Goal: Transaction & Acquisition: Subscribe to service/newsletter

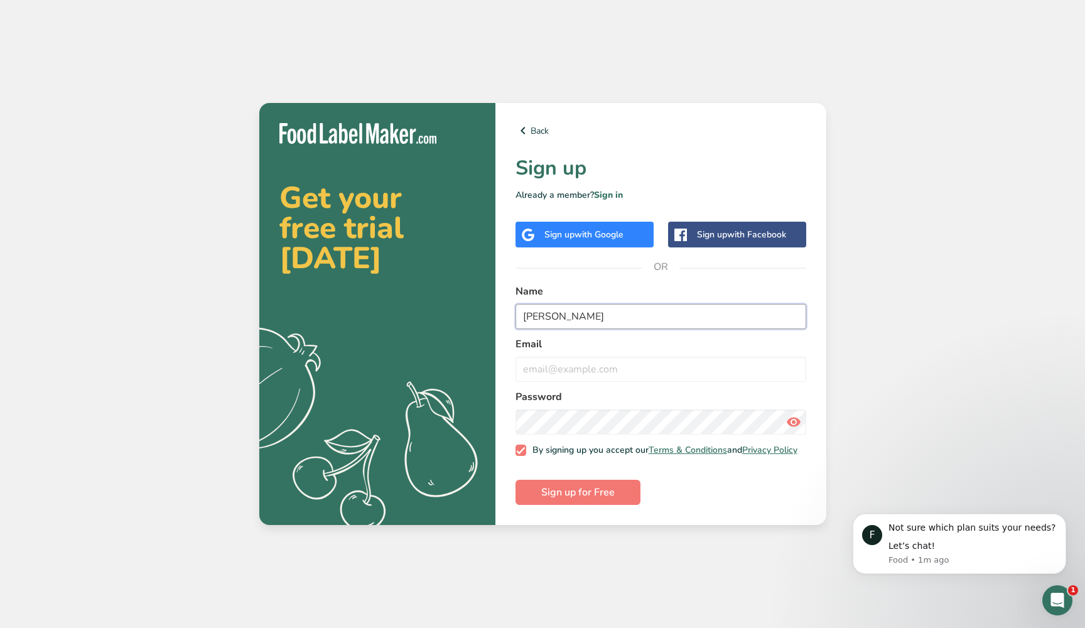
type input "Mia Zucchi"
type input "mia.zucchi@gmail.com"
type input "Mia Zucchi"
click at [598, 500] on span "Sign up for Free" at bounding box center [577, 492] width 73 height 15
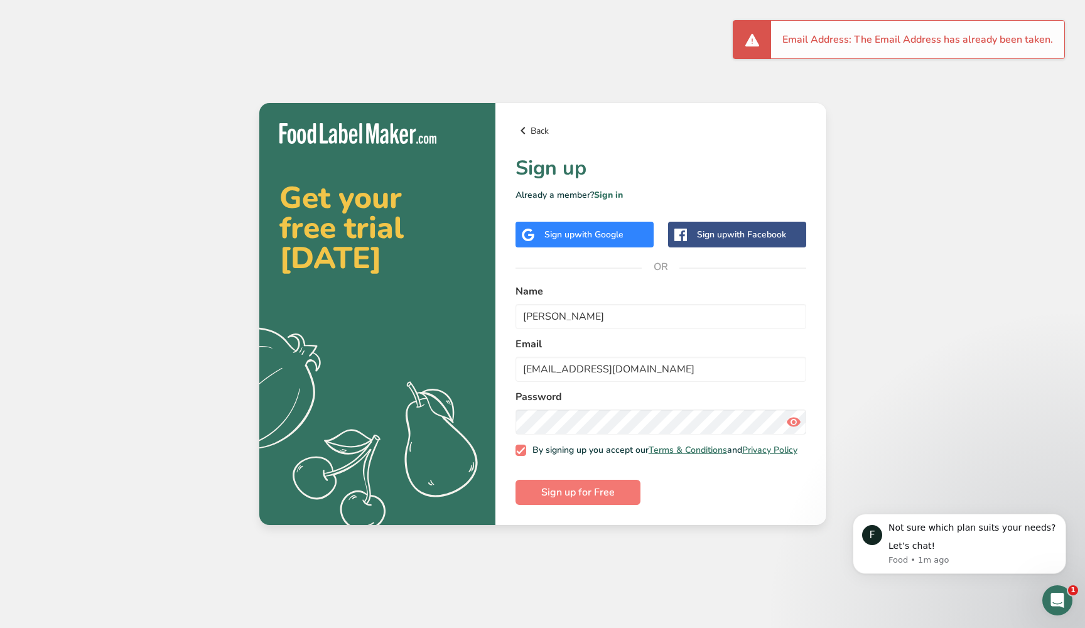
click at [544, 126] on link "Back" at bounding box center [660, 130] width 291 height 15
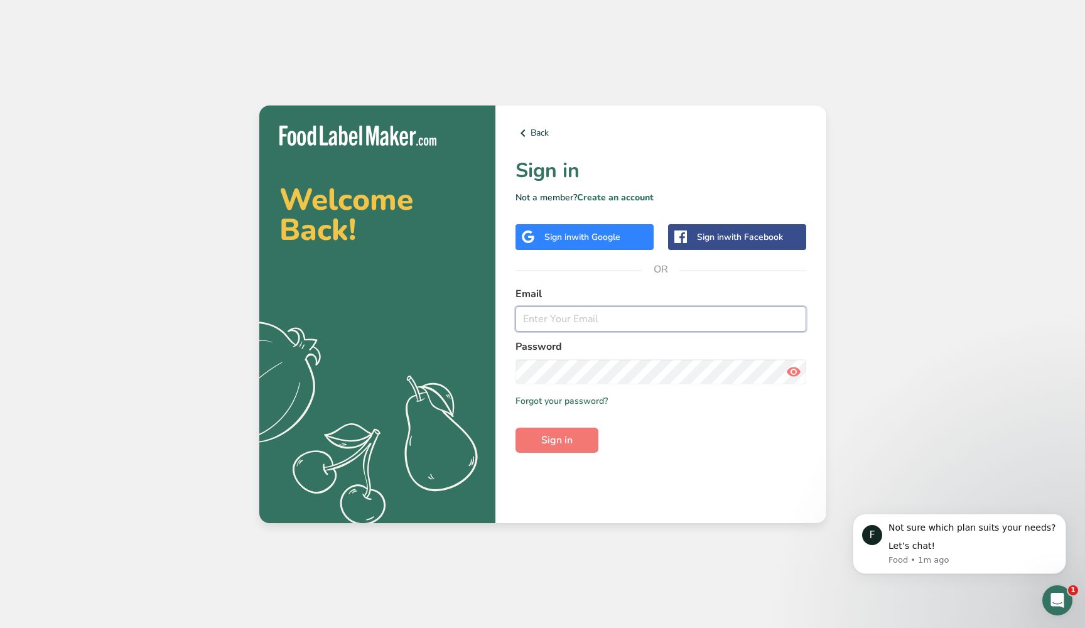
type input "mia.zucchi@gmail.com"
click at [549, 449] on button "Sign in" at bounding box center [556, 439] width 83 height 25
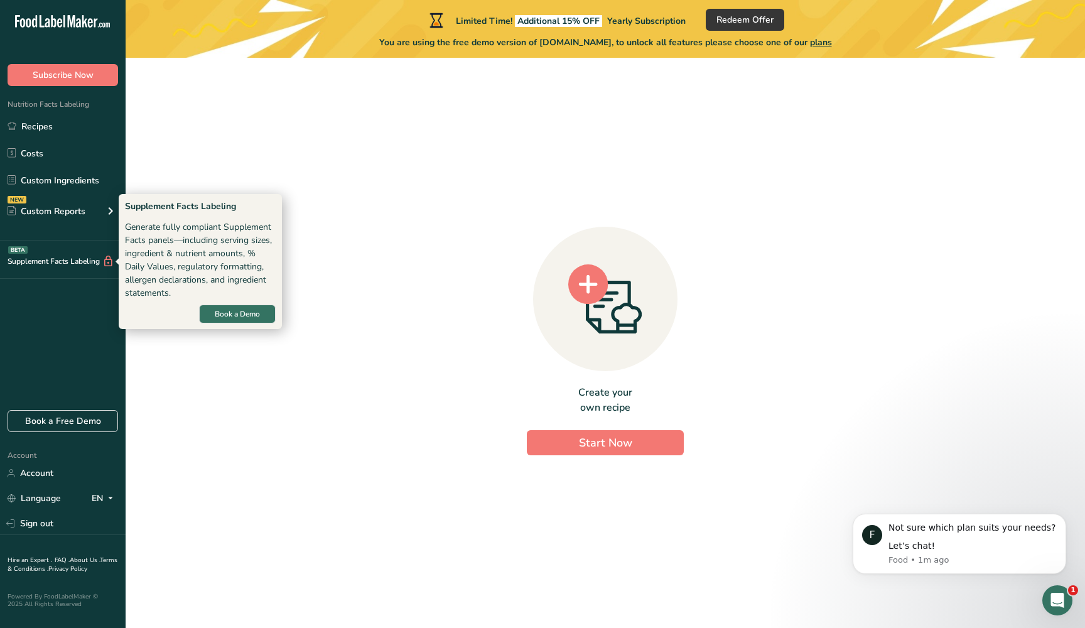
click at [80, 265] on div "Supplement Facts Labeling BETA" at bounding box center [57, 261] width 114 height 13
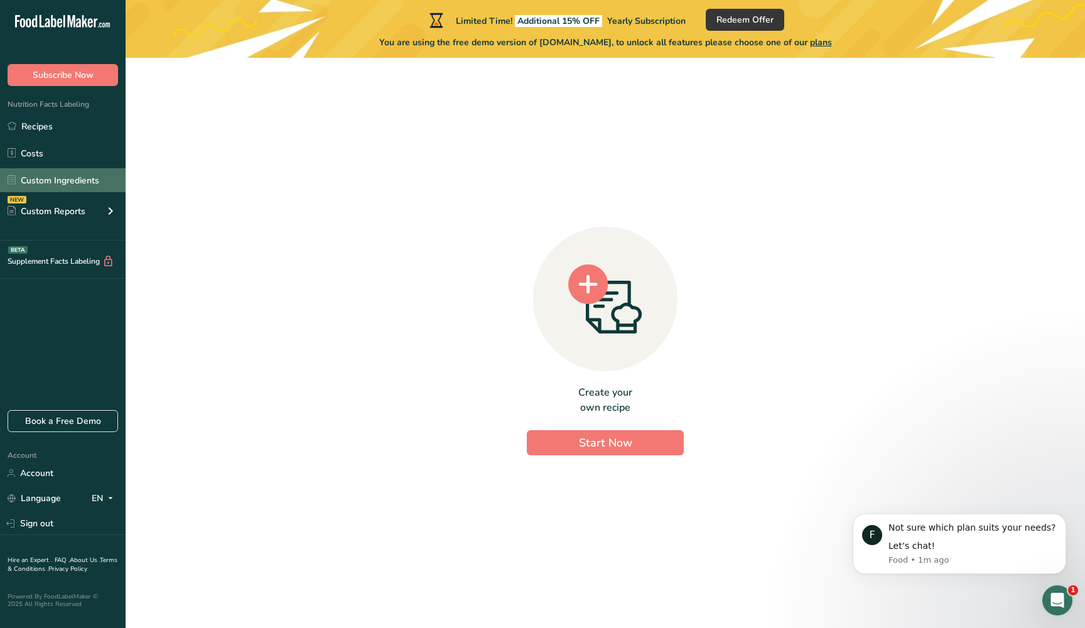
click at [88, 180] on link "Custom Ingredients" at bounding box center [63, 180] width 126 height 24
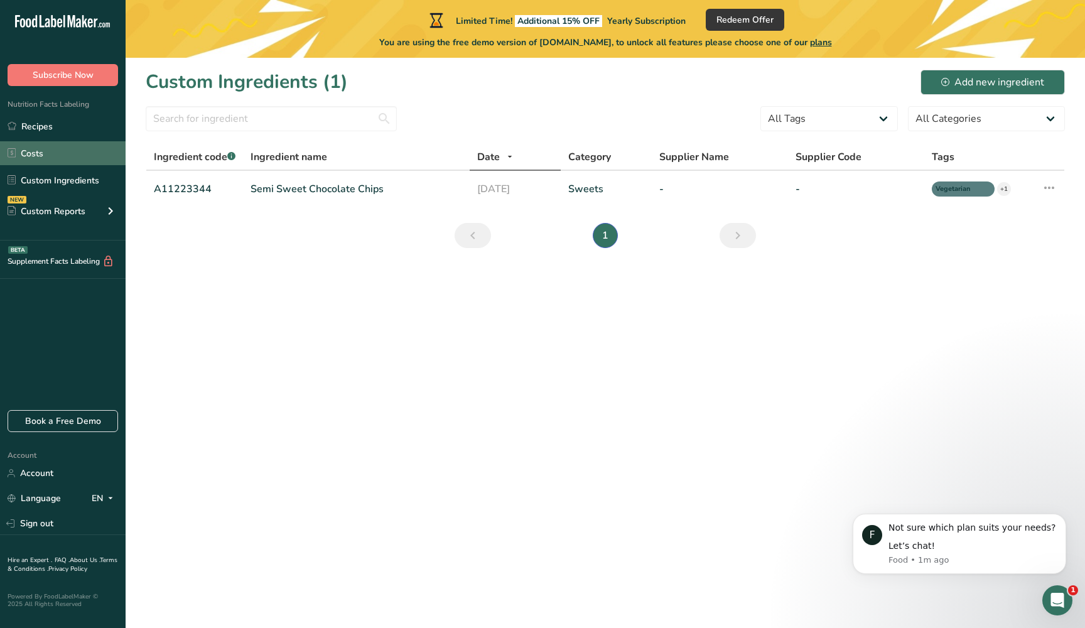
click at [77, 153] on link "Costs" at bounding box center [63, 153] width 126 height 24
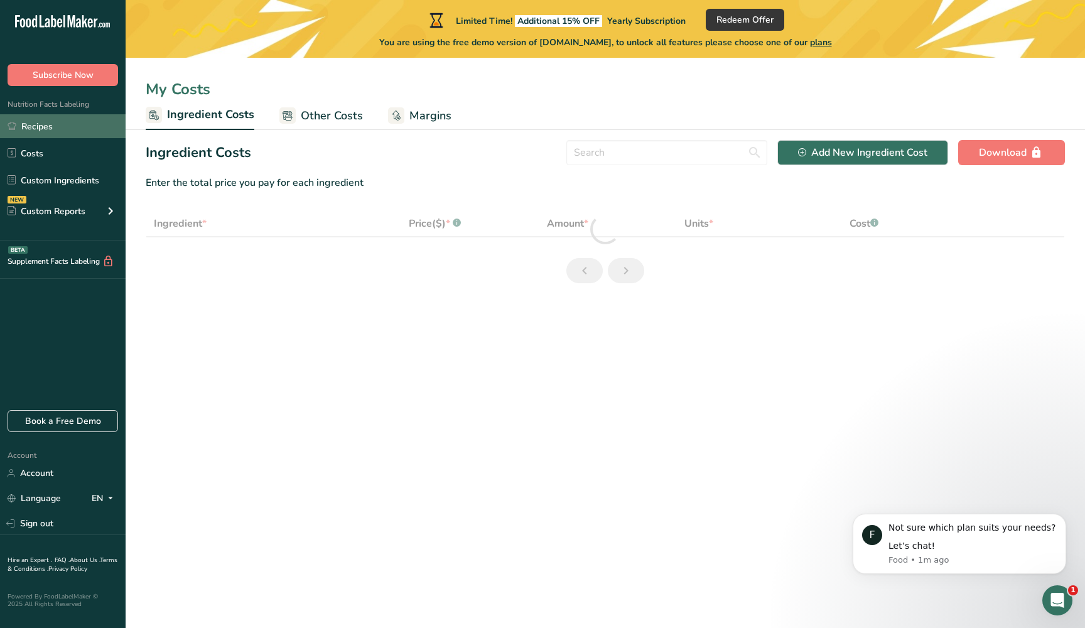
select select "1"
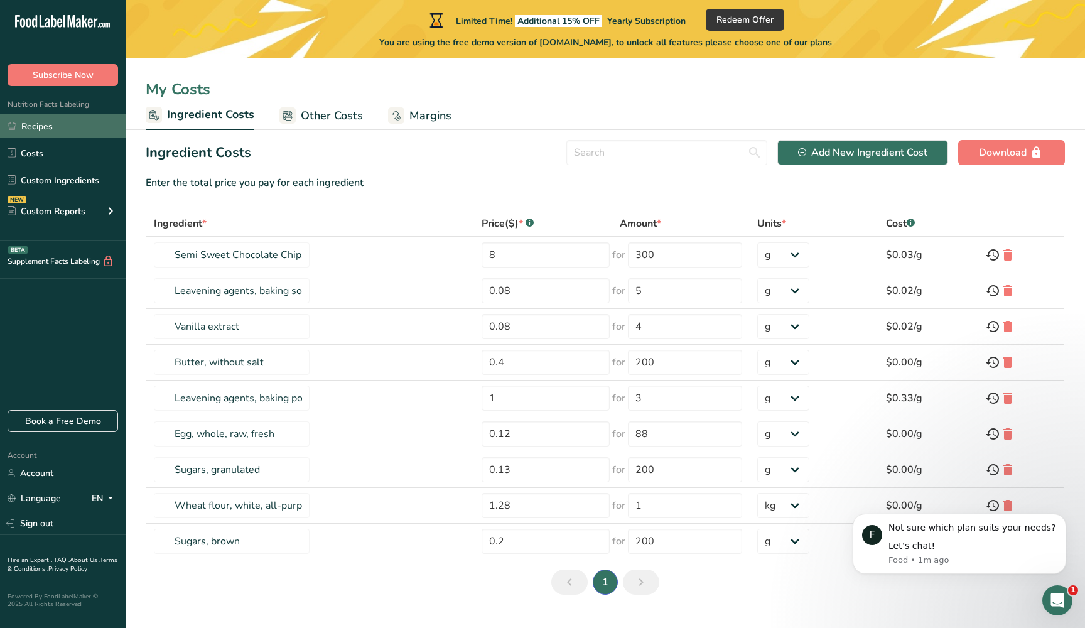
click at [78, 130] on link "Recipes" at bounding box center [63, 126] width 126 height 24
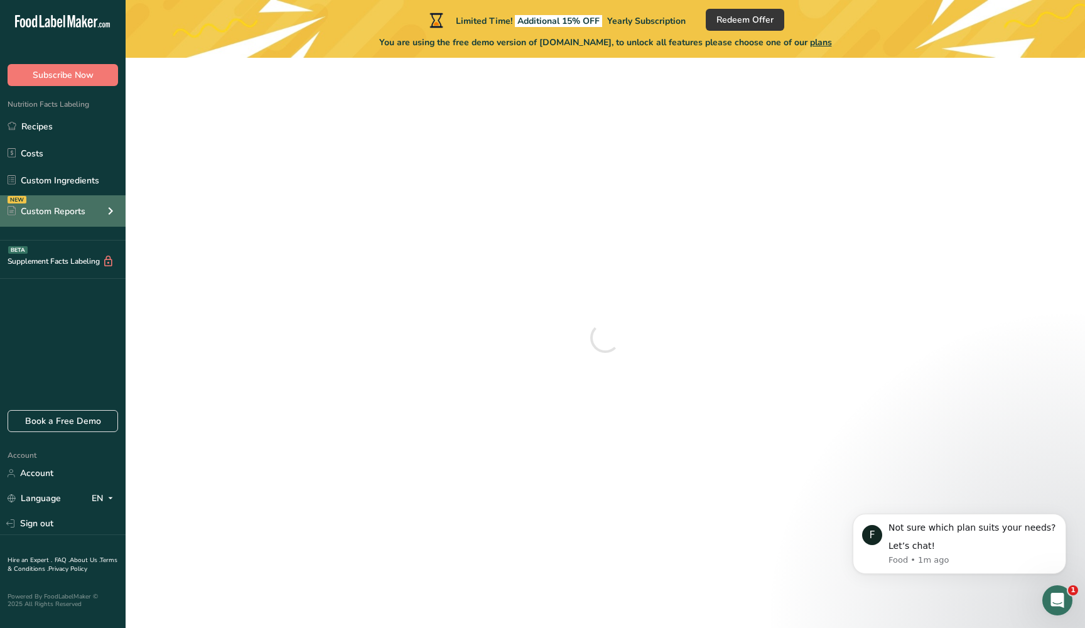
click at [79, 209] on div "Custom Reports" at bounding box center [47, 211] width 78 height 13
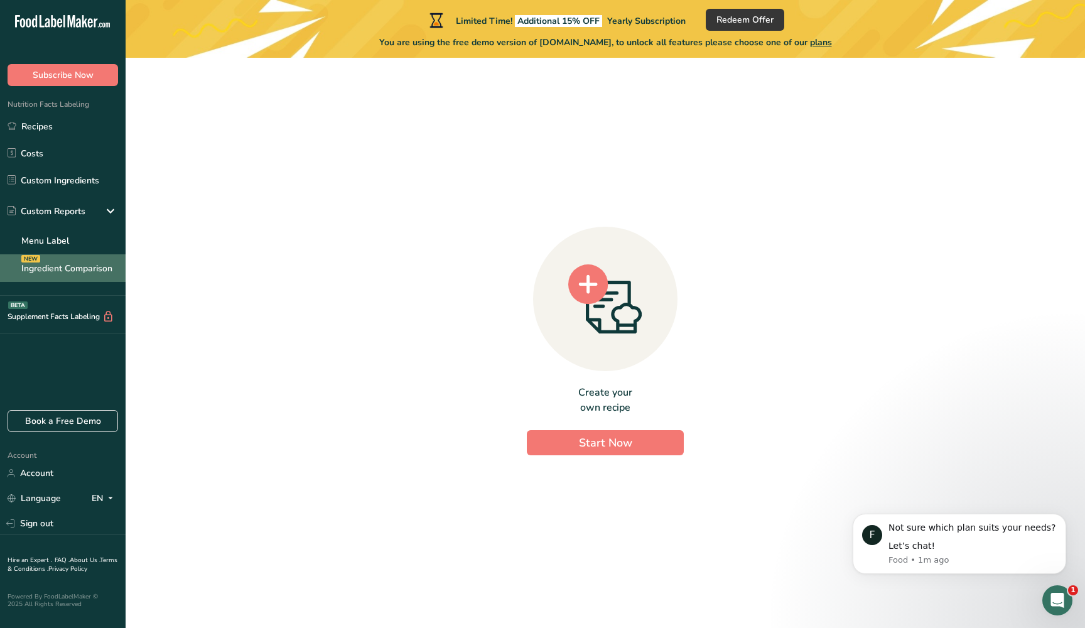
click at [77, 268] on link "Ingredient Comparison NEW" at bounding box center [63, 268] width 126 height 28
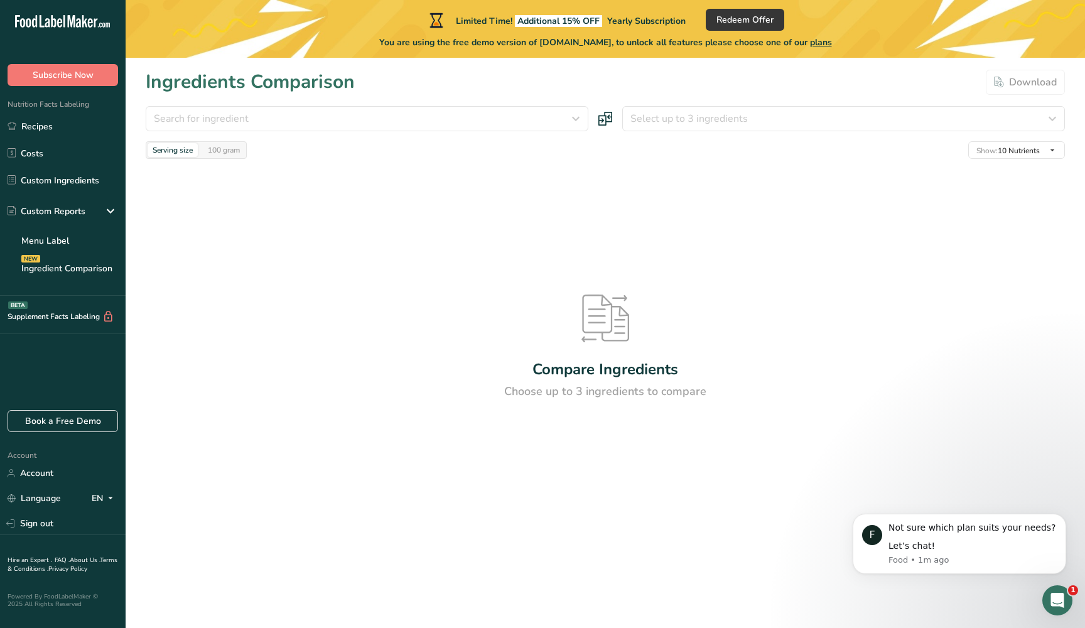
click at [275, 157] on div "Serving size 100 gram Show: 10 Nutrients All Nutrients Standard Components Calo…" at bounding box center [605, 150] width 919 height 18
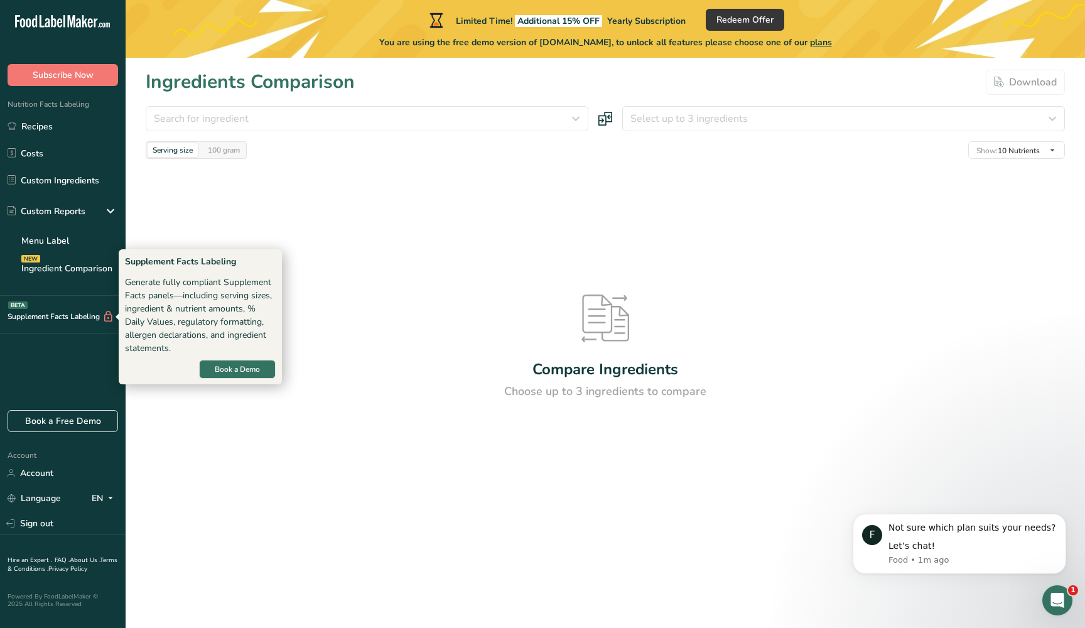
click at [73, 316] on div "Supplement Facts Labeling BETA" at bounding box center [57, 316] width 114 height 13
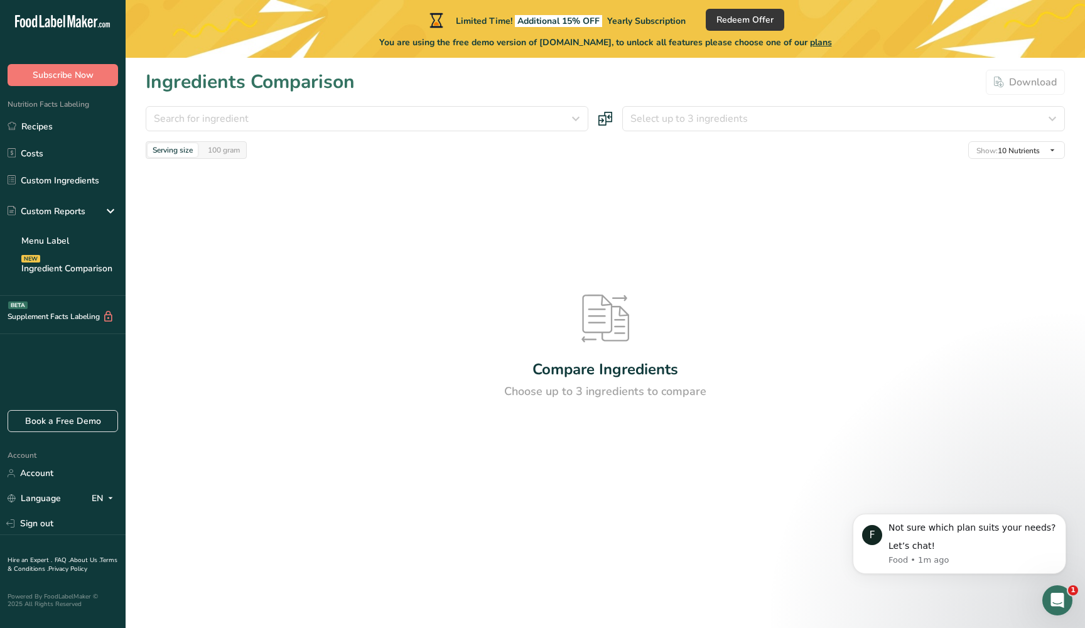
click at [107, 317] on icon at bounding box center [108, 316] width 12 height 13
click at [68, 476] on link "Account" at bounding box center [63, 473] width 126 height 22
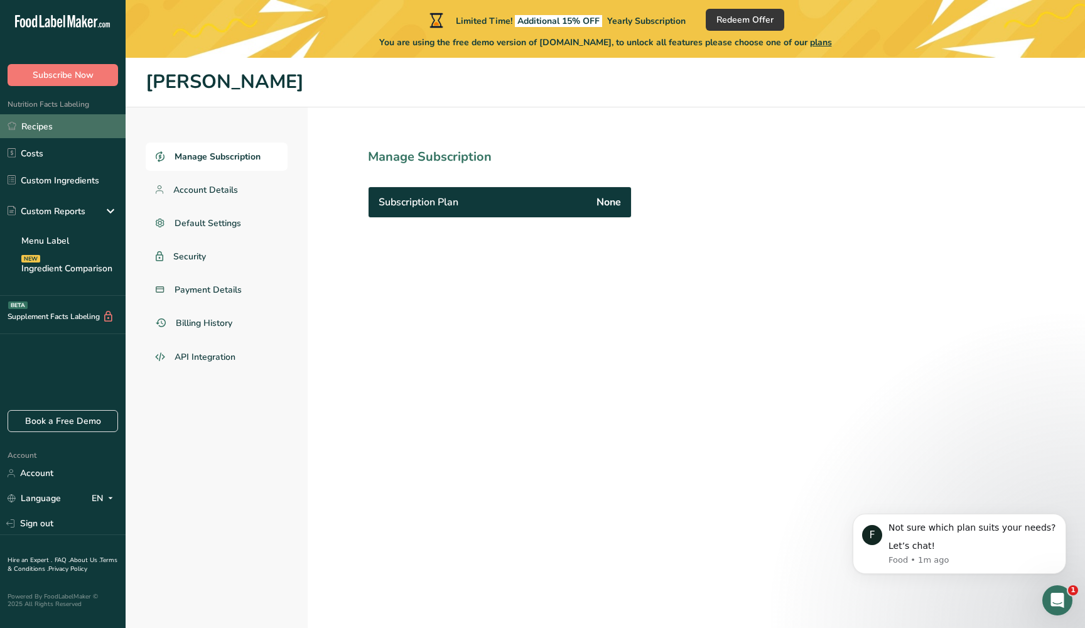
click at [71, 131] on link "Recipes" at bounding box center [63, 126] width 126 height 24
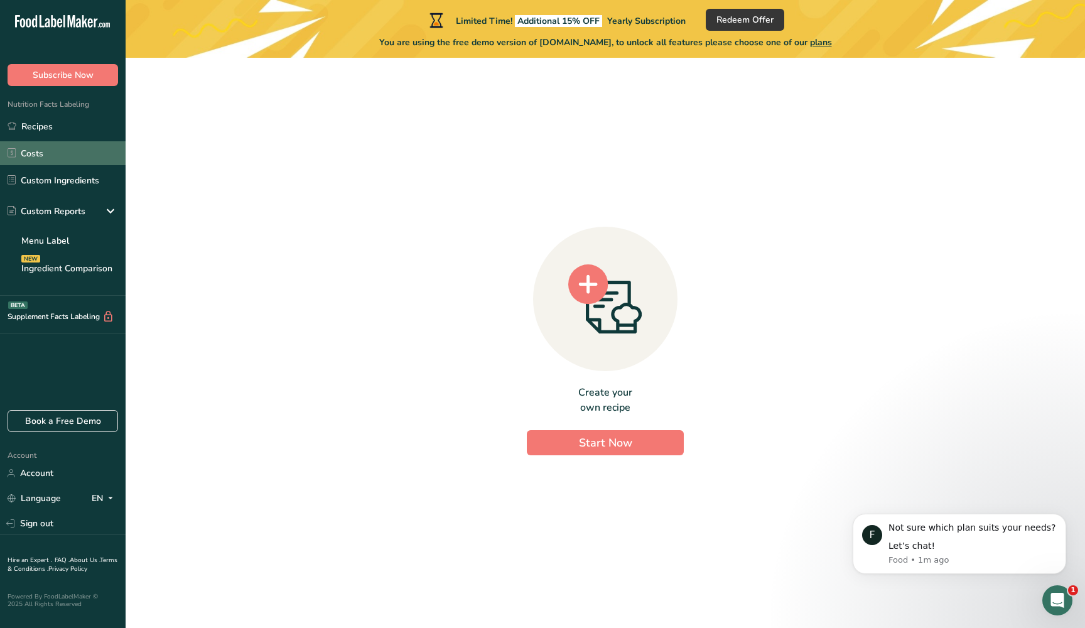
click at [89, 158] on link "Costs" at bounding box center [63, 153] width 126 height 24
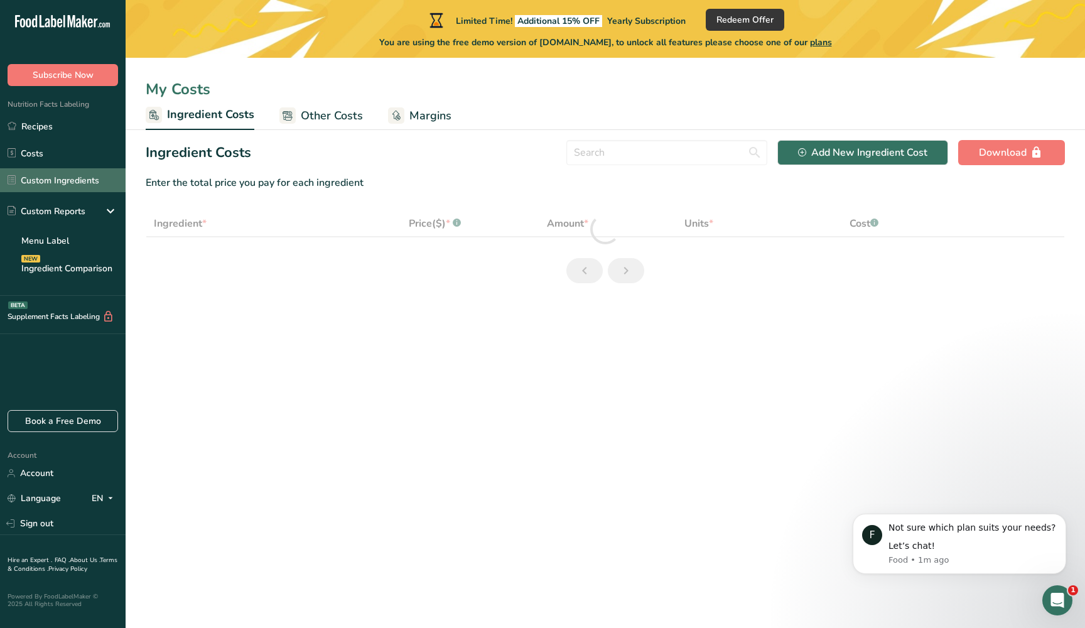
select select "1"
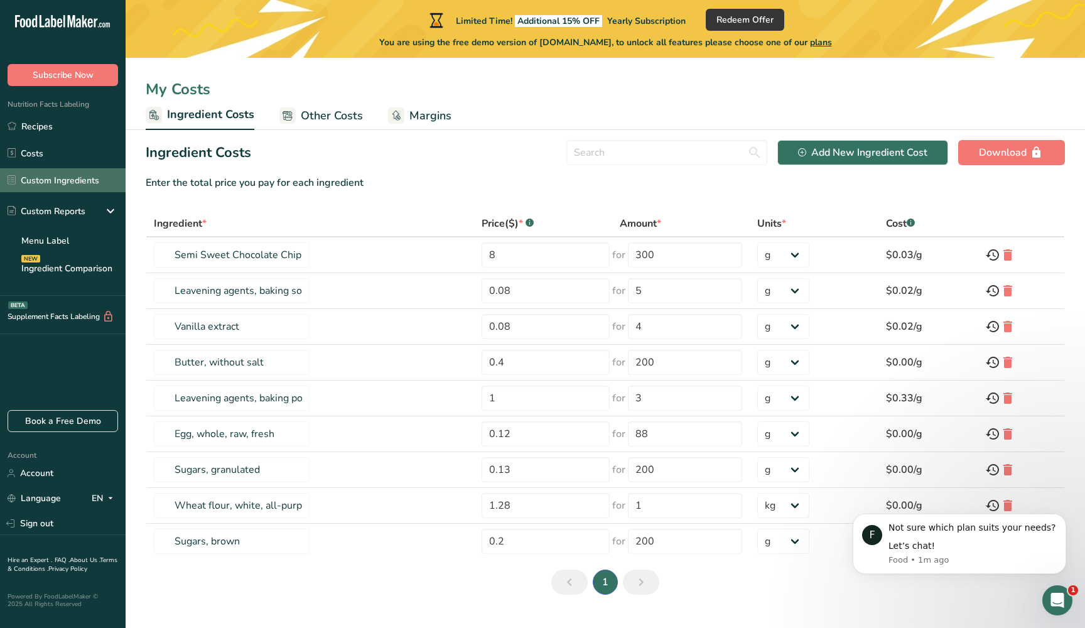
click at [87, 184] on link "Custom Ingredients" at bounding box center [63, 180] width 126 height 24
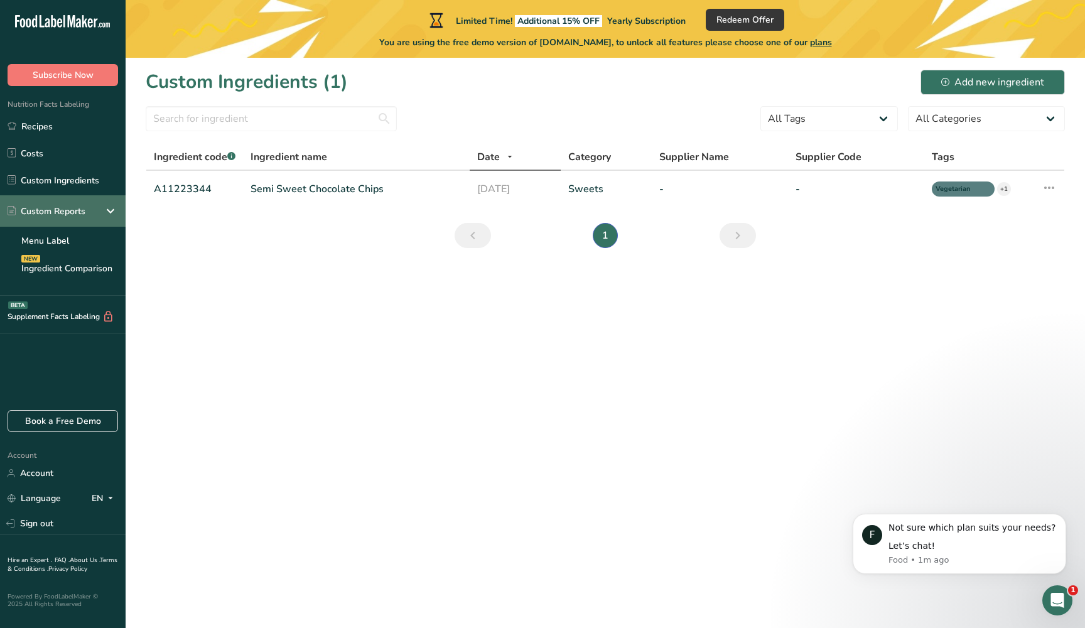
click at [84, 221] on div "Custom Reports" at bounding box center [63, 210] width 126 height 31
click at [84, 221] on div "NEW Custom Reports" at bounding box center [63, 210] width 126 height 31
click at [70, 245] on link "Menu Label" at bounding box center [63, 241] width 126 height 28
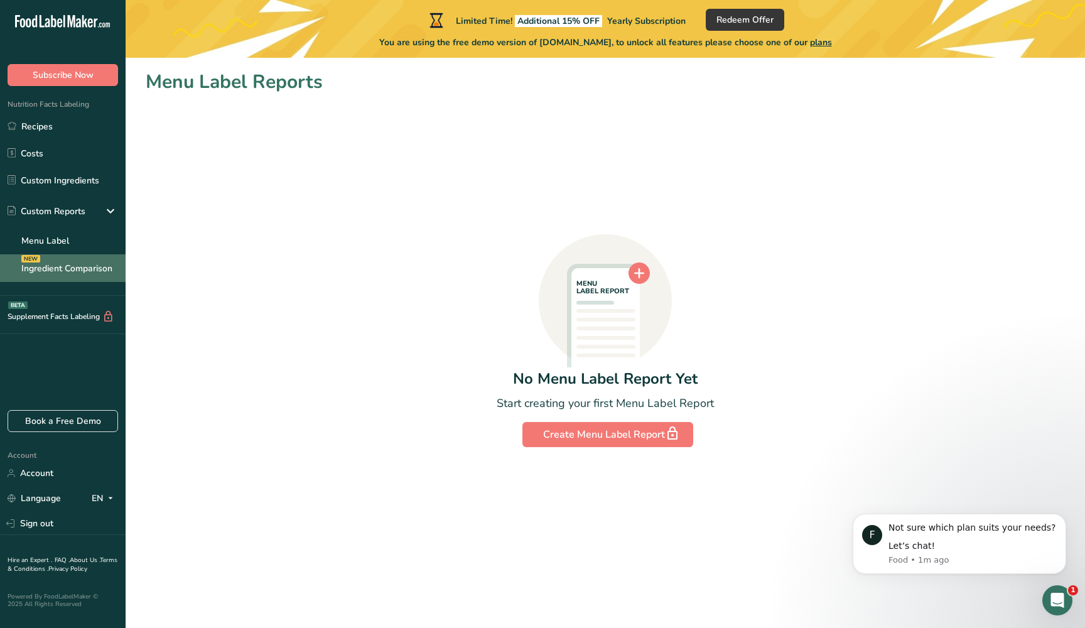
click at [77, 279] on link "Ingredient Comparison NEW" at bounding box center [63, 268] width 126 height 28
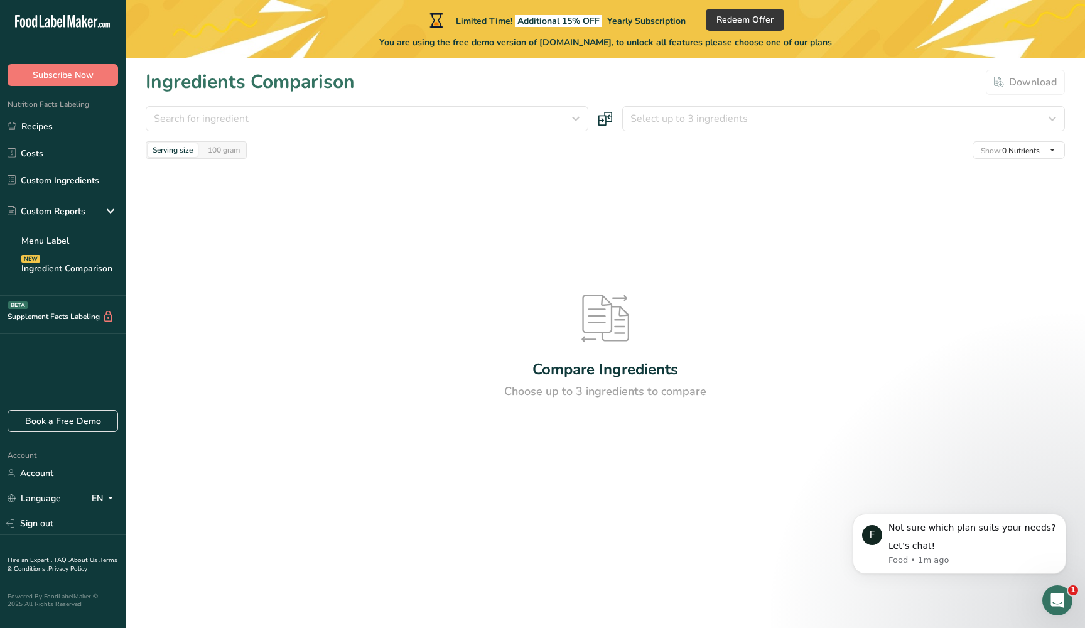
click at [73, 307] on div "Supplement Facts Labeling BETA" at bounding box center [63, 315] width 126 height 38
click at [82, 105] on span "Nutrition Facts Labeling" at bounding box center [44, 104] width 89 height 10
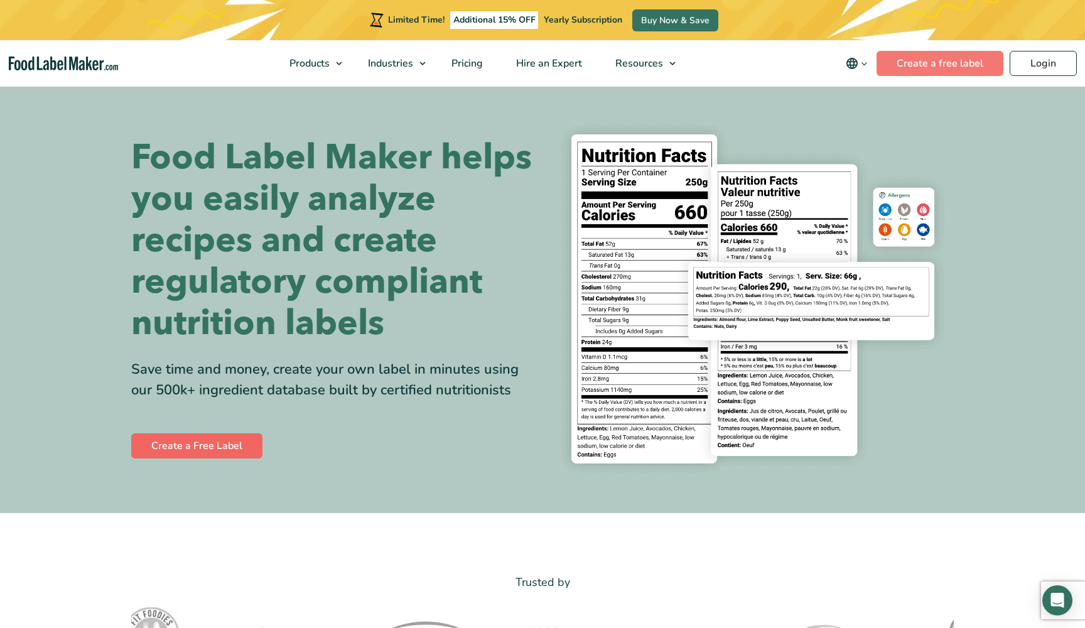
click at [230, 458] on link "Create a Free Label" at bounding box center [196, 445] width 131 height 25
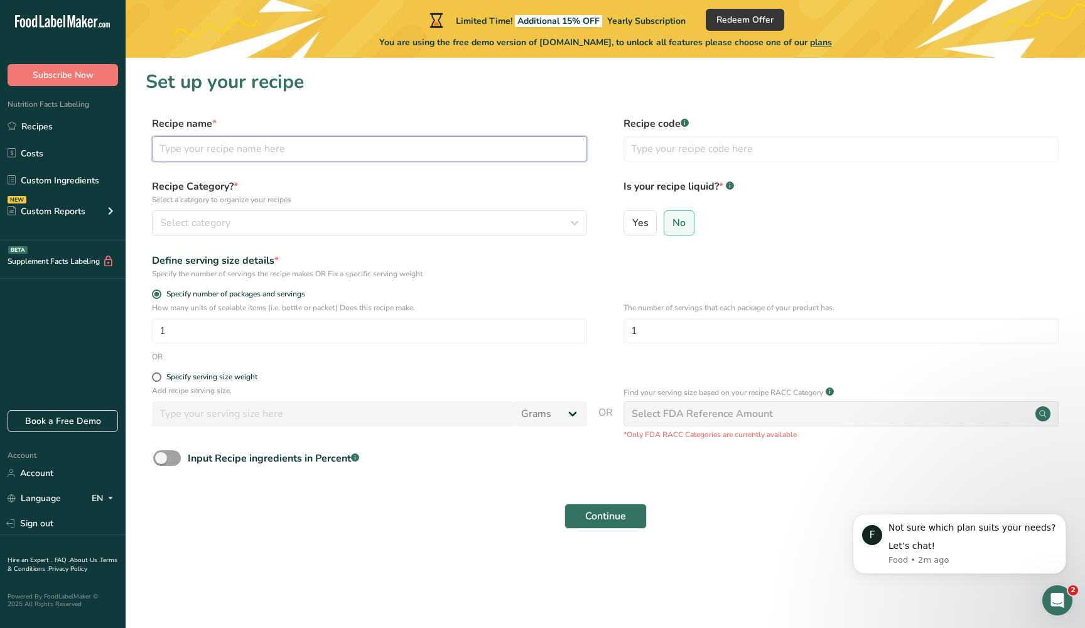
click at [294, 147] on input "text" at bounding box center [369, 148] width 435 height 25
click at [601, 502] on div "Continue" at bounding box center [605, 516] width 919 height 40
click at [597, 517] on span "Continue" at bounding box center [605, 515] width 41 height 15
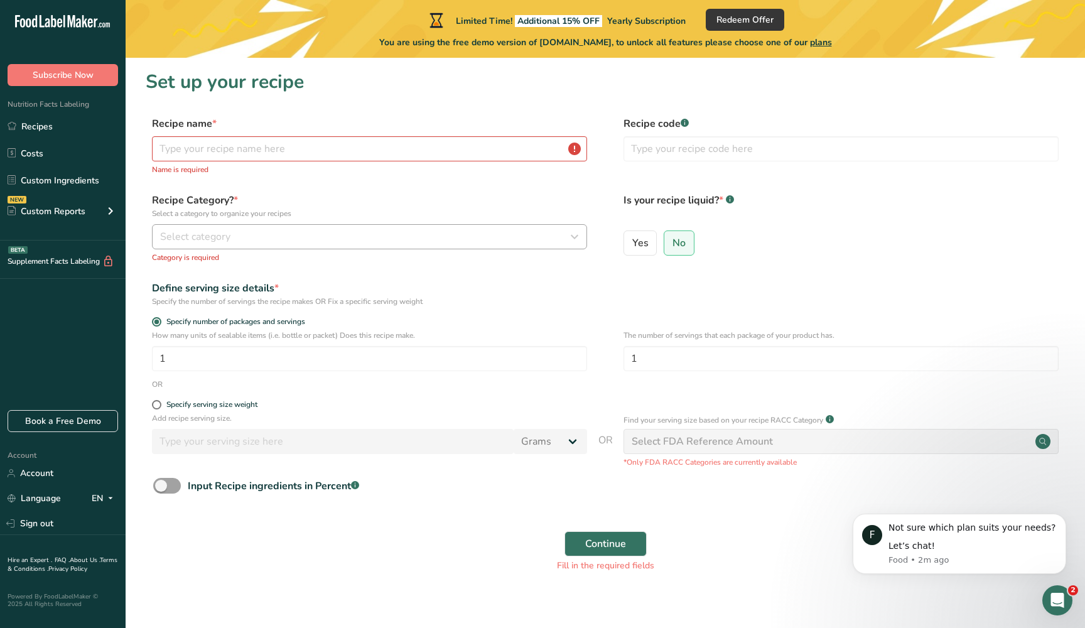
click at [513, 237] on div "Select category" at bounding box center [365, 236] width 411 height 15
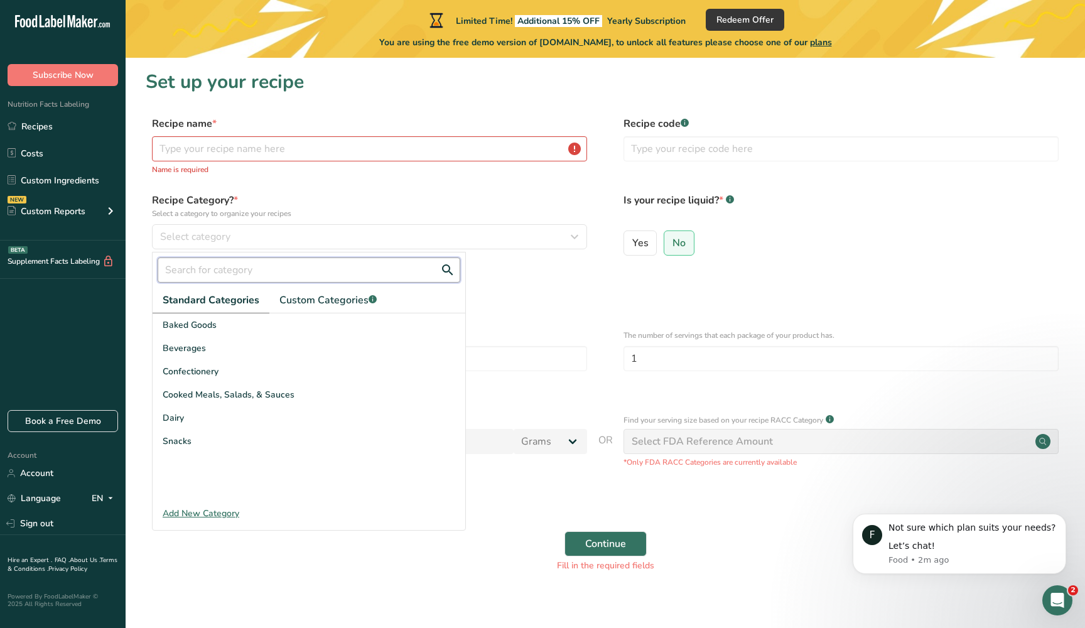
click at [392, 272] on input "text" at bounding box center [309, 269] width 303 height 25
type input "p"
click at [283, 395] on span "Cooked Meals, Salads, & Sauces" at bounding box center [229, 394] width 132 height 13
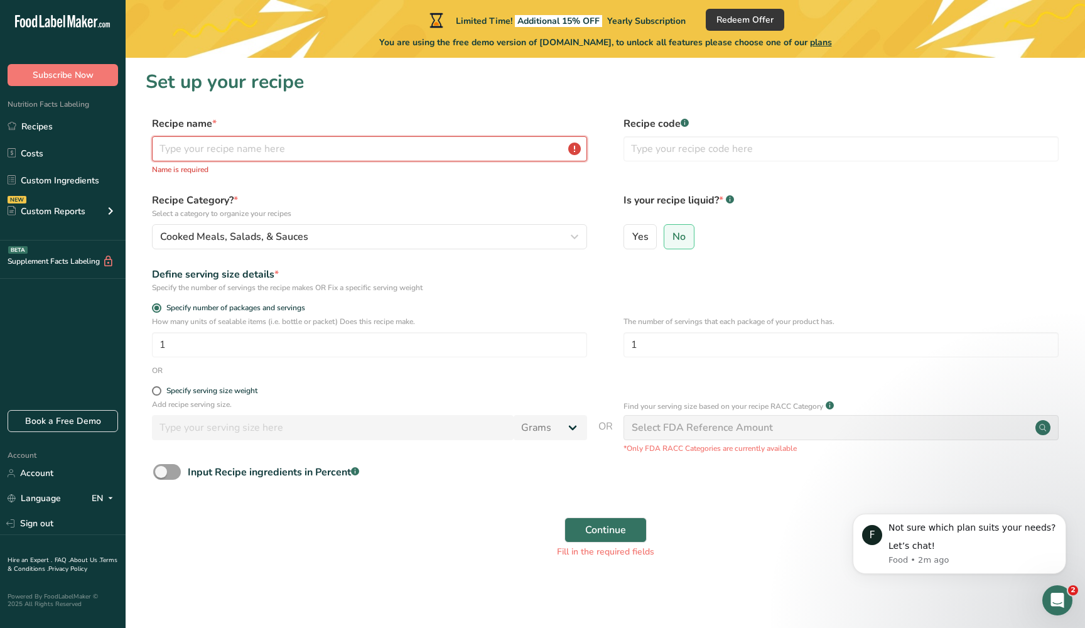
click at [364, 151] on input "text" at bounding box center [369, 148] width 435 height 25
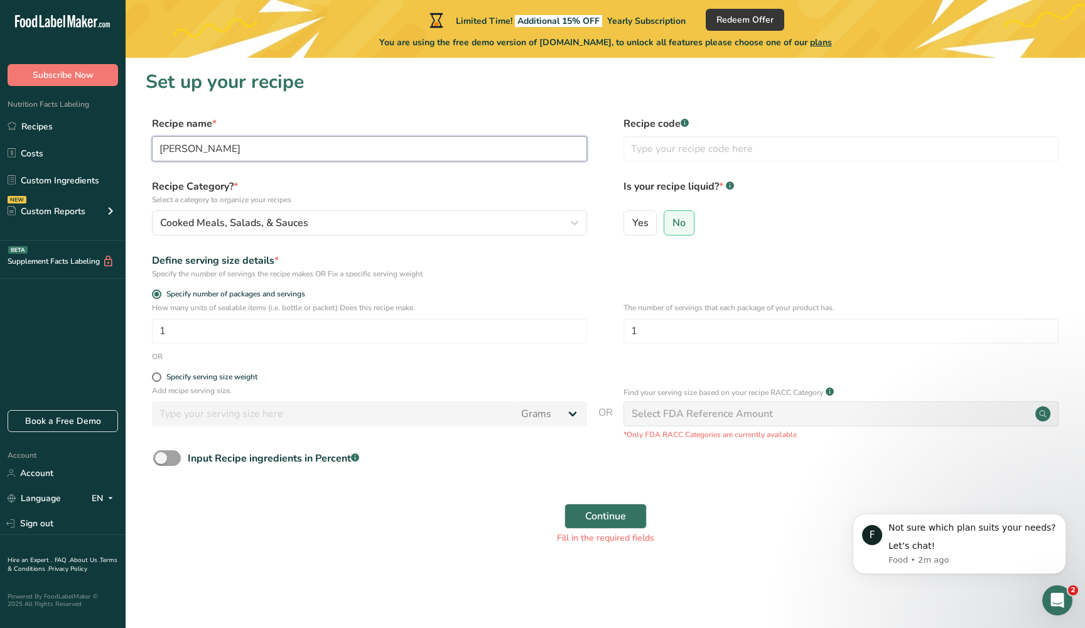
type input "Eduardos Rigatoni"
click at [668, 419] on div "Select FDA Reference Amount" at bounding box center [701, 413] width 141 height 15
click at [304, 227] on span "Cooked Meals, Salads, & Sauces" at bounding box center [234, 222] width 148 height 15
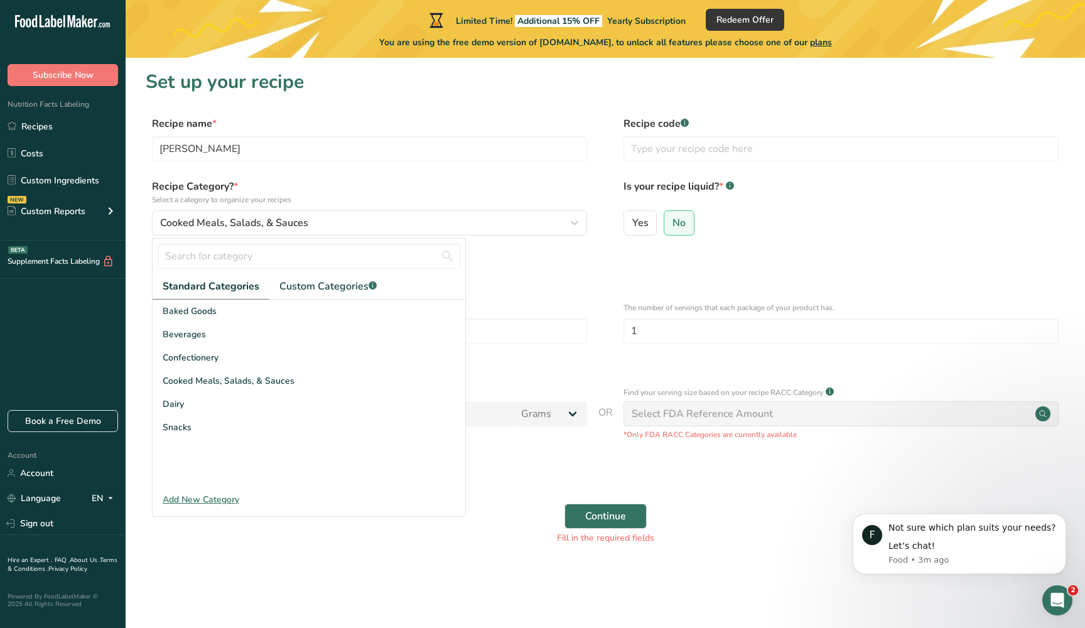
click at [215, 499] on div "Add New Category" at bounding box center [309, 499] width 313 height 13
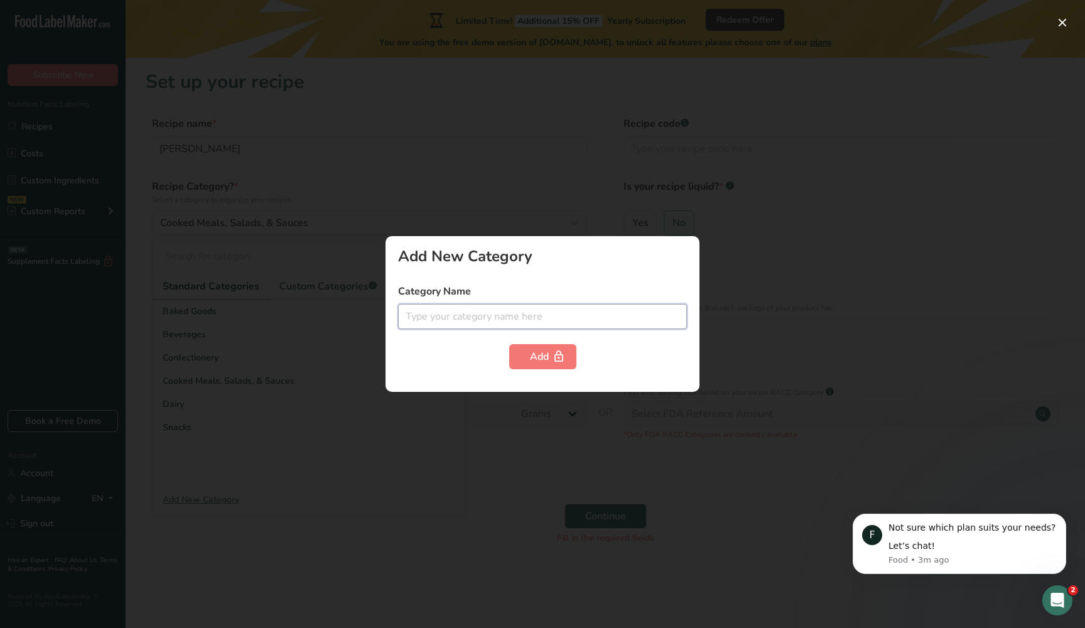
click at [487, 304] on input "text" at bounding box center [542, 316] width 289 height 25
click at [754, 324] on div at bounding box center [542, 314] width 1085 height 628
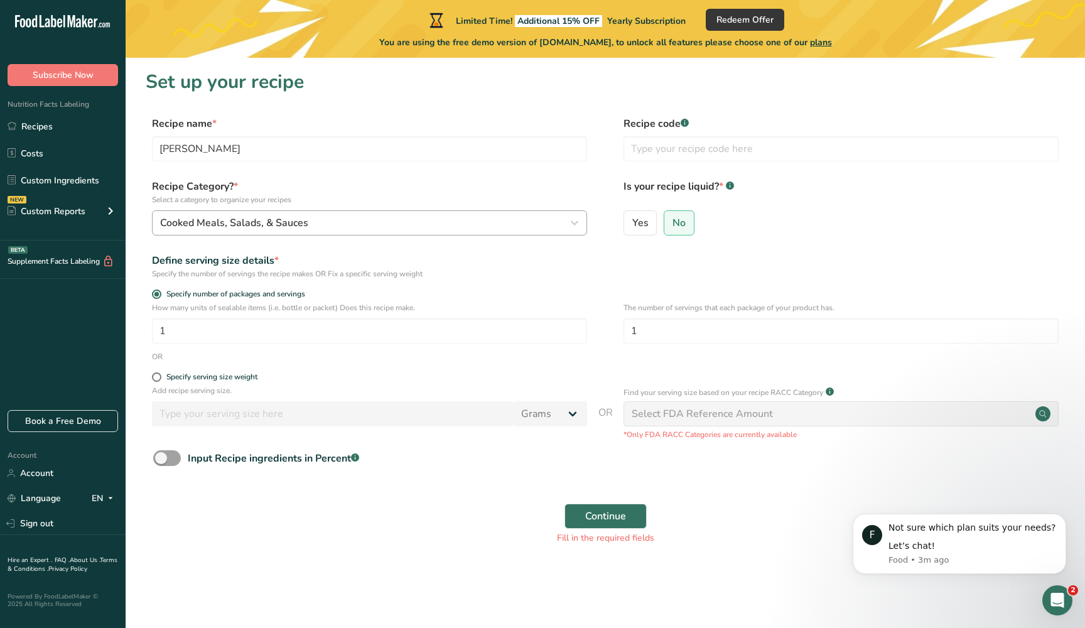
click at [323, 224] on div "Cooked Meals, Salads, & Sauces" at bounding box center [365, 222] width 411 height 15
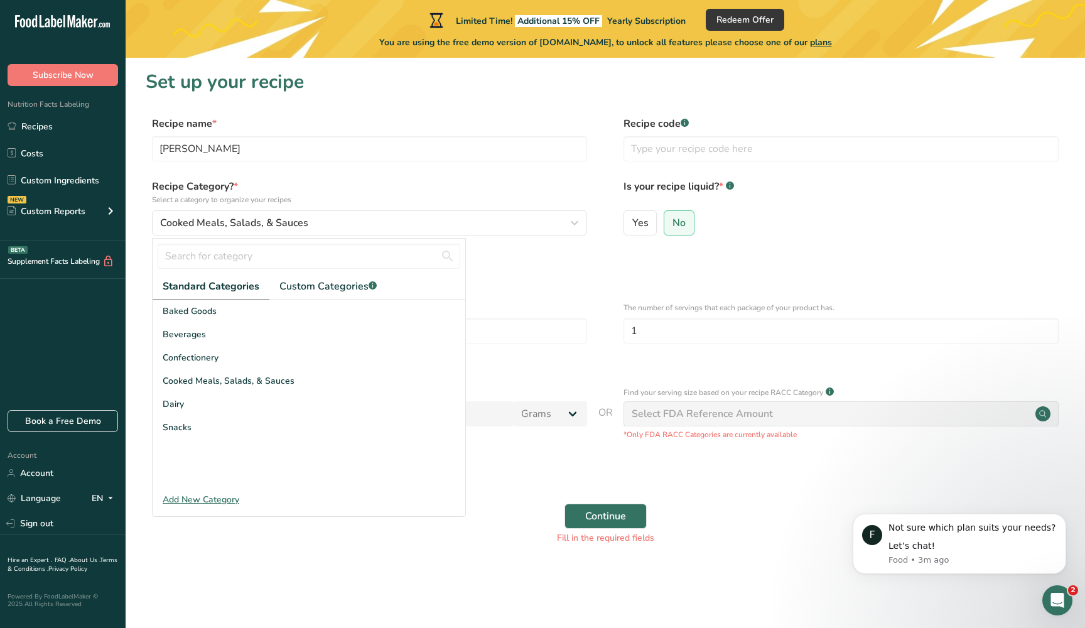
click at [218, 500] on div "Add New Category" at bounding box center [309, 499] width 313 height 13
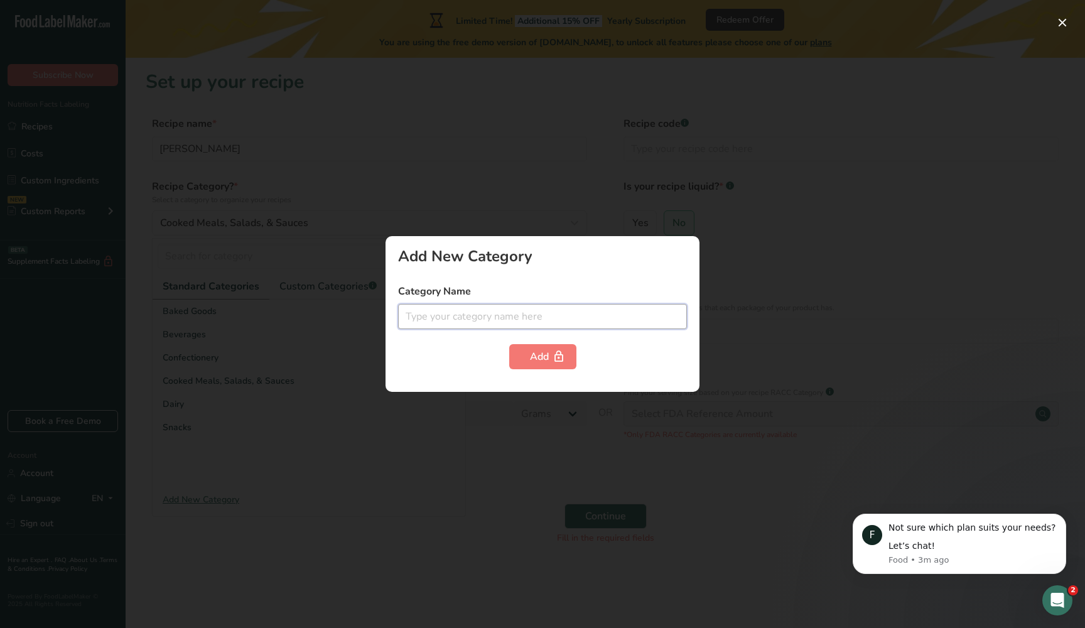
click at [500, 316] on input "text" at bounding box center [542, 316] width 289 height 25
type input "Pasta"
click at [549, 355] on div "Add" at bounding box center [543, 356] width 26 height 15
click at [545, 311] on input "Pasta" at bounding box center [542, 316] width 289 height 25
click at [820, 233] on div at bounding box center [542, 314] width 1085 height 628
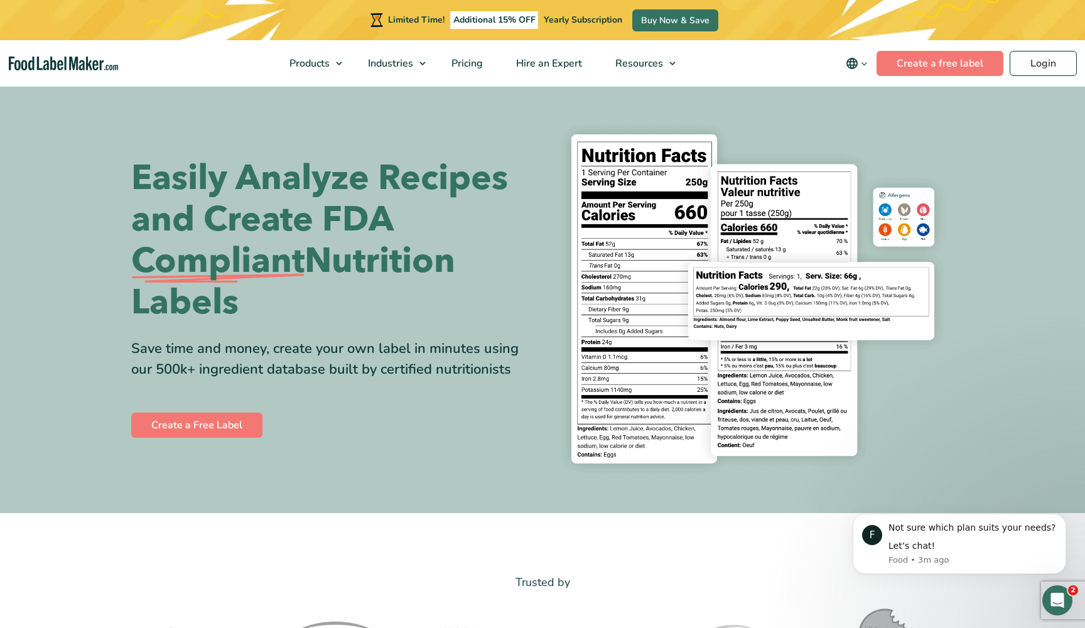
scroll to position [23, 0]
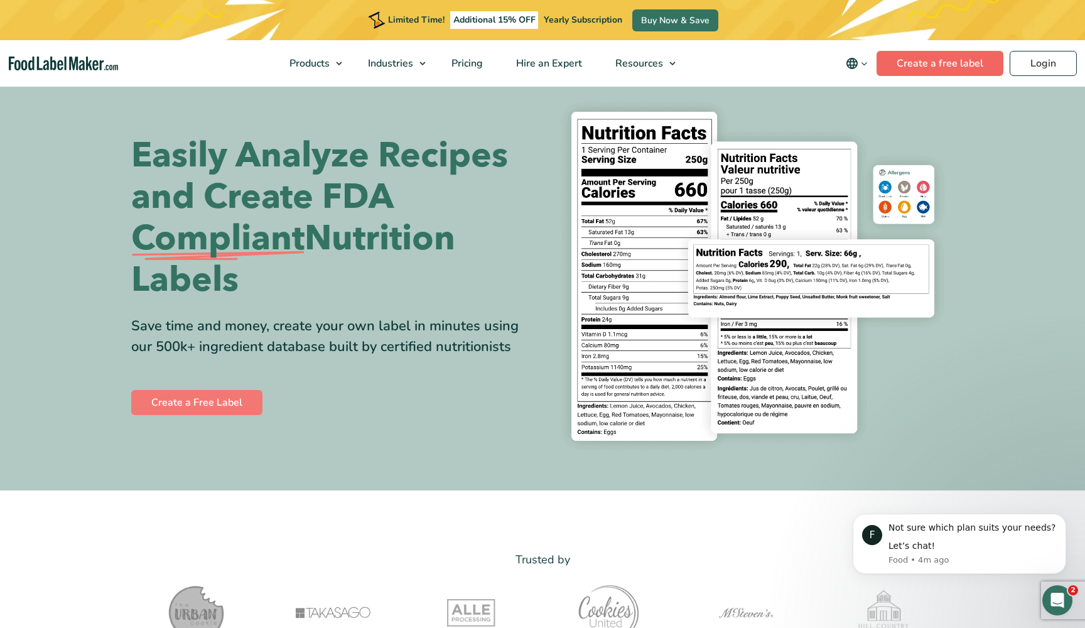
click at [930, 67] on link "Create a free label" at bounding box center [939, 63] width 127 height 25
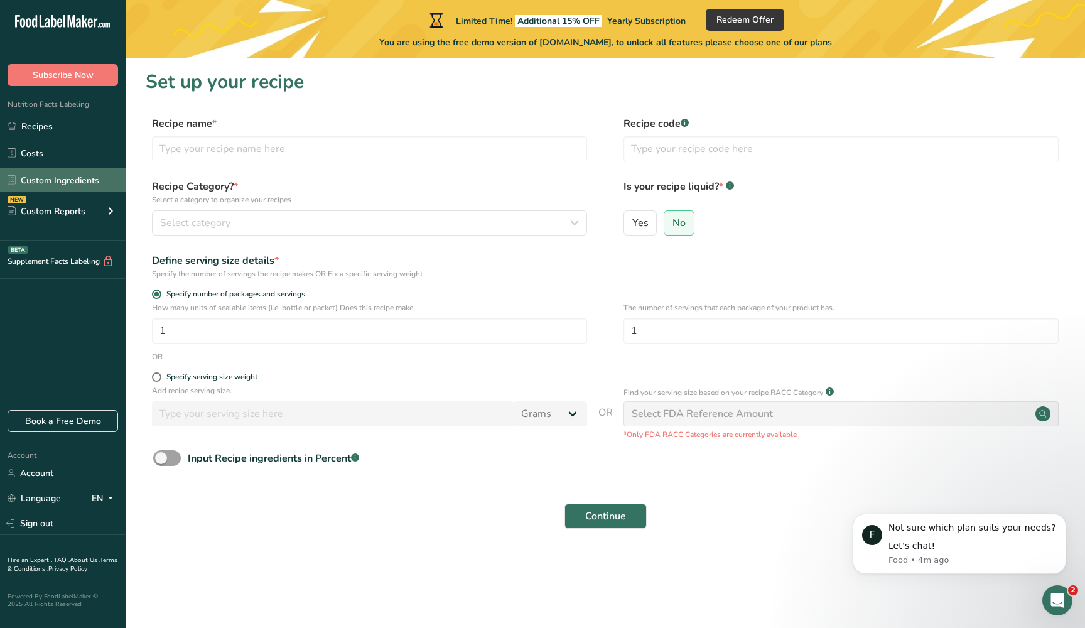
click at [80, 186] on link "Custom Ingredients" at bounding box center [63, 180] width 126 height 24
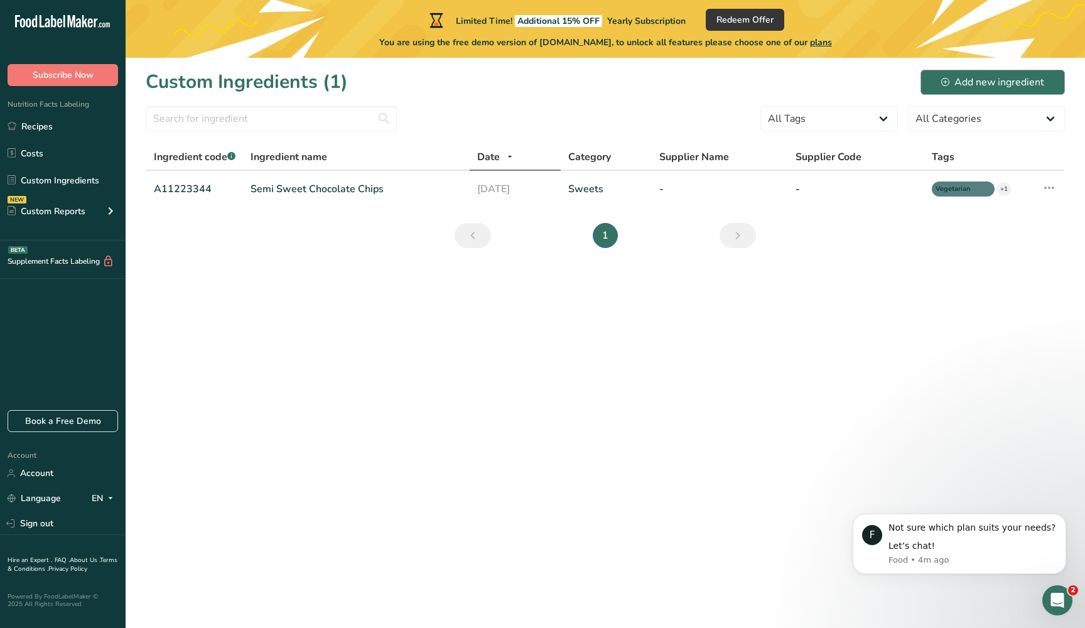
click at [959, 87] on div "Add new ingredient" at bounding box center [992, 82] width 103 height 15
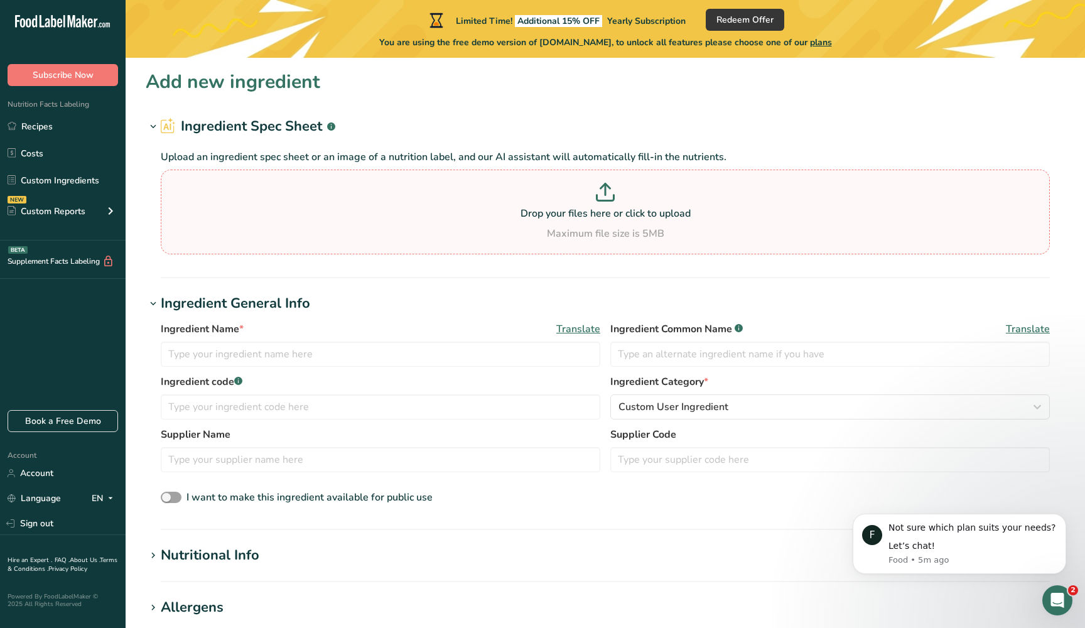
click at [591, 193] on p at bounding box center [605, 194] width 882 height 23
click at [591, 193] on input "Drop your files here or click to upload Maximum file size is 5MB" at bounding box center [605, 211] width 889 height 85
type input "C:\fakepath\Screenshot 2025-08-26 at 11.25.15 PM.png"
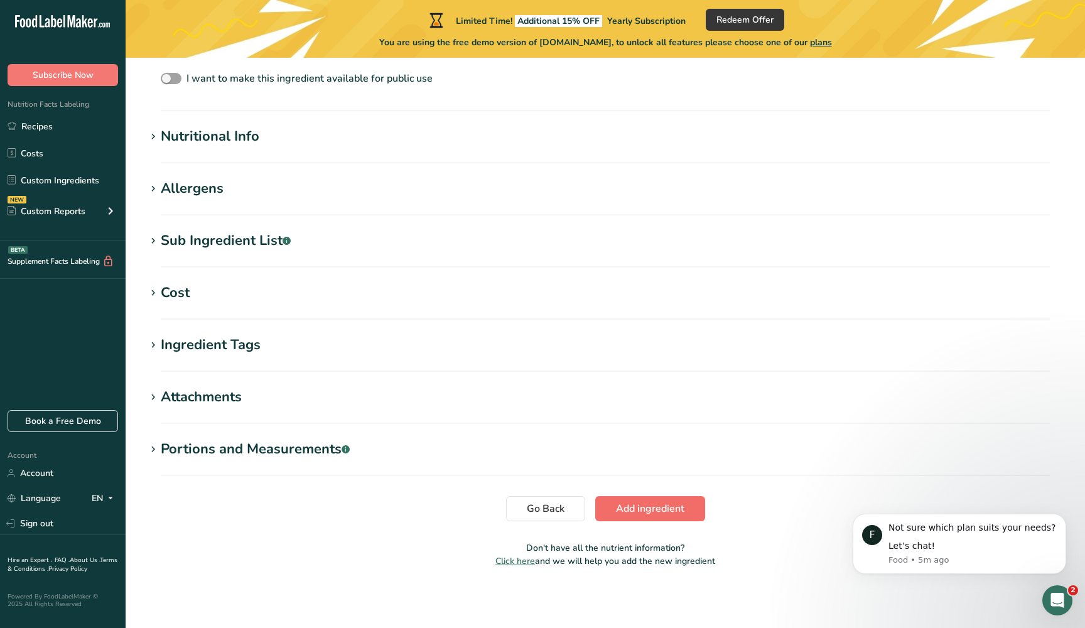
click at [672, 505] on span "Add ingredient" at bounding box center [650, 508] width 68 height 15
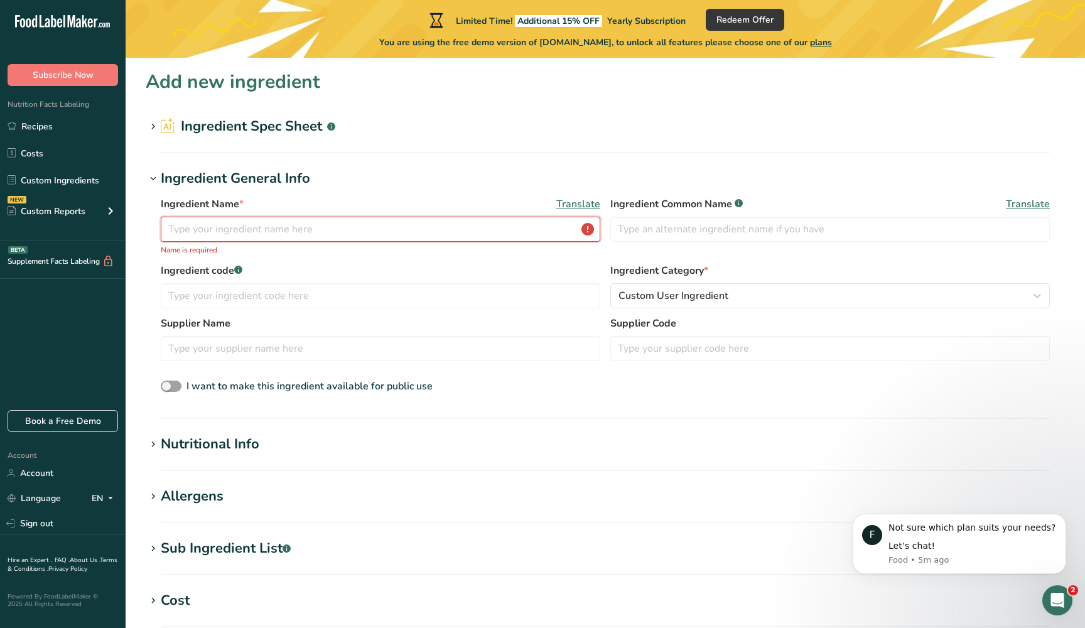
click at [421, 233] on input "text" at bounding box center [380, 229] width 439 height 25
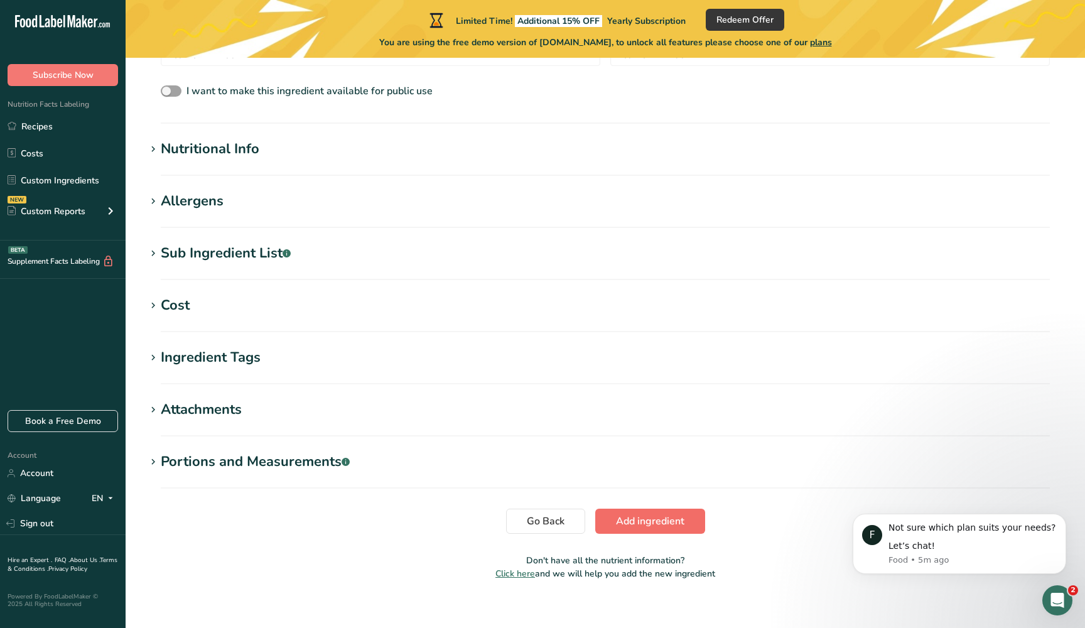
type input "Eduardos Rigatoni"
click at [669, 508] on button "Add ingredient" at bounding box center [650, 520] width 110 height 25
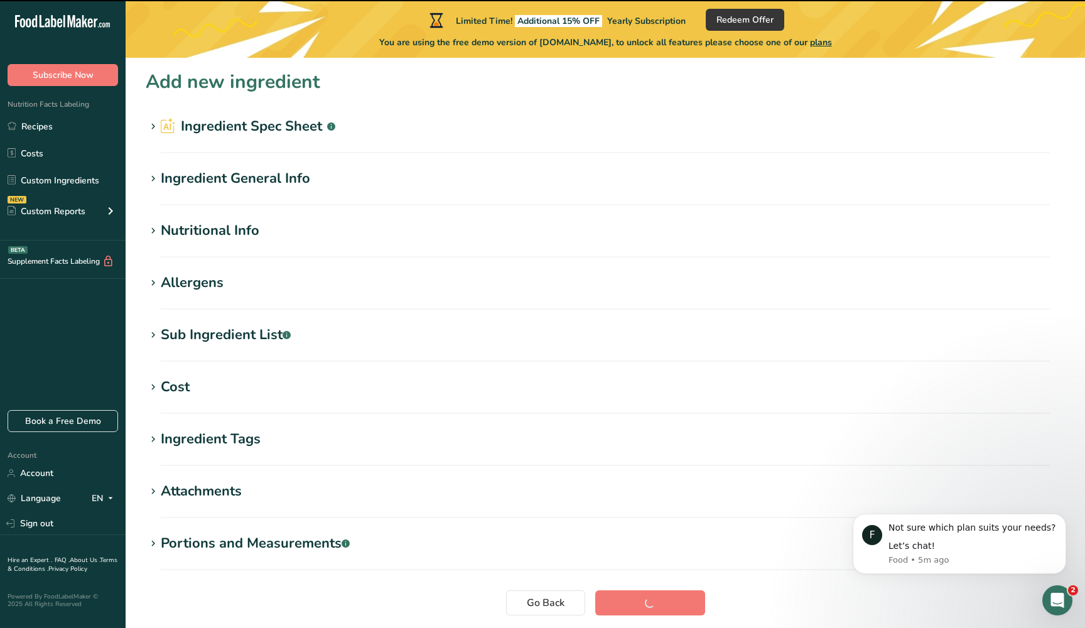
scroll to position [-1, 0]
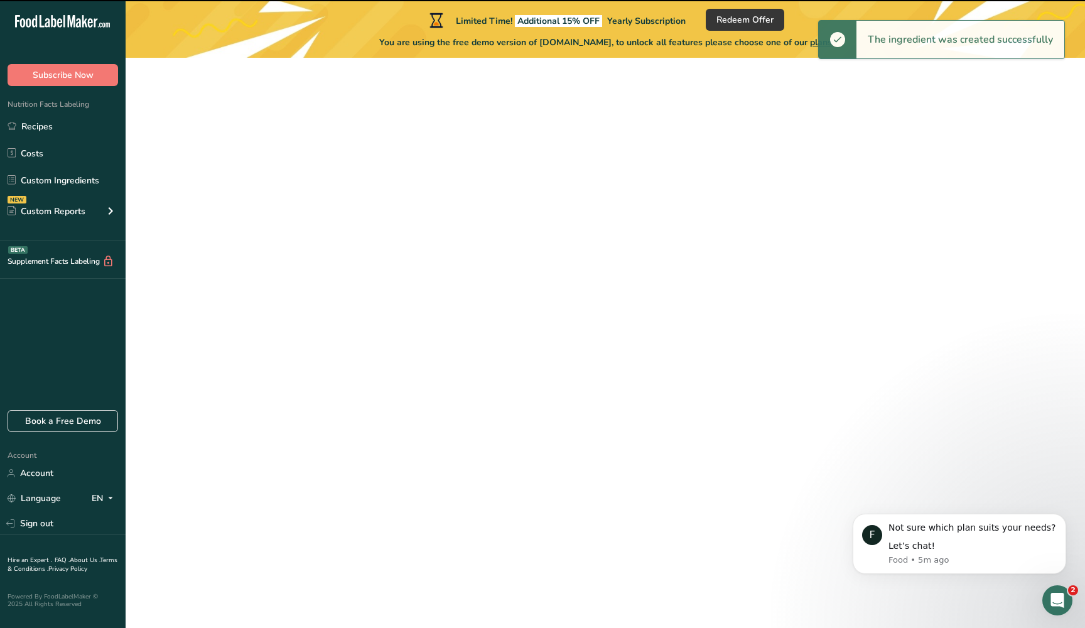
scroll to position [-8, 0]
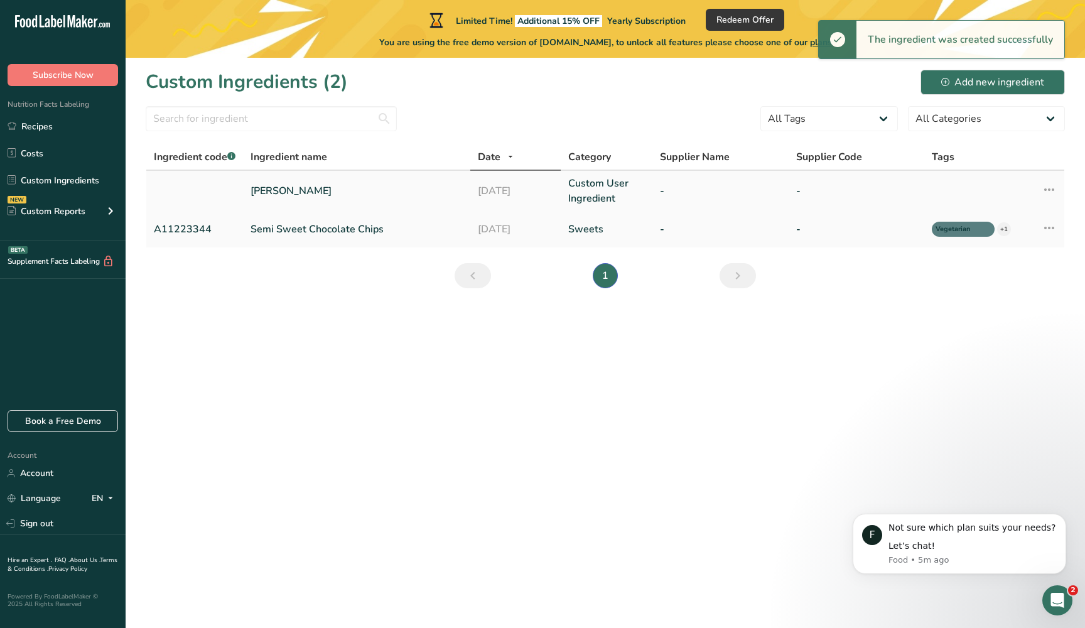
click at [341, 195] on link "Eduardos Rigatoni" at bounding box center [356, 190] width 212 height 15
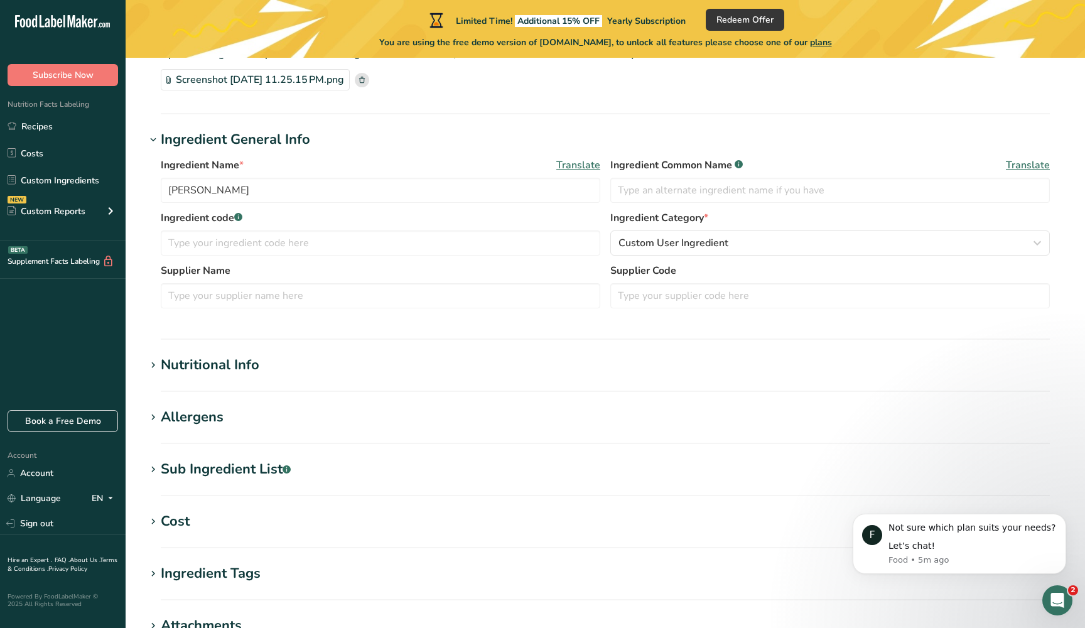
scroll to position [60, 0]
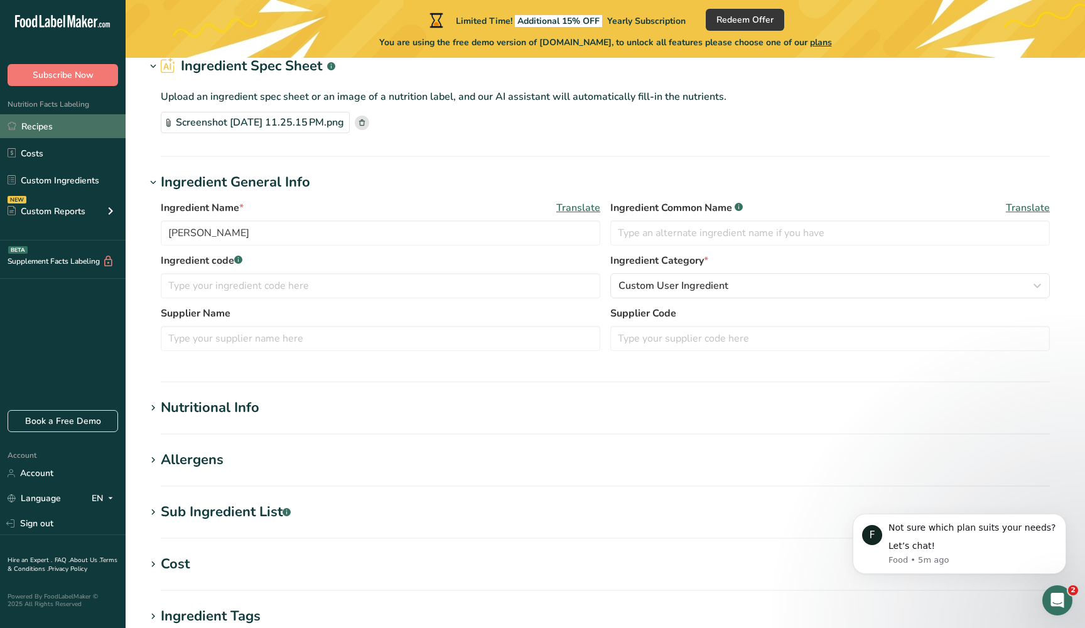
click at [63, 133] on link "Recipes" at bounding box center [63, 126] width 126 height 24
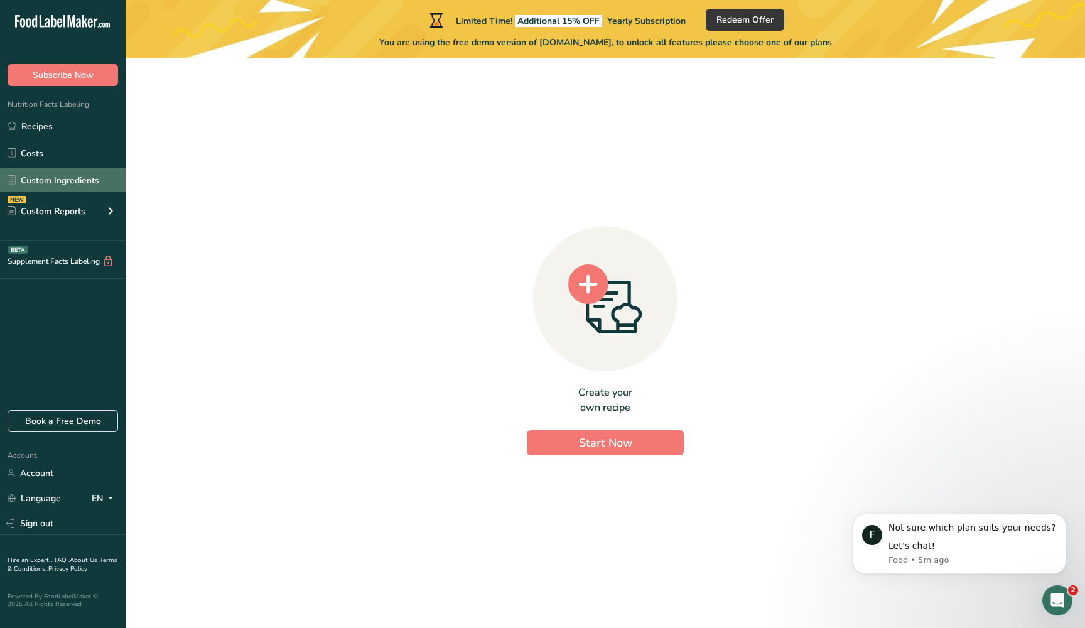
click at [62, 169] on link "Custom Ingredients" at bounding box center [63, 180] width 126 height 24
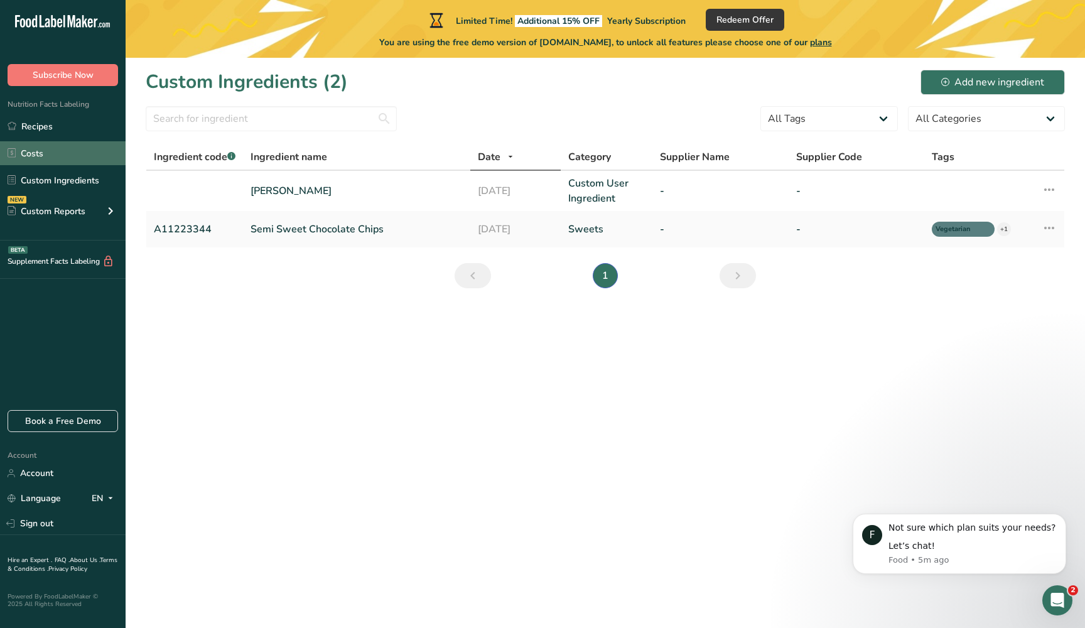
click at [62, 153] on link "Costs" at bounding box center [63, 153] width 126 height 24
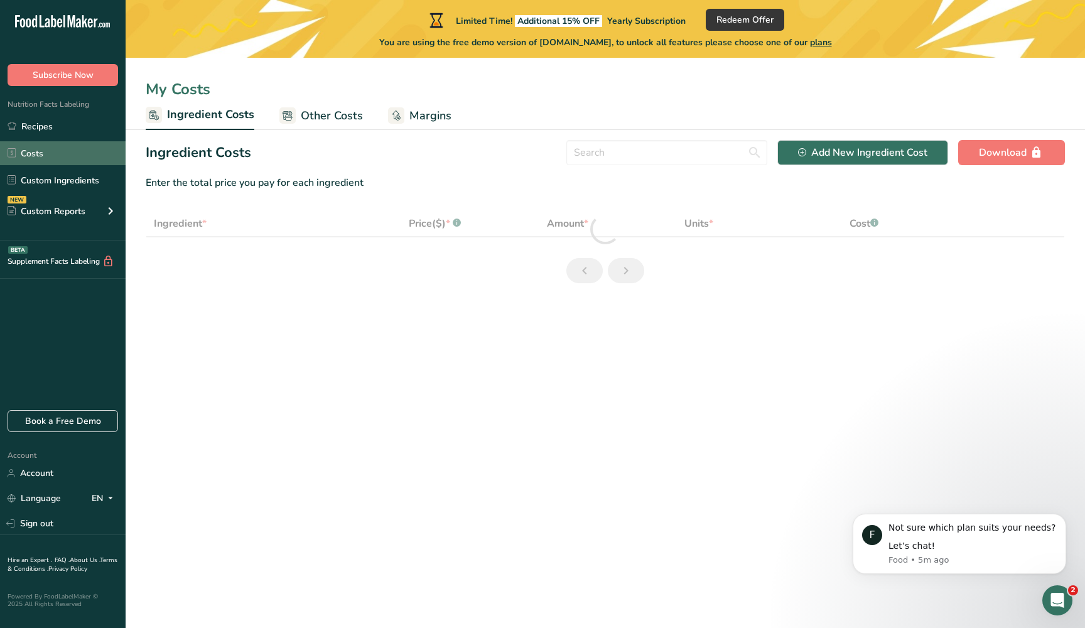
select select "1"
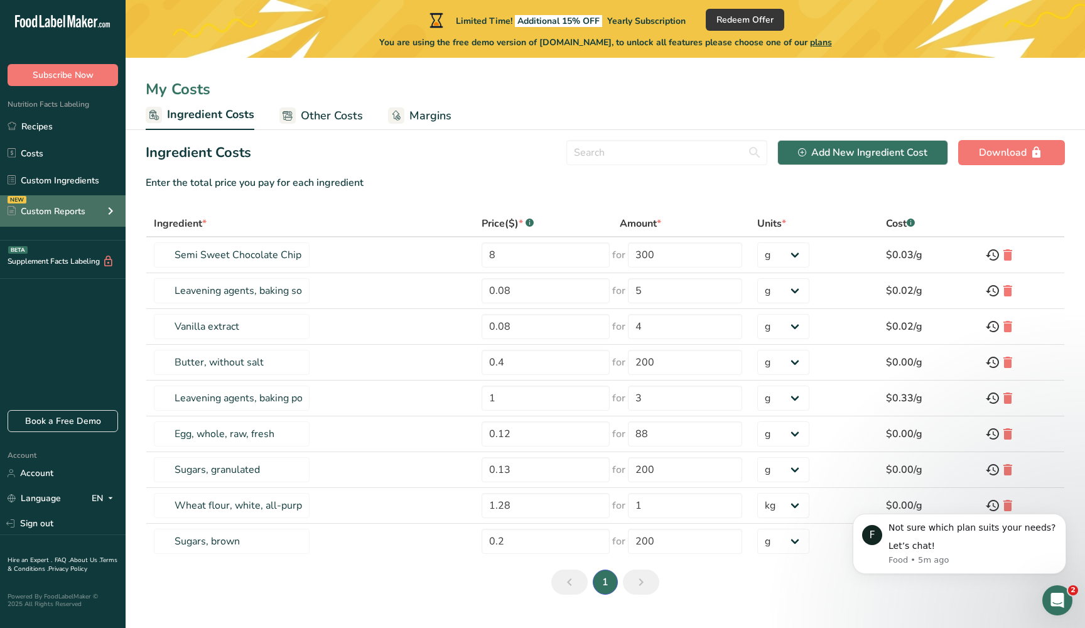
click at [71, 213] on div "Custom Reports" at bounding box center [47, 211] width 78 height 13
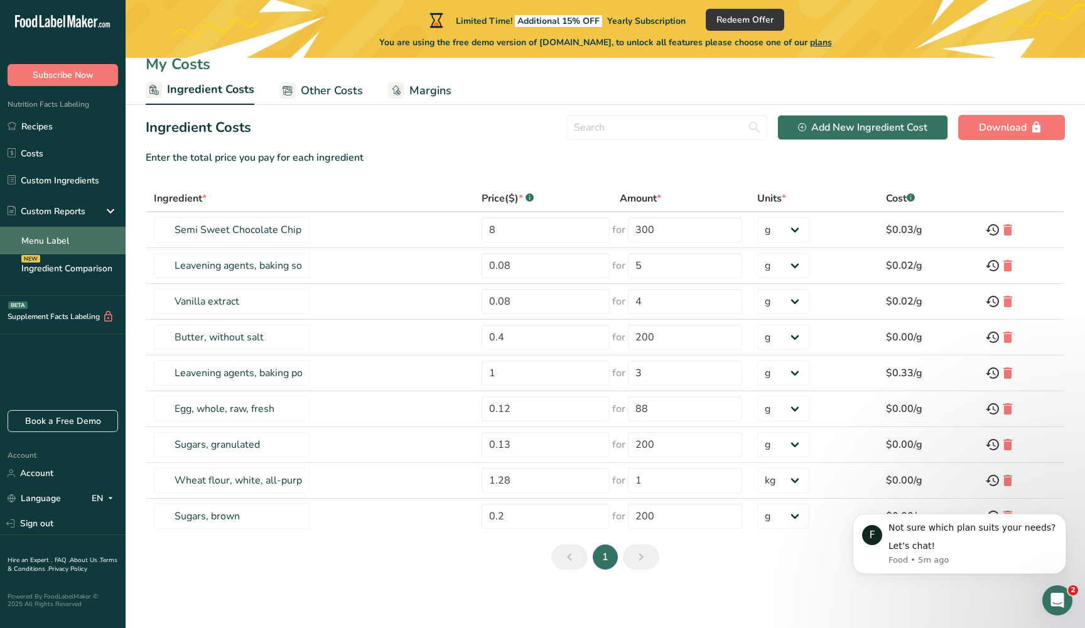
scroll to position [27, 0]
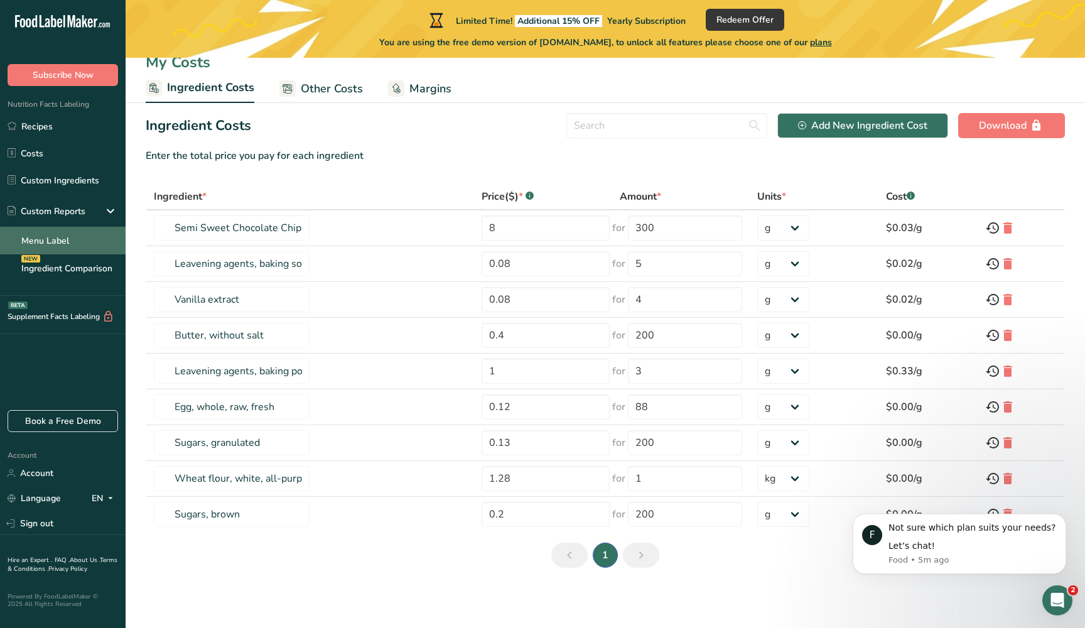
click at [75, 247] on link "Menu Label" at bounding box center [63, 241] width 126 height 28
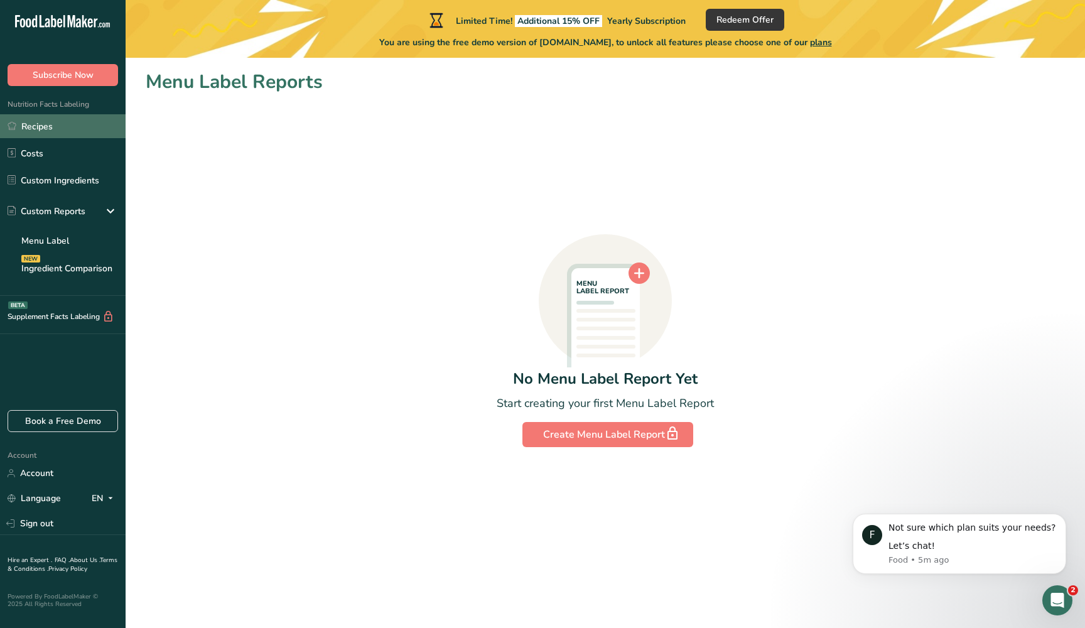
click at [82, 130] on link "Recipes" at bounding box center [63, 126] width 126 height 24
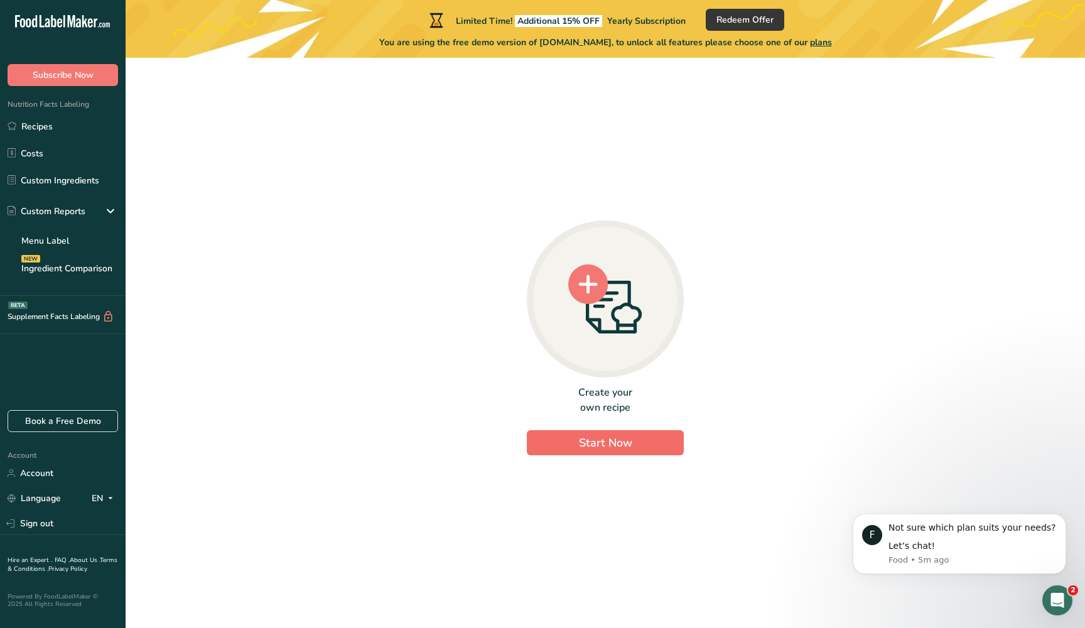
click at [591, 453] on button "Start Now" at bounding box center [605, 442] width 157 height 25
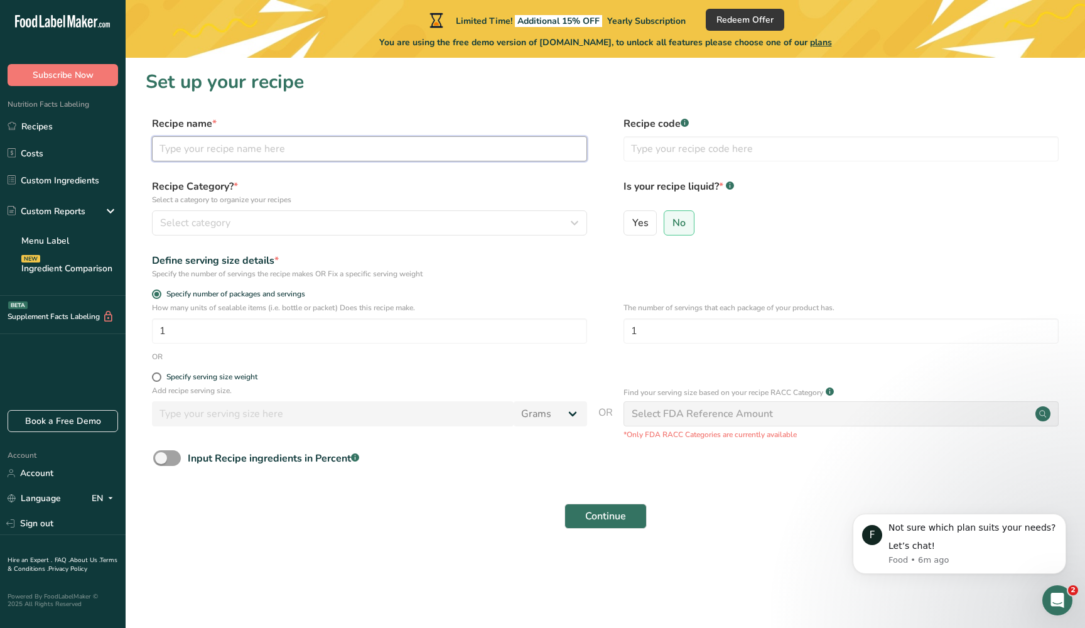
click at [463, 161] on input "text" at bounding box center [369, 148] width 435 height 25
type input "[PERSON_NAME]'s Rigatoni"
click at [378, 231] on button "Select category" at bounding box center [369, 222] width 435 height 25
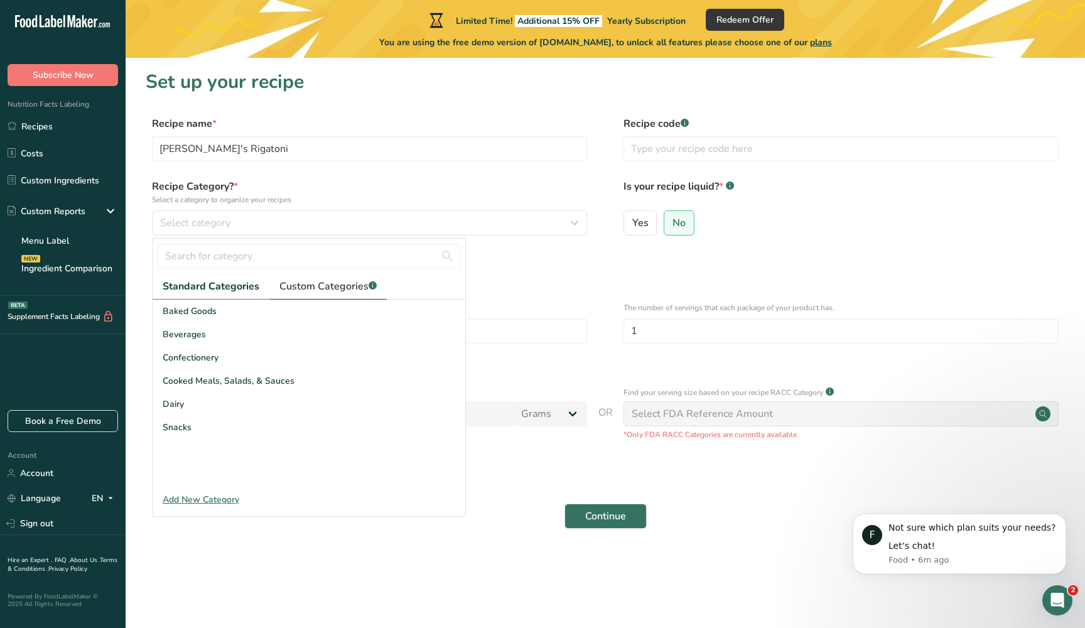
click at [324, 286] on span "Custom Categories .a-a{fill:#347362;}.b-a{fill:#fff;}" at bounding box center [327, 286] width 97 height 15
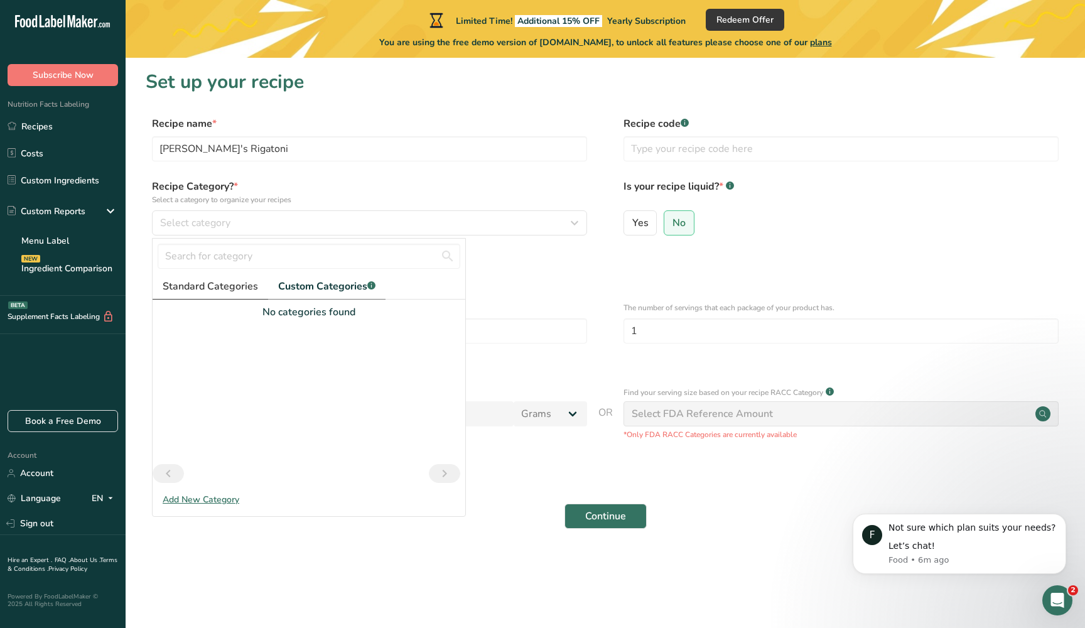
click at [249, 282] on span "Standard Categories" at bounding box center [210, 286] width 95 height 15
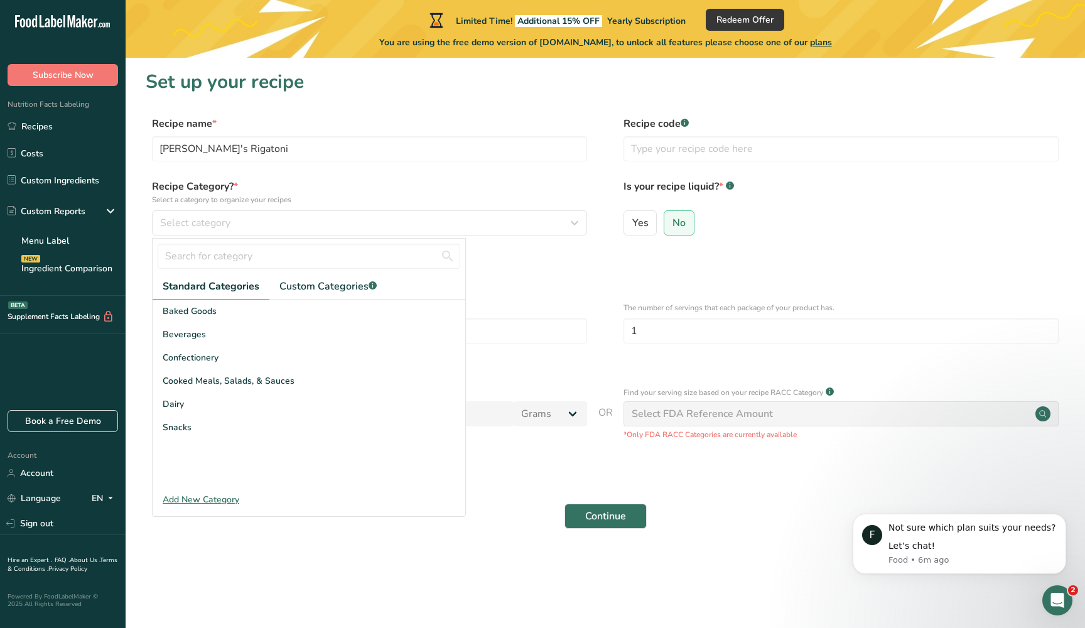
click at [476, 269] on div "Specify the number of servings the recipe makes OR Fix a specific serving weight" at bounding box center [369, 273] width 435 height 11
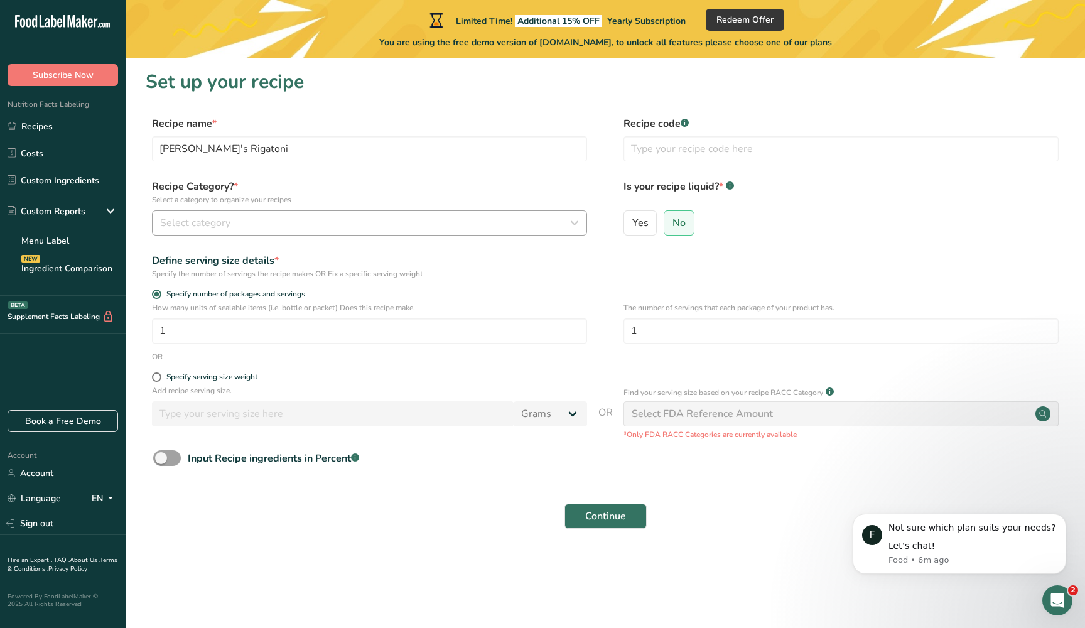
click at [434, 224] on div "Select category" at bounding box center [365, 222] width 411 height 15
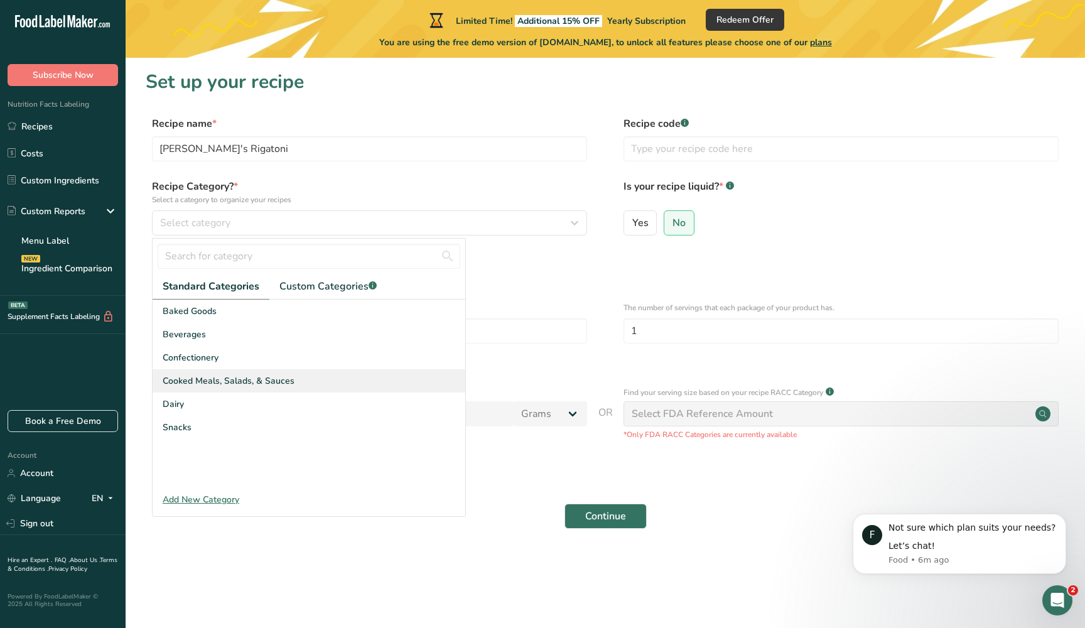
click at [307, 378] on div "Cooked Meals, Salads, & Sauces" at bounding box center [309, 380] width 313 height 23
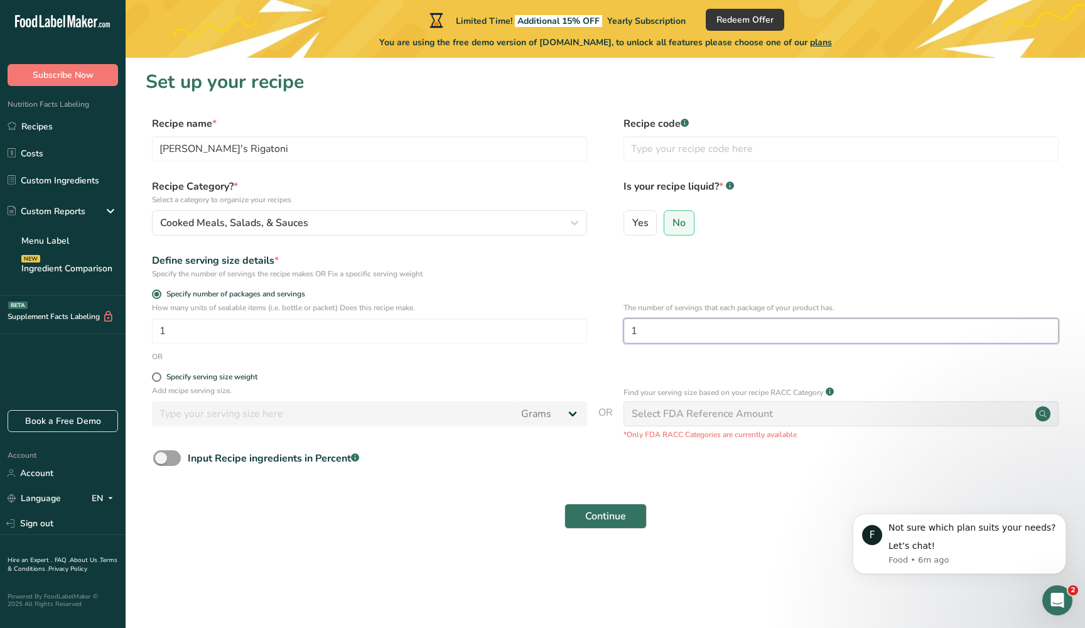
click at [678, 332] on input "1" at bounding box center [840, 330] width 435 height 25
drag, startPoint x: 677, startPoint y: 343, endPoint x: 567, endPoint y: 340, distance: 110.5
click at [568, 341] on div "How many units of sealable items (i.e. bottle or packet) Does this recipe make.…" at bounding box center [605, 326] width 919 height 49
drag, startPoint x: 655, startPoint y: 335, endPoint x: 572, endPoint y: 333, distance: 82.2
click at [572, 333] on div "How many units of sealable items (i.e. bottle or packet) Does this recipe make.…" at bounding box center [605, 326] width 919 height 49
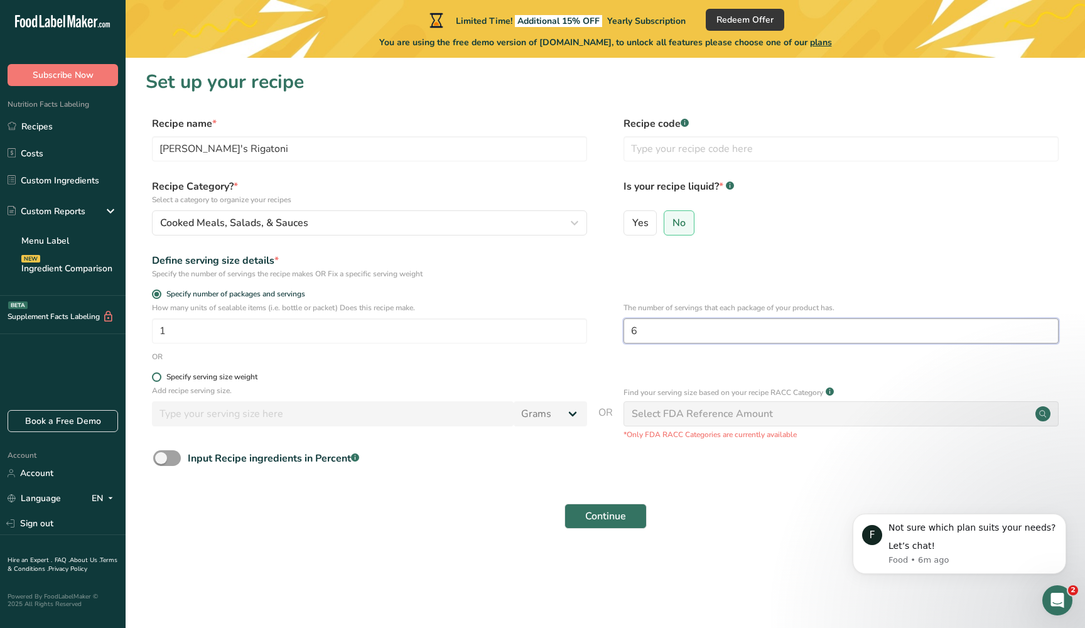
type input "6"
click at [218, 376] on div "Specify serving size weight" at bounding box center [211, 376] width 91 height 9
click at [160, 376] on input "Specify serving size weight" at bounding box center [156, 377] width 8 height 8
radio input "true"
radio input "false"
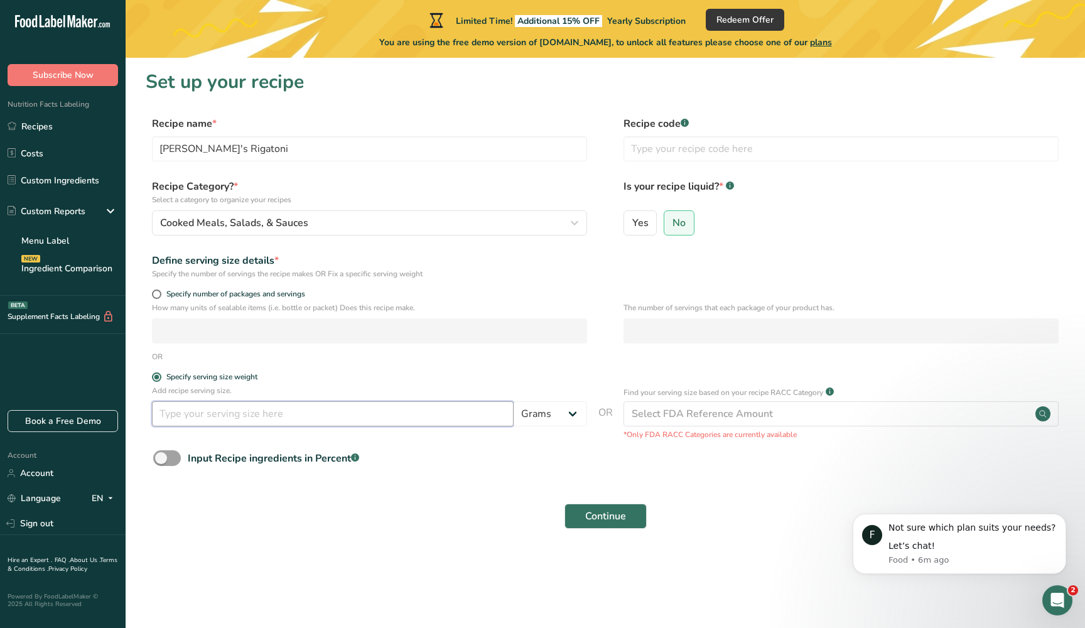
click at [213, 405] on input "number" at bounding box center [333, 413] width 362 height 25
type input "57"
click at [604, 524] on button "Continue" at bounding box center [605, 515] width 82 height 25
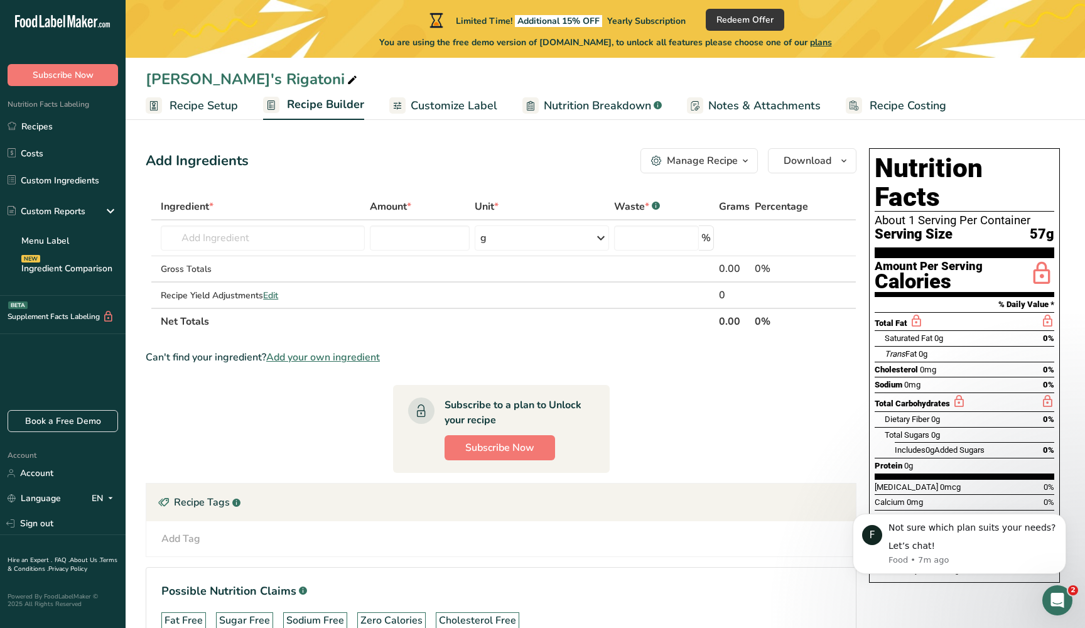
click at [911, 313] on icon at bounding box center [916, 321] width 14 height 16
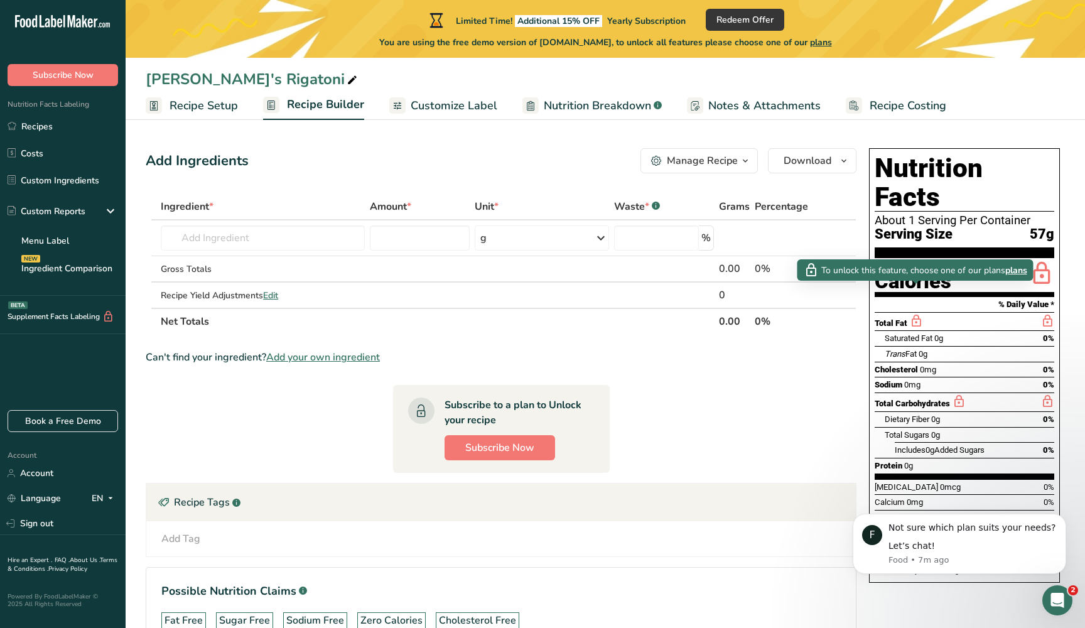
click at [1021, 271] on span "plans" at bounding box center [1016, 270] width 22 height 13
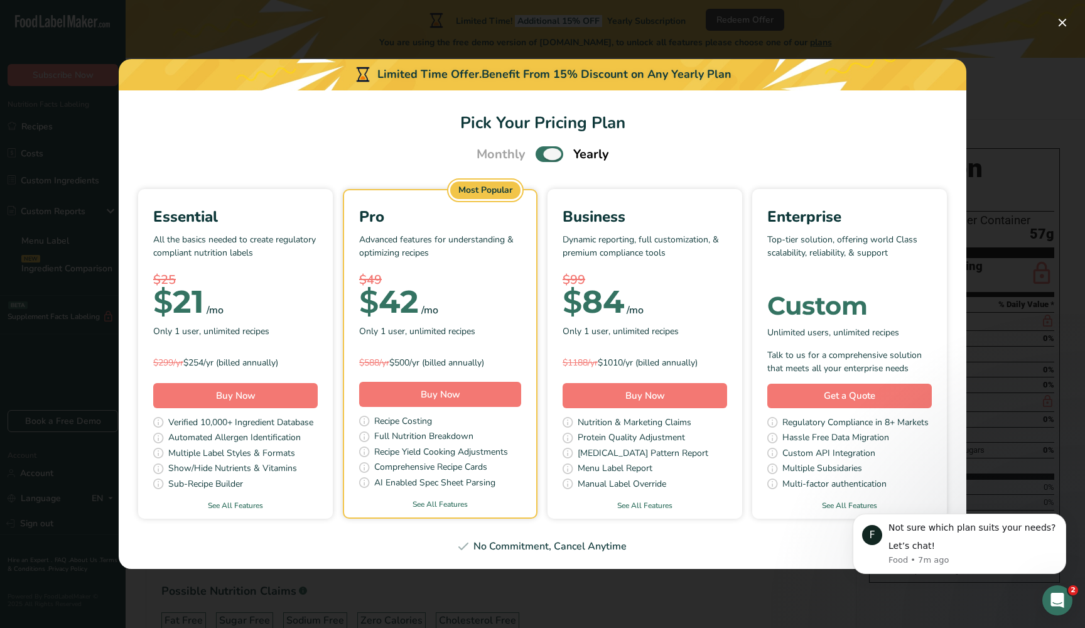
click at [545, 156] on span "Pick Your Pricing Plan Modal" at bounding box center [549, 154] width 28 height 16
click at [544, 156] on input "Pick Your Pricing Plan Modal" at bounding box center [539, 154] width 8 height 8
checkbox input "false"
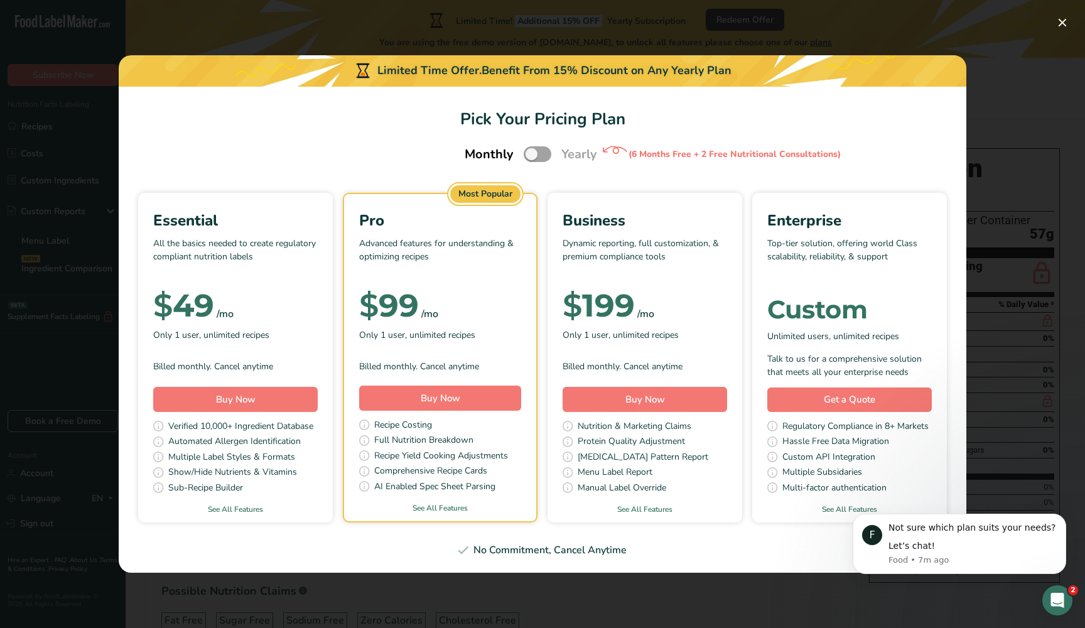
click at [259, 250] on p "All the basics needed to create regulatory compliant nutrition labels" at bounding box center [235, 256] width 164 height 38
click at [257, 269] on p "All the basics needed to create regulatory compliant nutrition labels" at bounding box center [235, 256] width 164 height 38
click at [288, 289] on div "Pick Your Pricing Plan Modal" at bounding box center [235, 283] width 164 height 19
click at [265, 371] on div "Billed monthly. Cancel anytime" at bounding box center [235, 366] width 164 height 13
click at [417, 507] on link "See All Features" at bounding box center [440, 507] width 192 height 11
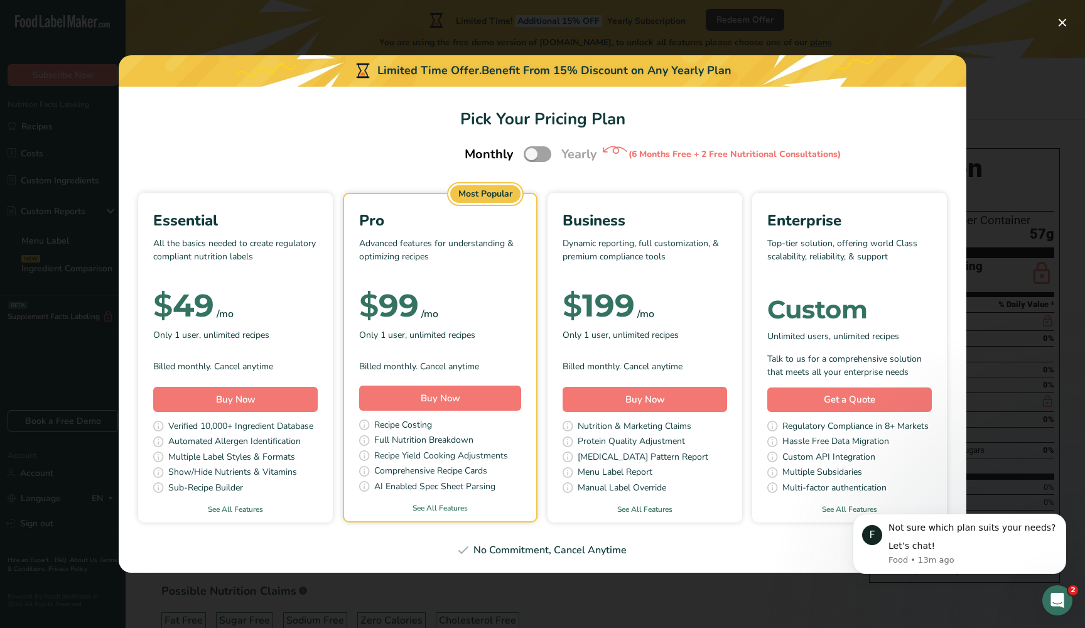
click at [284, 242] on p "All the basics needed to create regulatory compliant nutrition labels" at bounding box center [235, 256] width 164 height 38
click at [260, 352] on div "Essential All the basics needed to create regulatory compliant nutrition labels…" at bounding box center [235, 293] width 164 height 168
click at [224, 357] on div "Essential All the basics needed to create regulatory compliant nutrition labels…" at bounding box center [235, 293] width 164 height 168
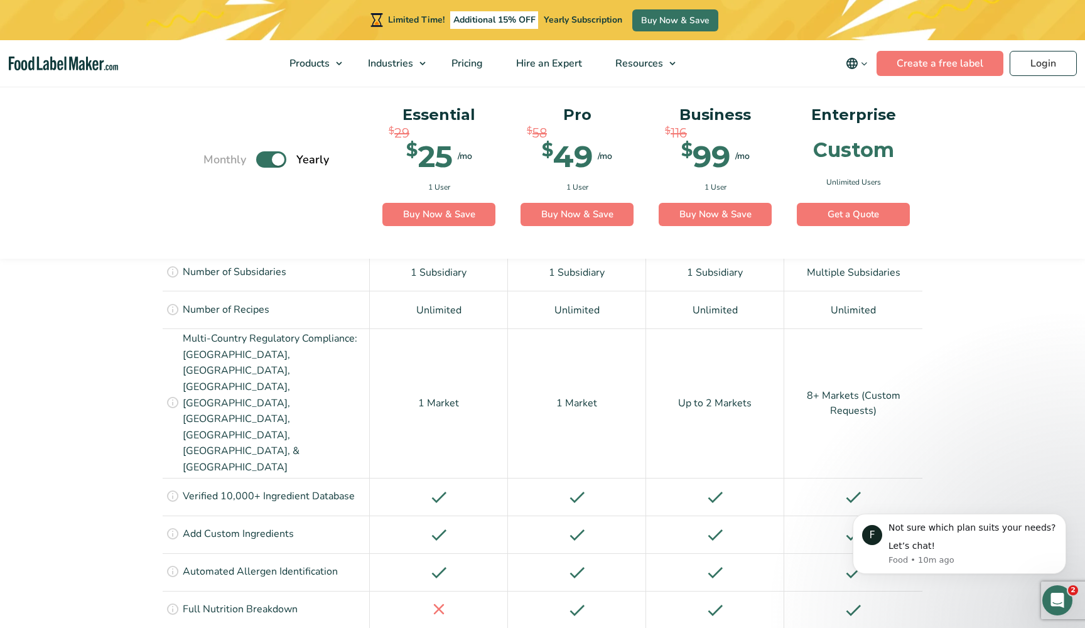
click at [461, 165] on div "$ 29 $ 25 /mo" at bounding box center [438, 152] width 113 height 36
click at [437, 154] on div "$ 25" at bounding box center [429, 156] width 46 height 30
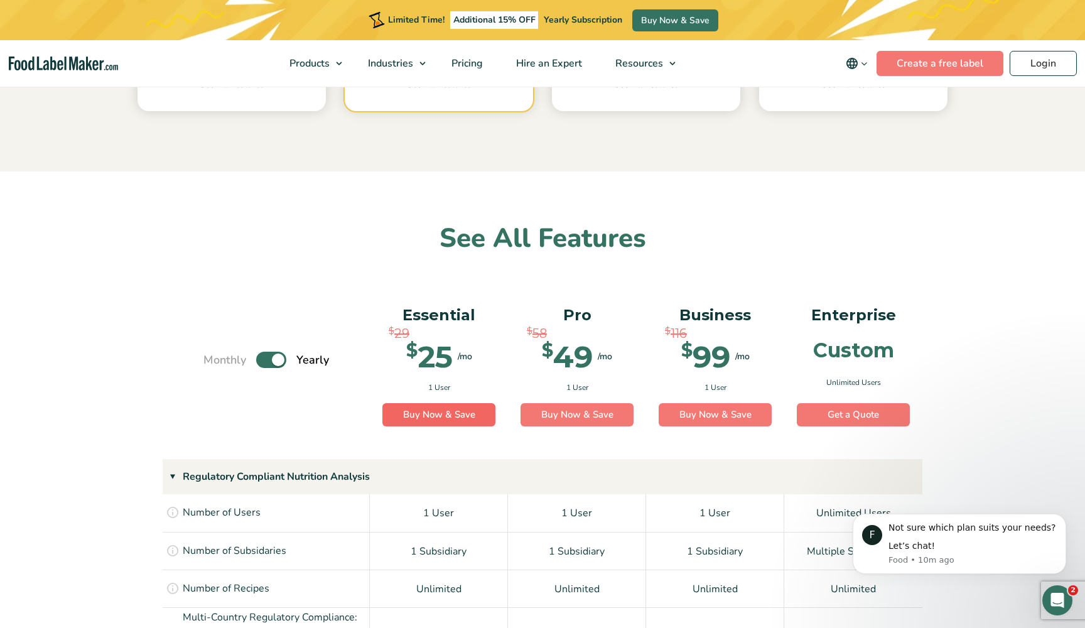
scroll to position [507, 0]
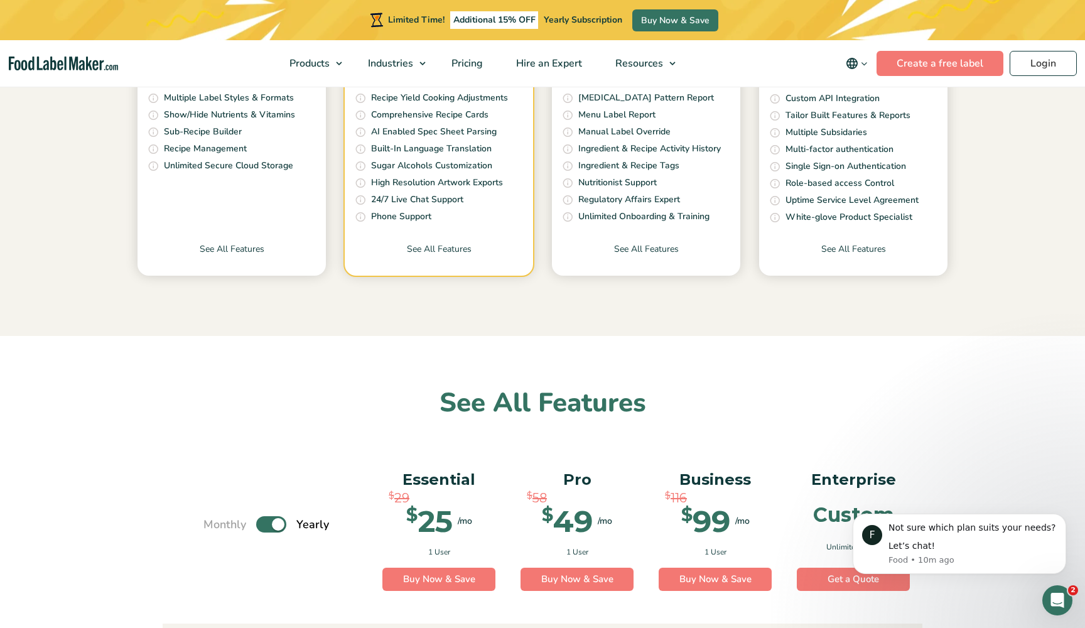
click at [279, 518] on label "Toggle" at bounding box center [271, 524] width 30 height 16
click at [214, 520] on input "Toggle" at bounding box center [210, 524] width 8 height 8
checkbox input "false"
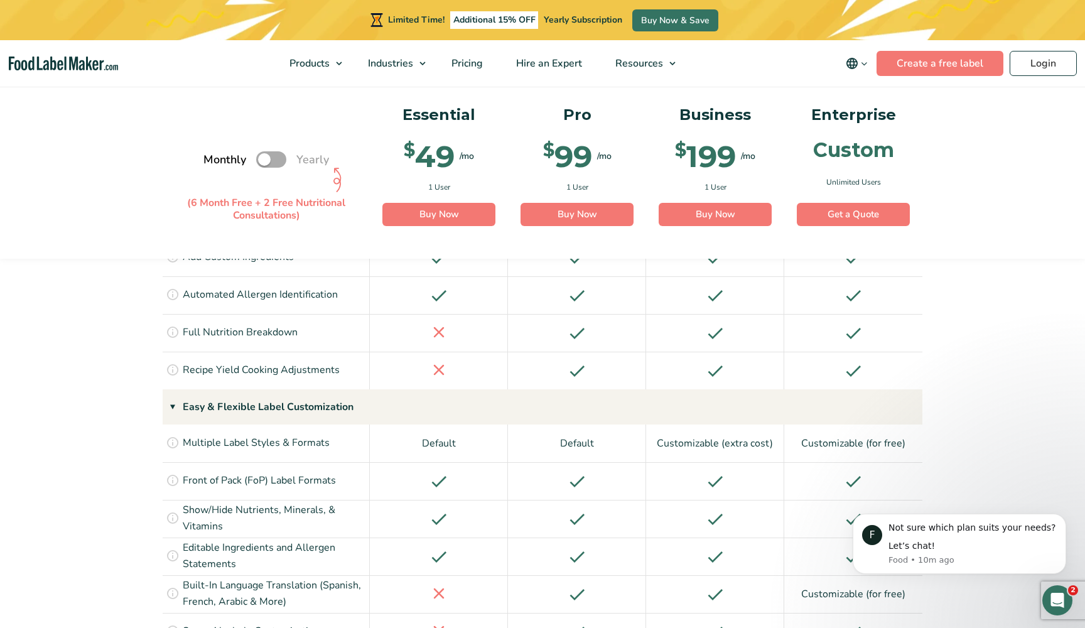
scroll to position [1260, 0]
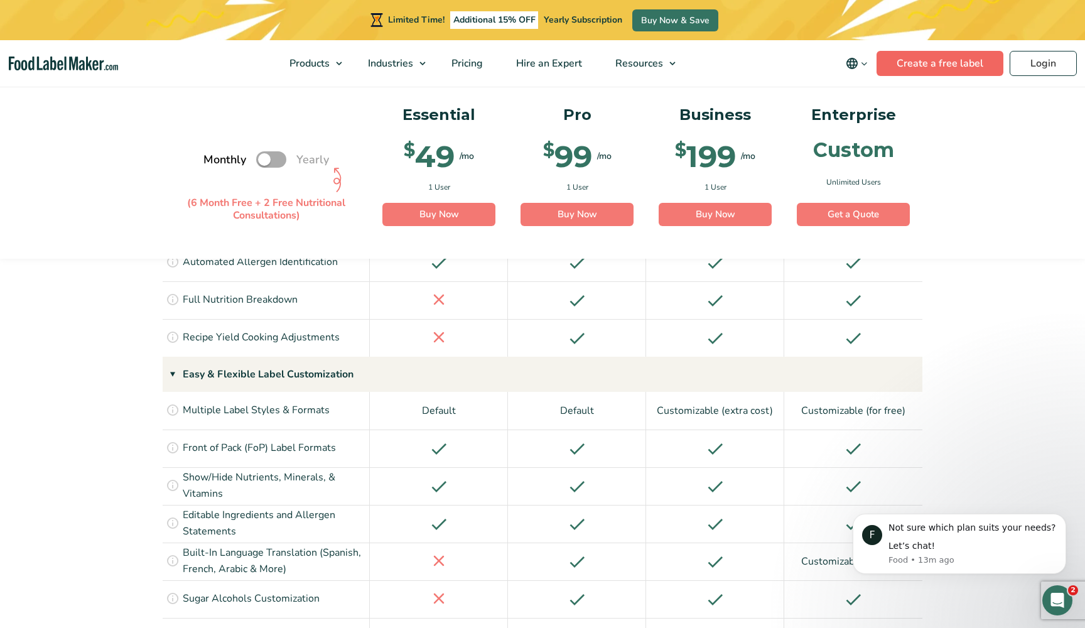
click at [948, 63] on link "Create a free label" at bounding box center [939, 63] width 127 height 25
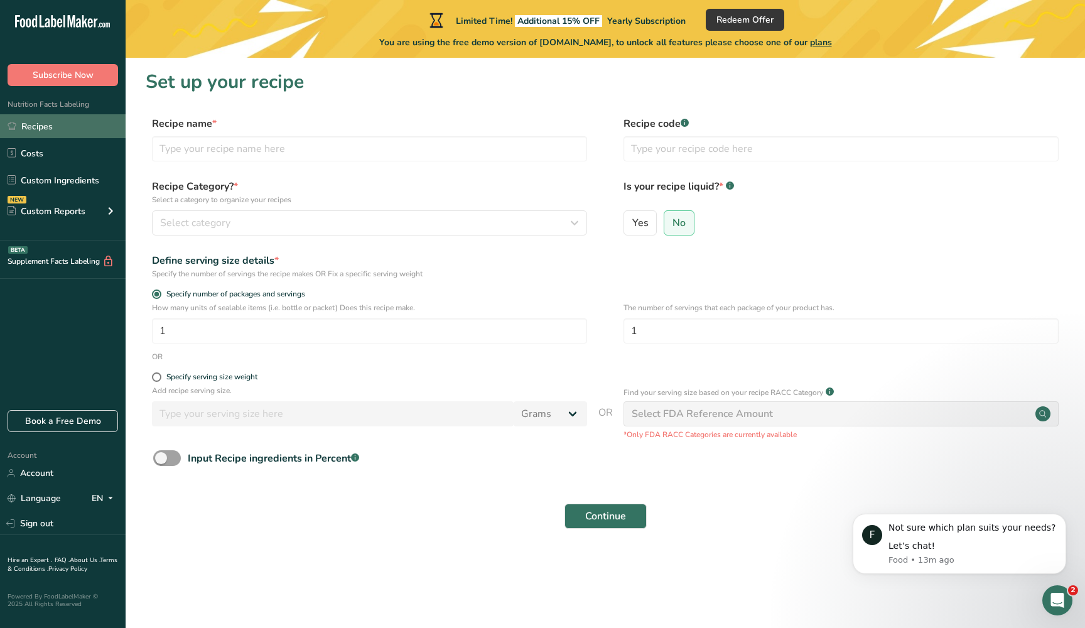
click at [93, 135] on link "Recipes" at bounding box center [63, 126] width 126 height 24
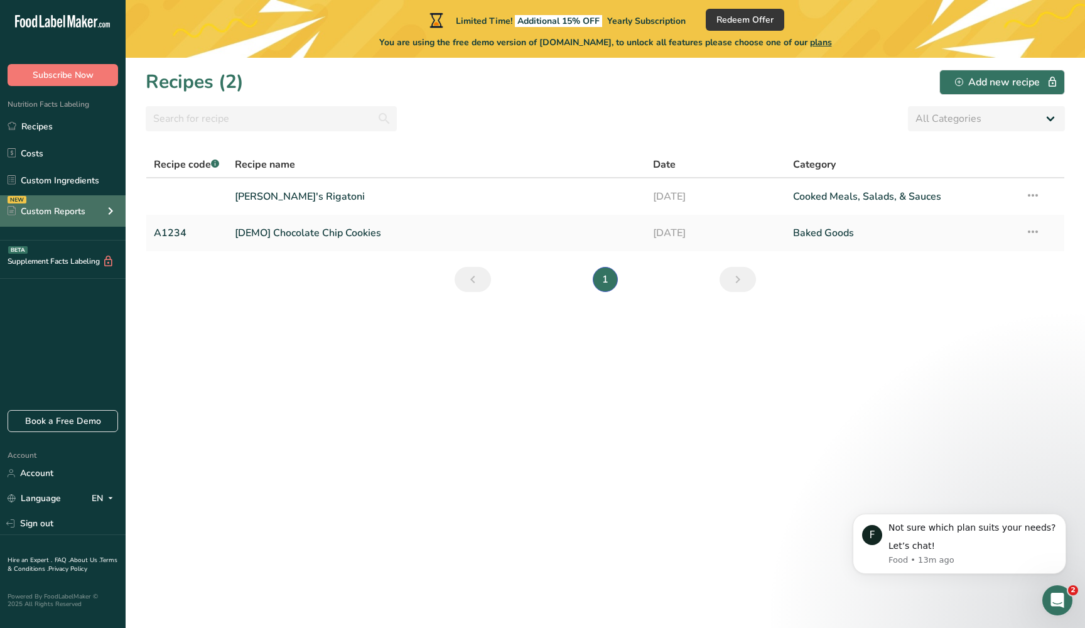
click at [79, 205] on div "Custom Reports" at bounding box center [47, 211] width 78 height 13
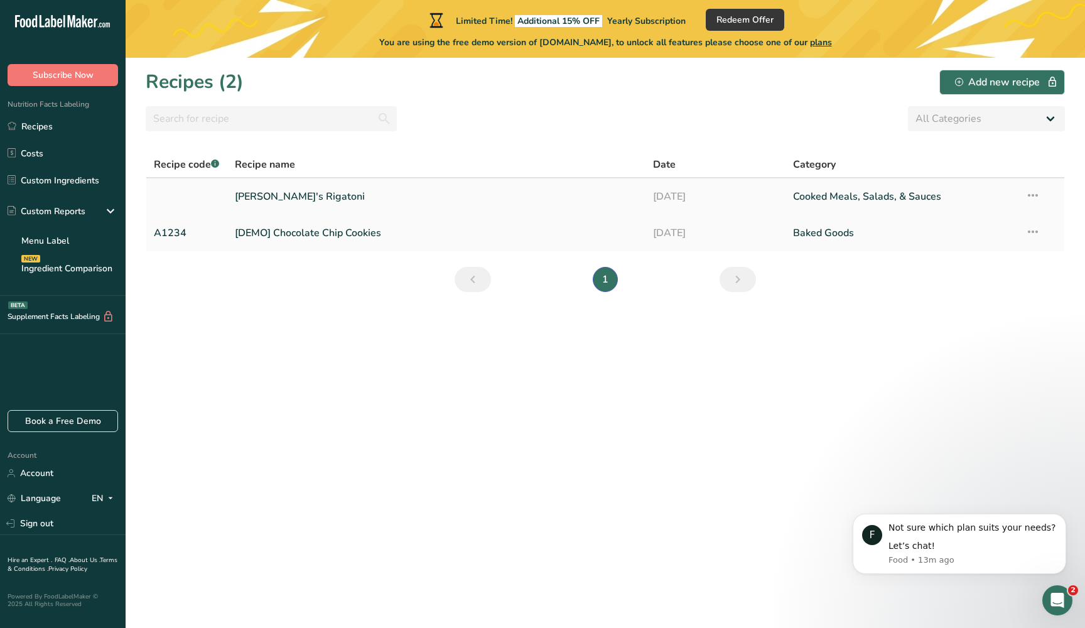
click at [254, 202] on link "[PERSON_NAME]'s Rigatoni" at bounding box center [437, 196] width 404 height 26
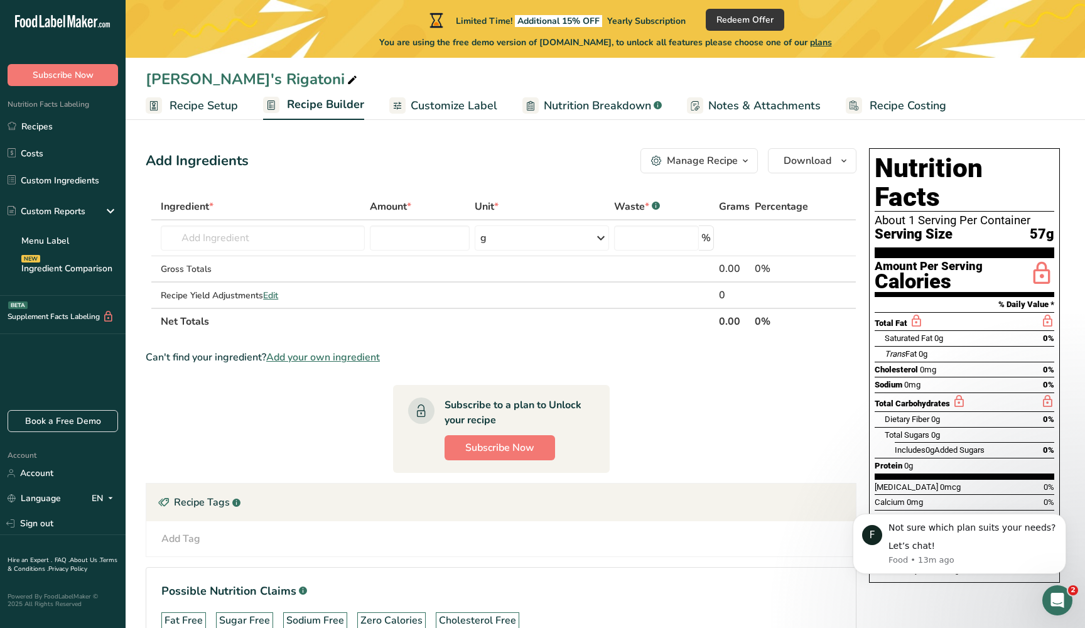
click at [909, 313] on icon at bounding box center [916, 321] width 14 height 16
click at [912, 313] on icon at bounding box center [916, 321] width 14 height 16
click at [532, 438] on button "Subscribe Now" at bounding box center [499, 447] width 110 height 25
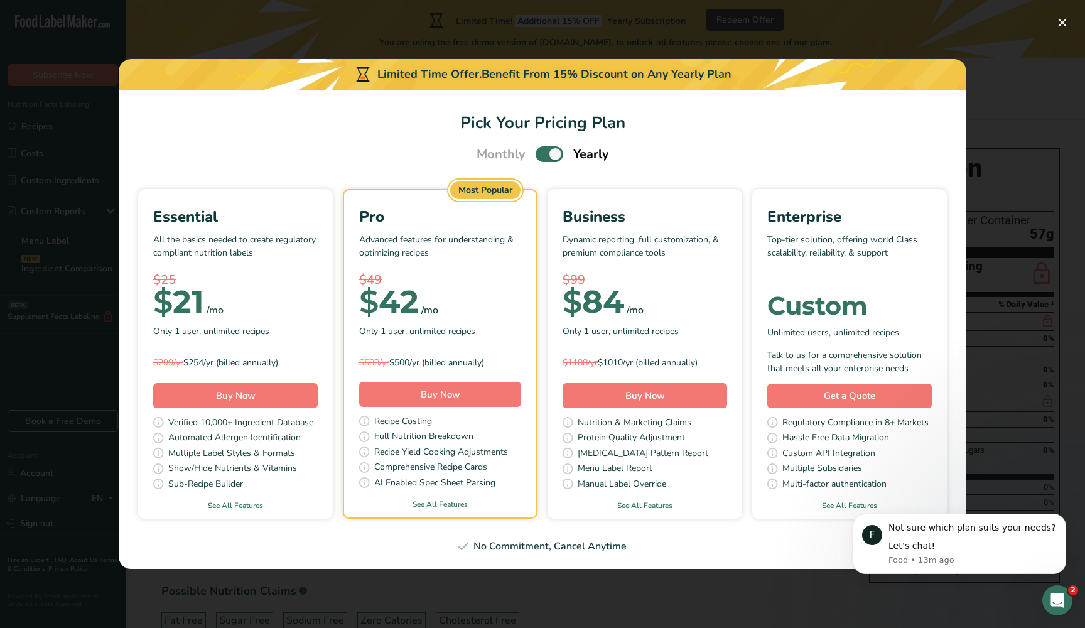
click at [550, 158] on span "Pick Your Pricing Plan Modal" at bounding box center [549, 154] width 28 height 16
click at [544, 158] on input "Pick Your Pricing Plan Modal" at bounding box center [539, 154] width 8 height 8
checkbox input "false"
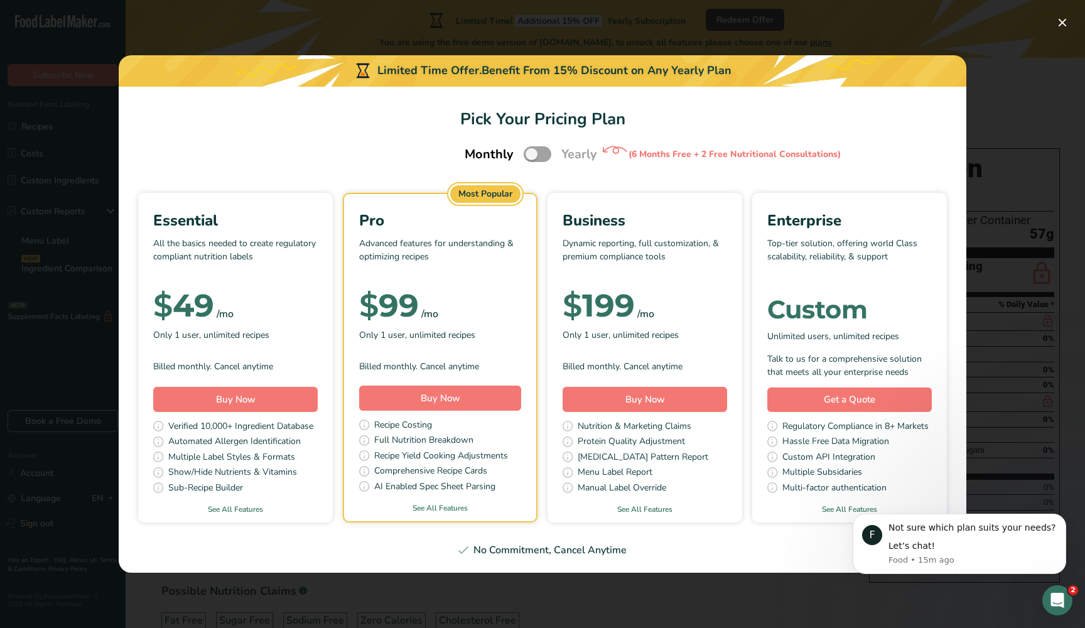
click at [1083, 152] on div "Pick Your Pricing Plan Modal" at bounding box center [542, 314] width 1085 height 628
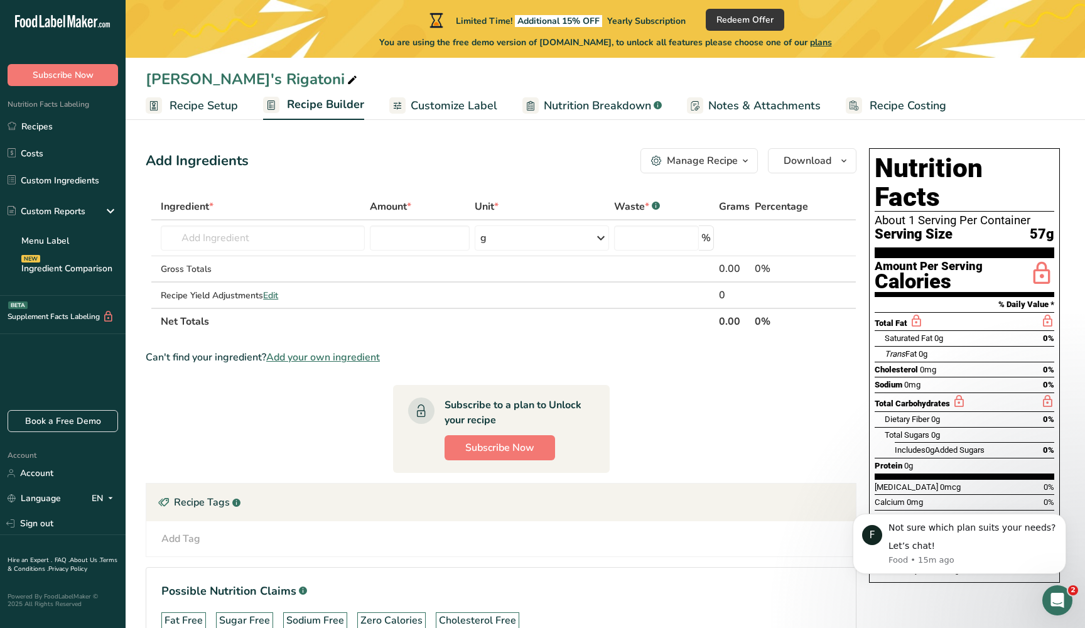
click at [909, 461] on span "0g" at bounding box center [908, 465] width 9 height 9
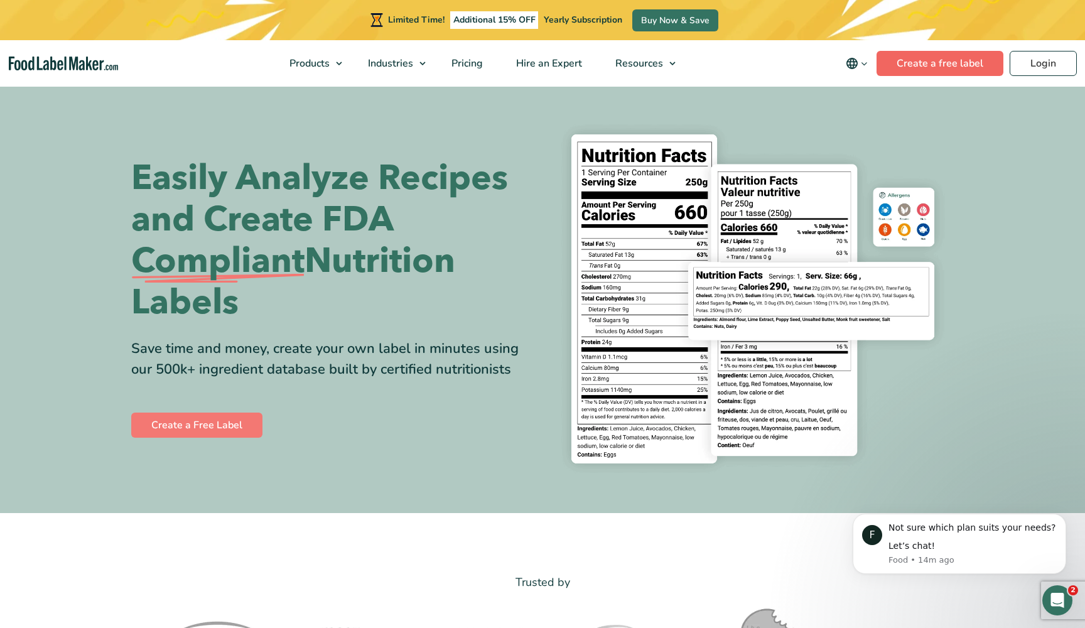
click at [894, 65] on link "Create a free label" at bounding box center [939, 63] width 127 height 25
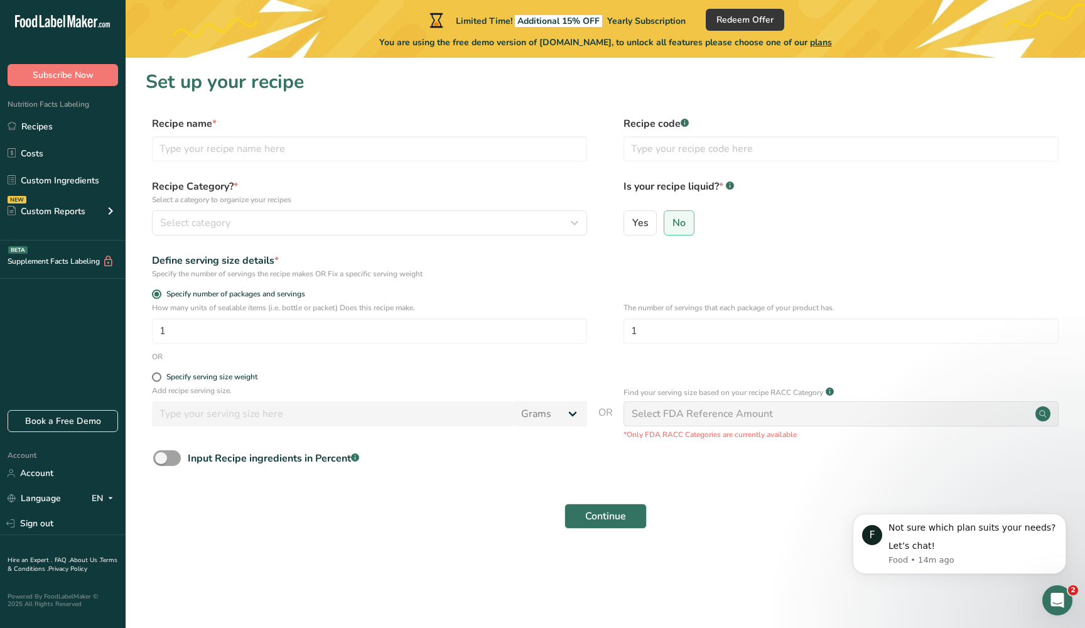
click at [68, 103] on span "Nutrition Facts Labeling" at bounding box center [44, 104] width 89 height 10
click at [63, 129] on link "Recipes" at bounding box center [63, 126] width 126 height 24
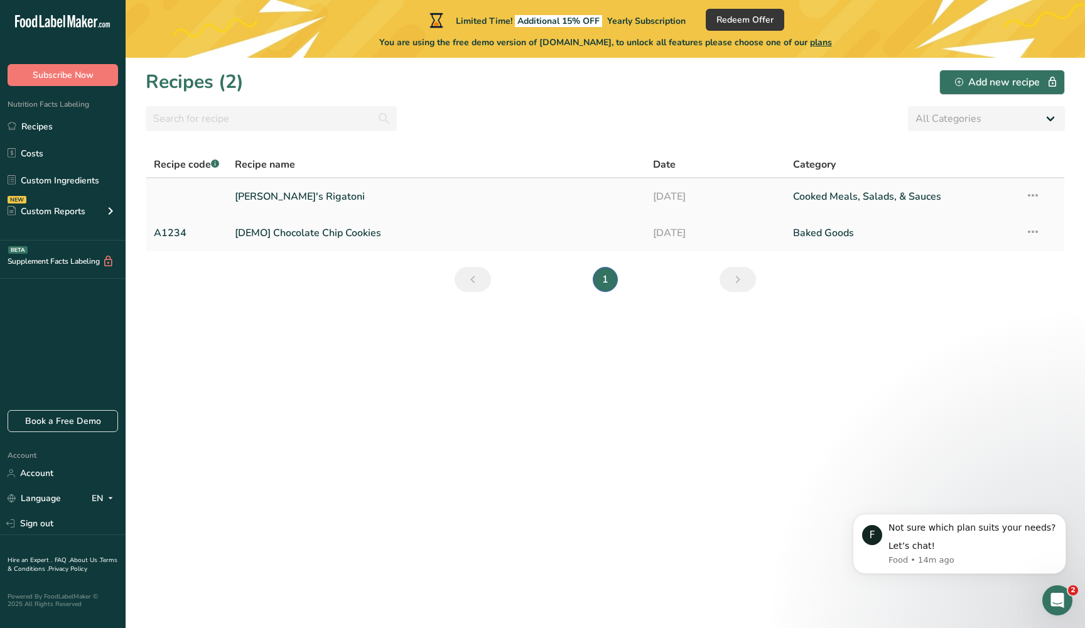
click at [306, 202] on link "Eduardo's Rigatoni" at bounding box center [437, 196] width 404 height 26
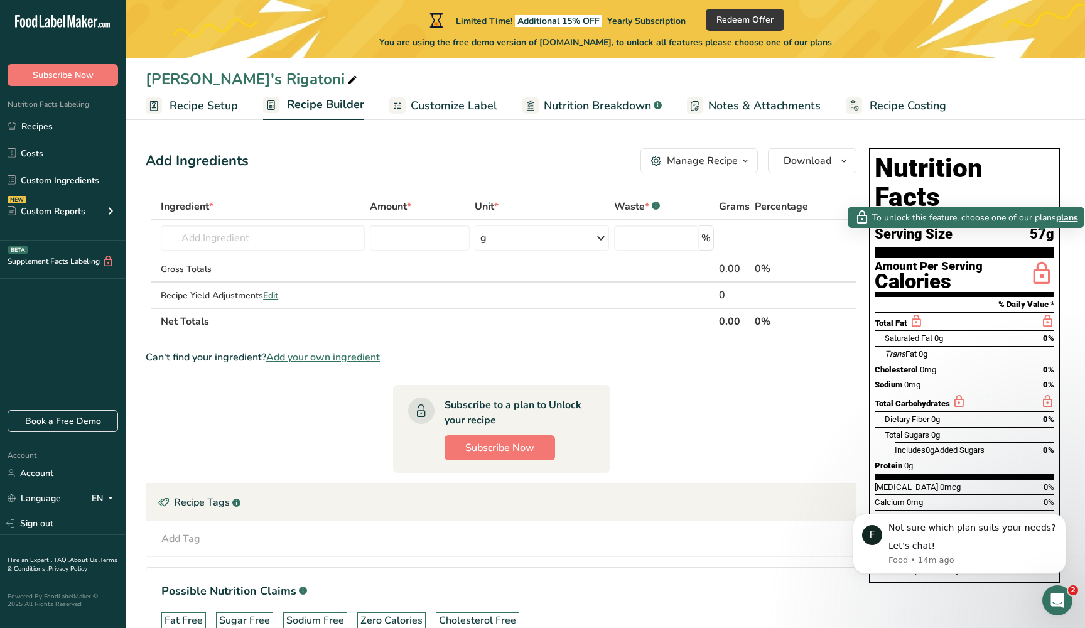
click at [1063, 221] on span "plans" at bounding box center [1067, 217] width 22 height 13
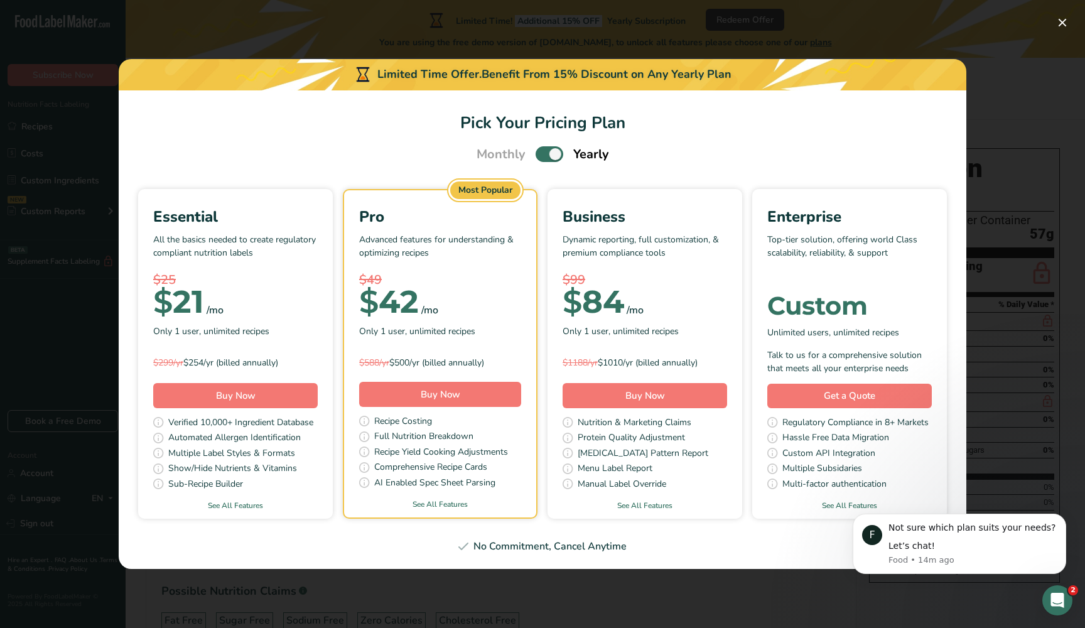
click at [313, 259] on p "All the basics needed to create regulatory compliant nutrition labels" at bounding box center [235, 252] width 164 height 38
click at [282, 483] on div "Sub-Recipe Builder" at bounding box center [235, 485] width 164 height 16
click at [232, 506] on link "See All Features" at bounding box center [235, 505] width 195 height 11
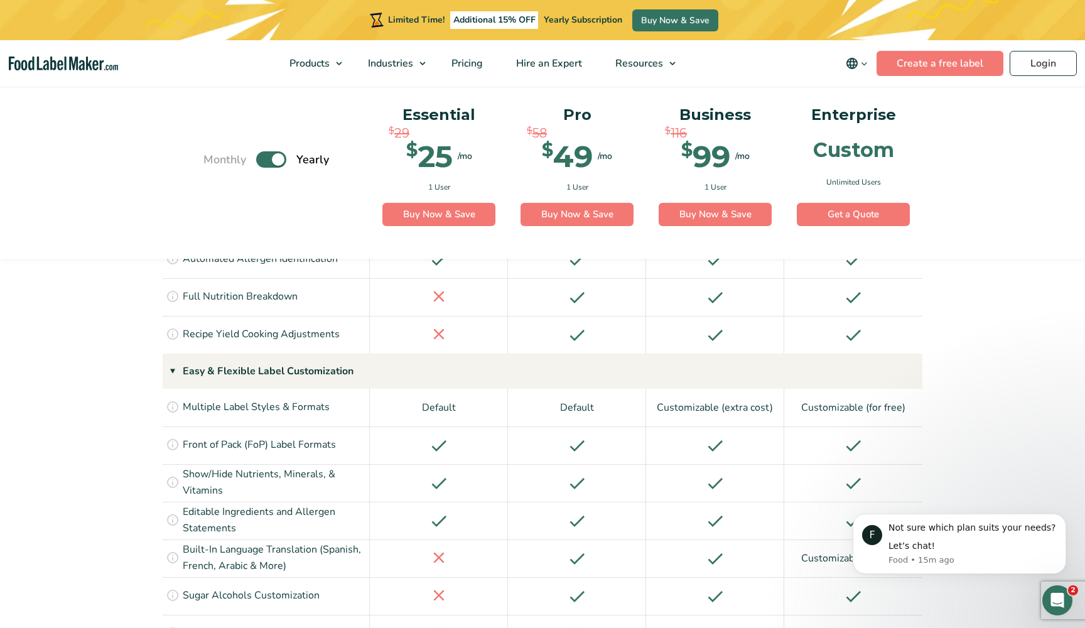
scroll to position [1273, 0]
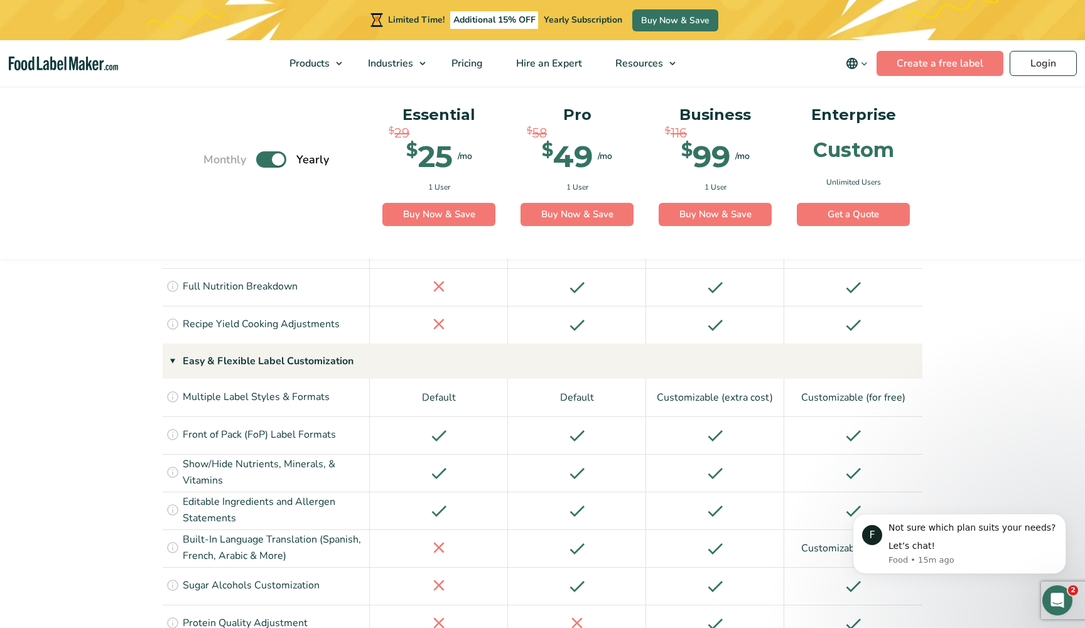
click at [275, 164] on label "Toggle" at bounding box center [271, 159] width 30 height 16
click at [214, 163] on input "Toggle" at bounding box center [210, 159] width 8 height 8
checkbox input "false"
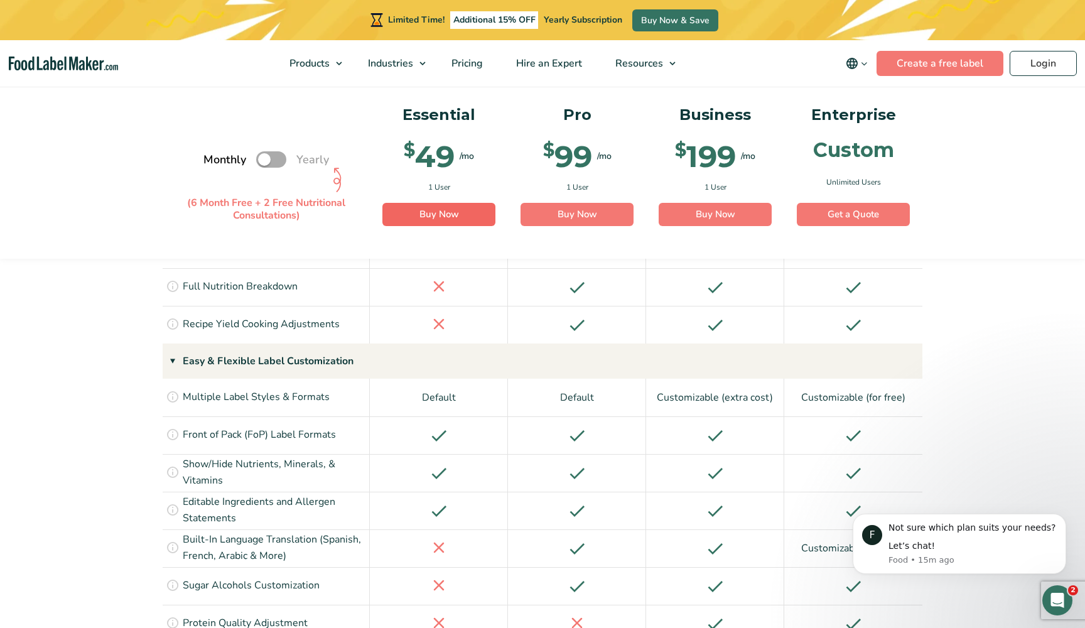
click at [414, 213] on link "Buy Now" at bounding box center [438, 214] width 113 height 24
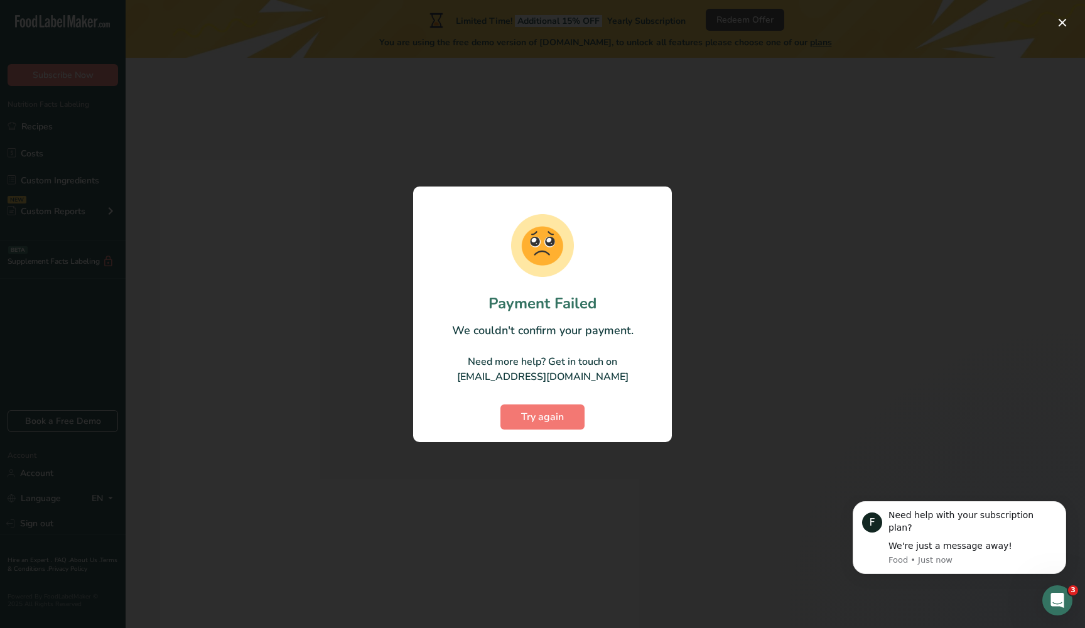
click at [584, 449] on div at bounding box center [542, 314] width 1085 height 628
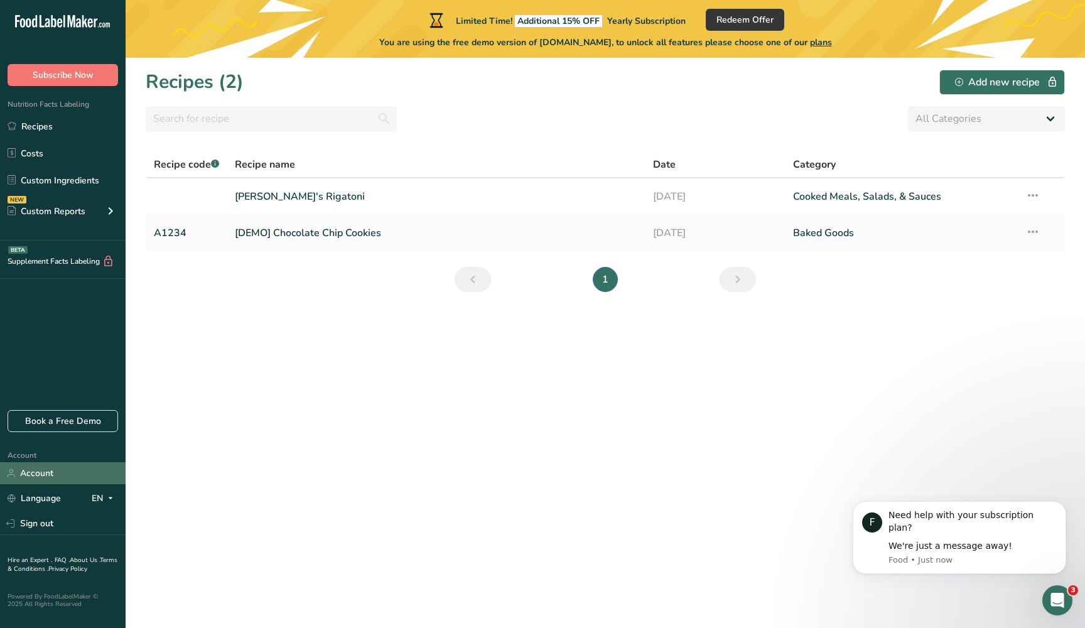
click at [46, 478] on link "Account" at bounding box center [63, 473] width 126 height 22
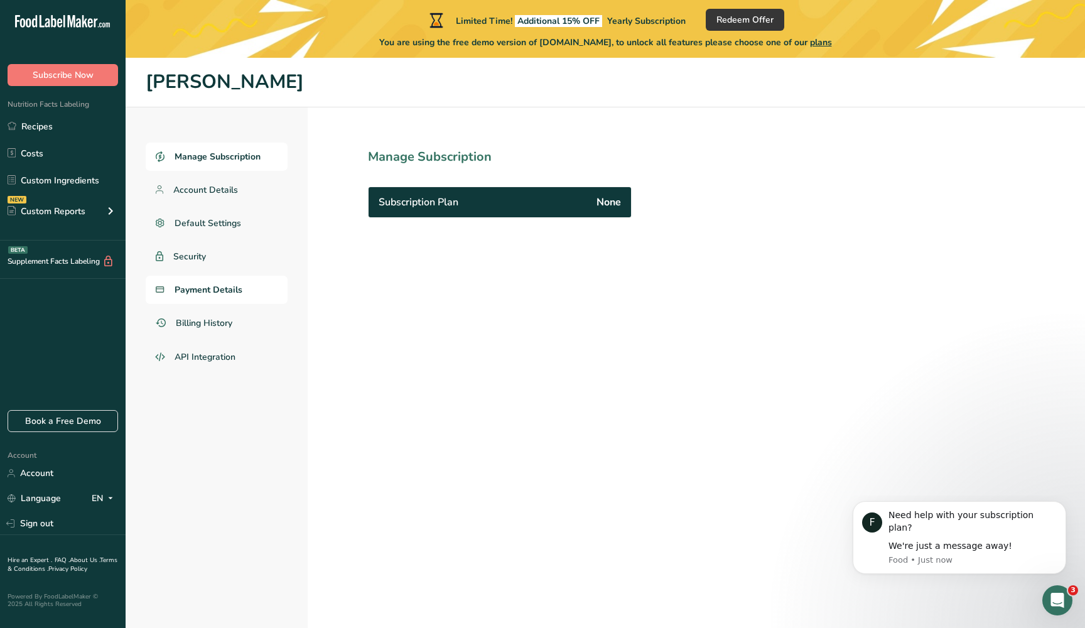
click at [216, 289] on span "Payment Details" at bounding box center [208, 289] width 68 height 13
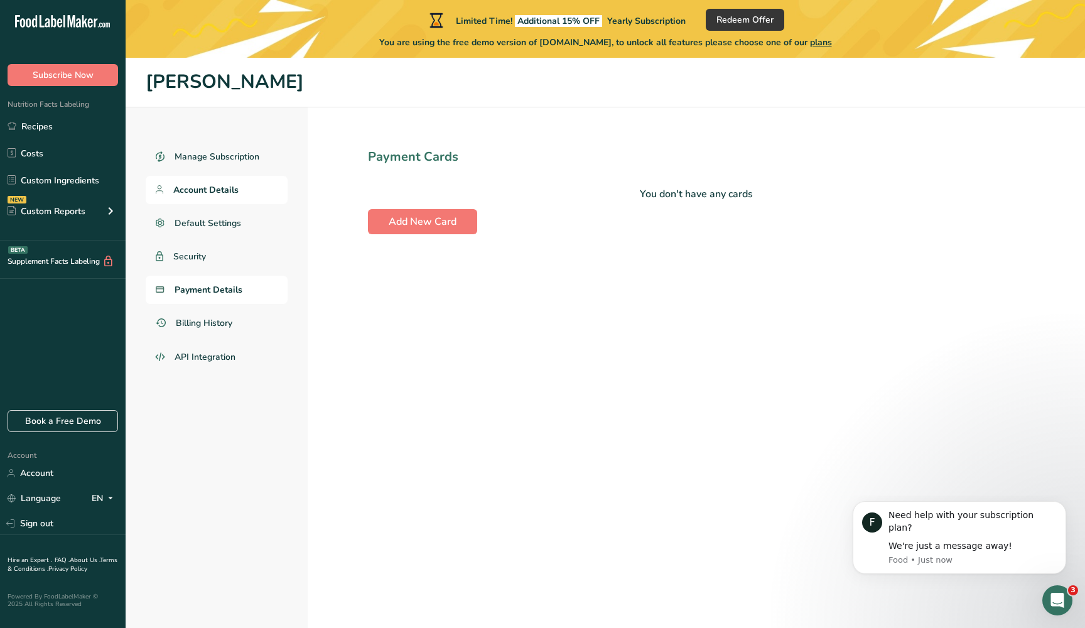
click at [233, 180] on link "Account Details" at bounding box center [217, 190] width 142 height 28
click at [233, 158] on span "Manage Subscription" at bounding box center [217, 156] width 86 height 13
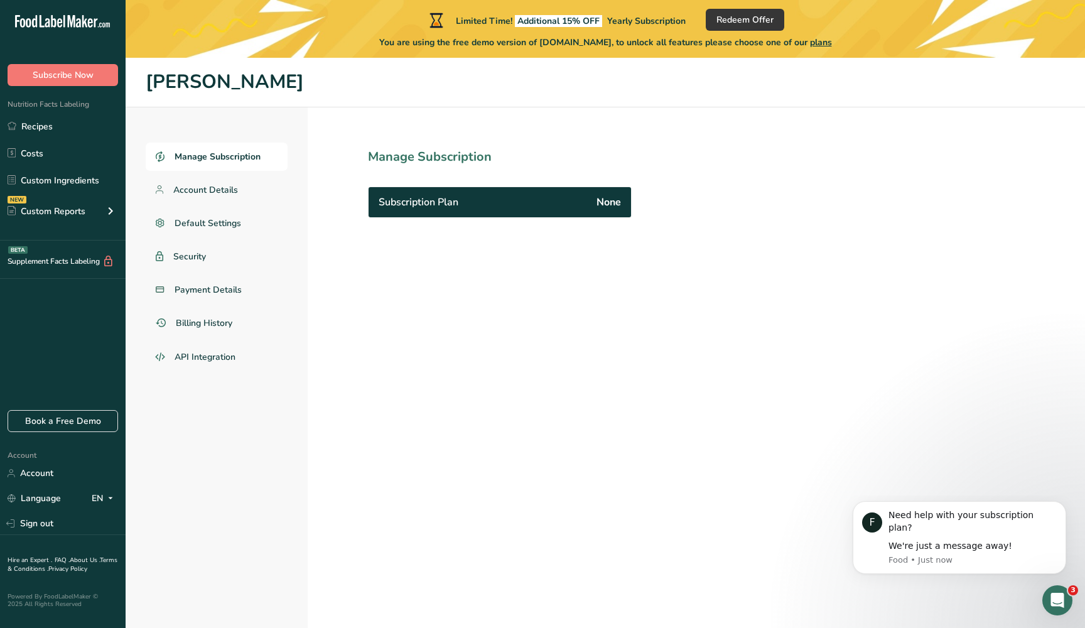
click at [410, 210] on div "Subscription Plan None" at bounding box center [499, 202] width 262 height 30
click at [94, 79] on button "Subscribe Now" at bounding box center [63, 75] width 110 height 22
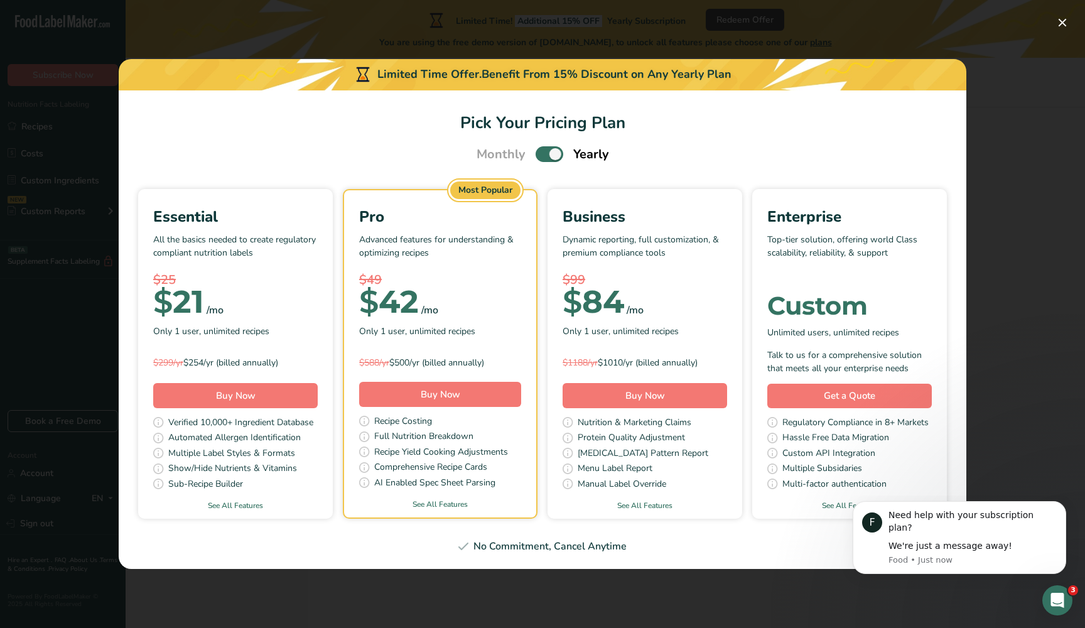
click at [551, 154] on span "Pick Your Pricing Plan Modal" at bounding box center [549, 154] width 28 height 16
click at [544, 154] on input "Pick Your Pricing Plan Modal" at bounding box center [539, 154] width 8 height 8
checkbox input "false"
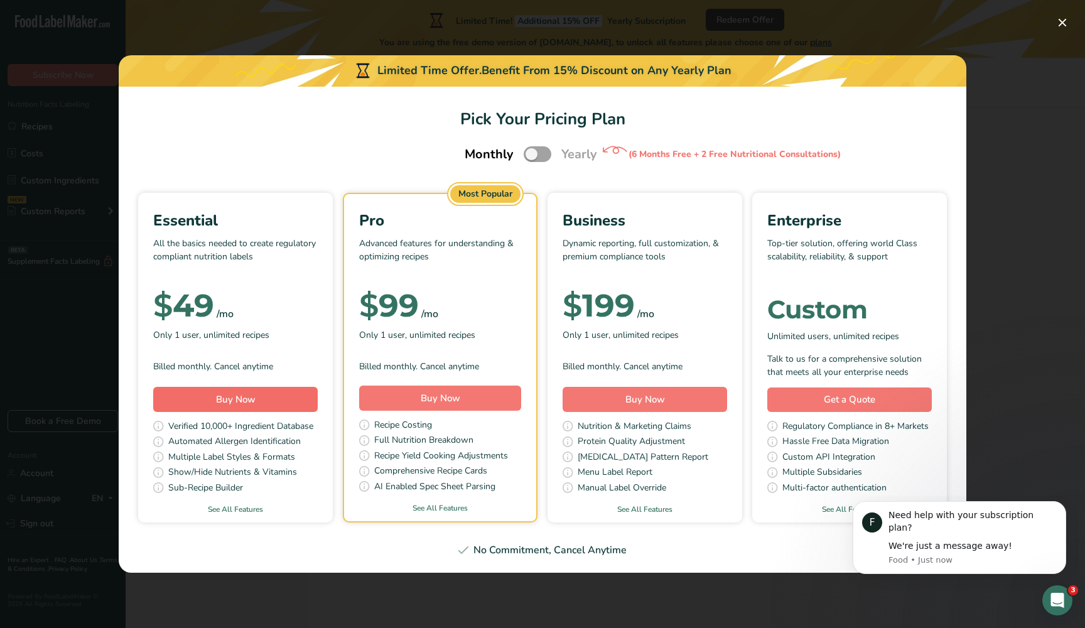
click at [259, 399] on button "Buy Now" at bounding box center [235, 399] width 164 height 25
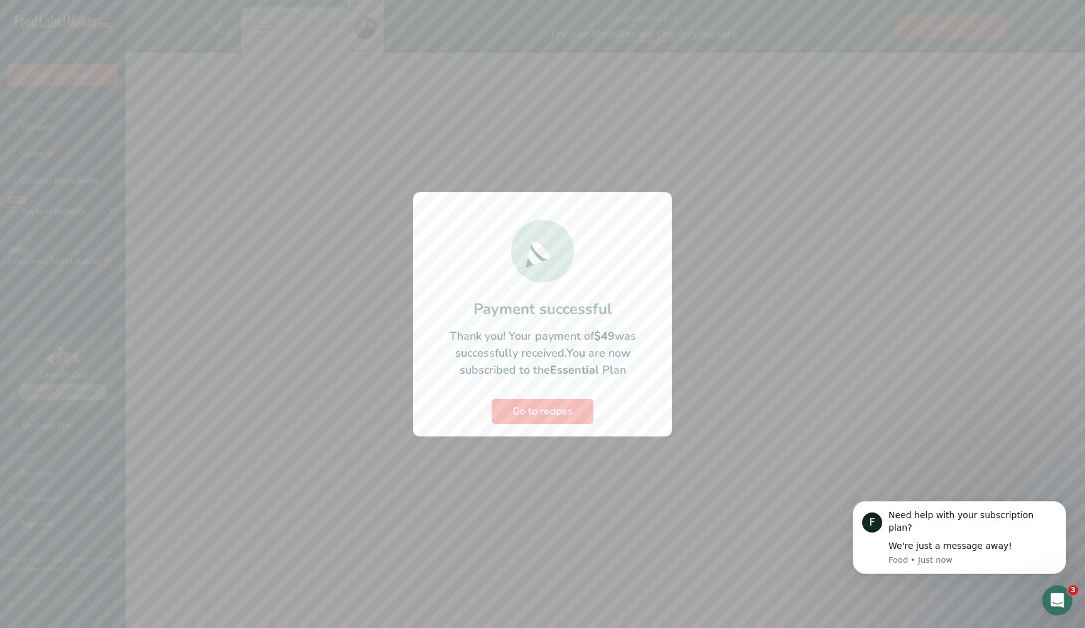
click at [568, 416] on span "Go to recipes" at bounding box center [542, 411] width 60 height 15
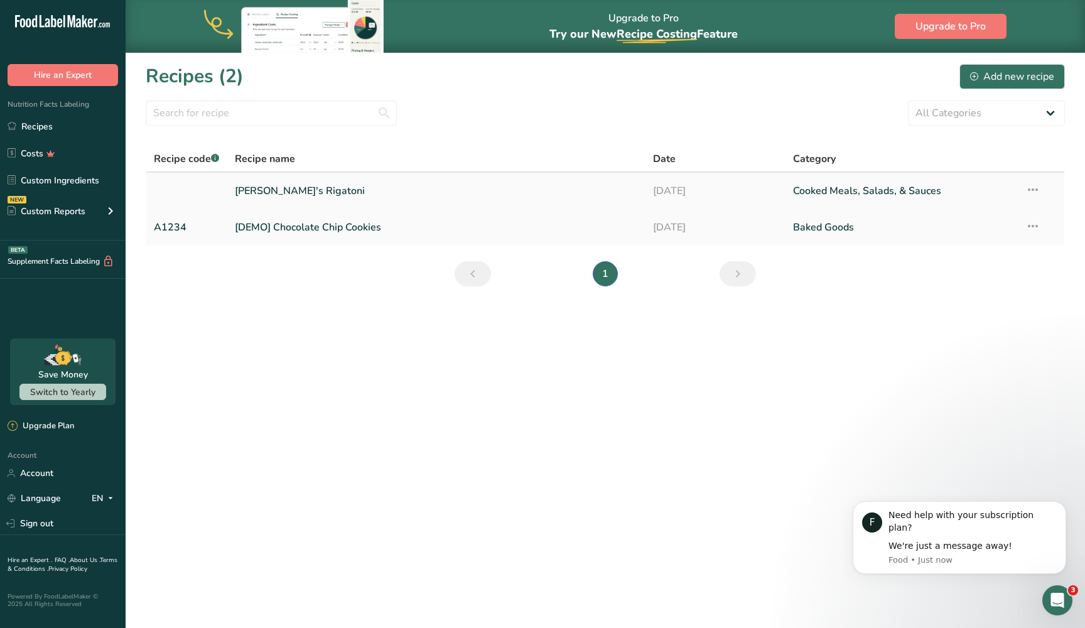
click at [316, 188] on link "[PERSON_NAME]'s Rigatoni" at bounding box center [437, 191] width 404 height 26
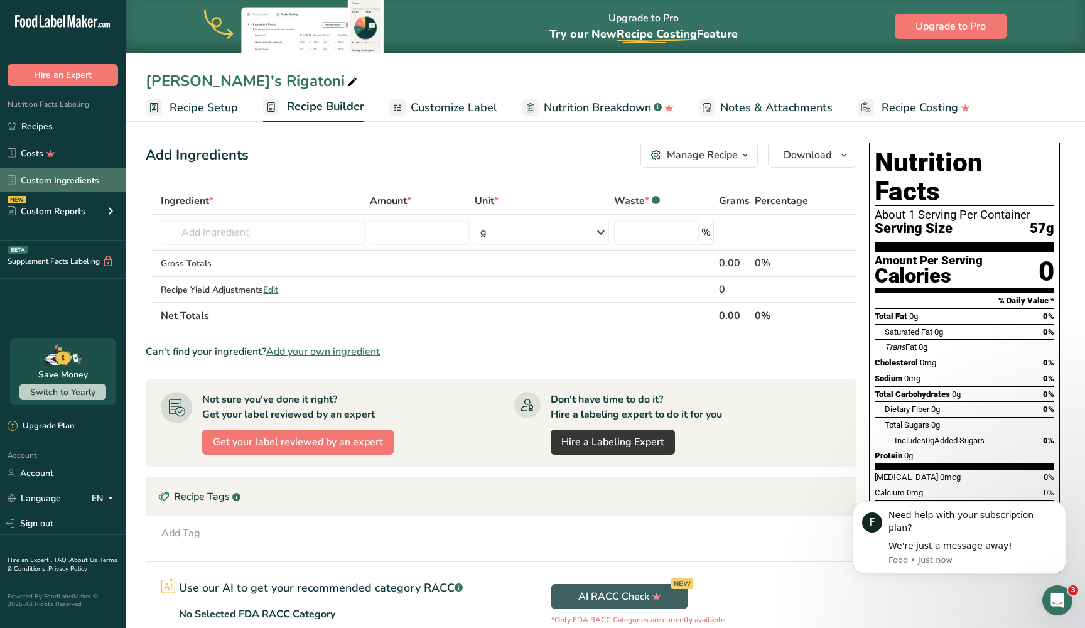
click at [77, 185] on link "Custom Ingredients" at bounding box center [63, 180] width 126 height 24
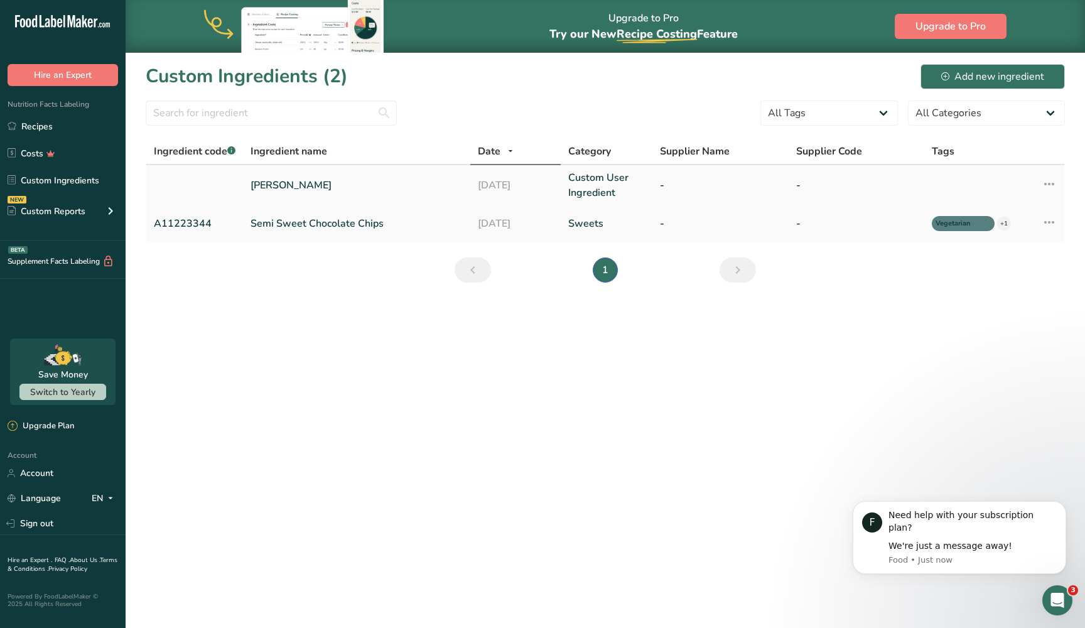
click at [299, 188] on link "Eduardos Rigatoni" at bounding box center [356, 185] width 212 height 15
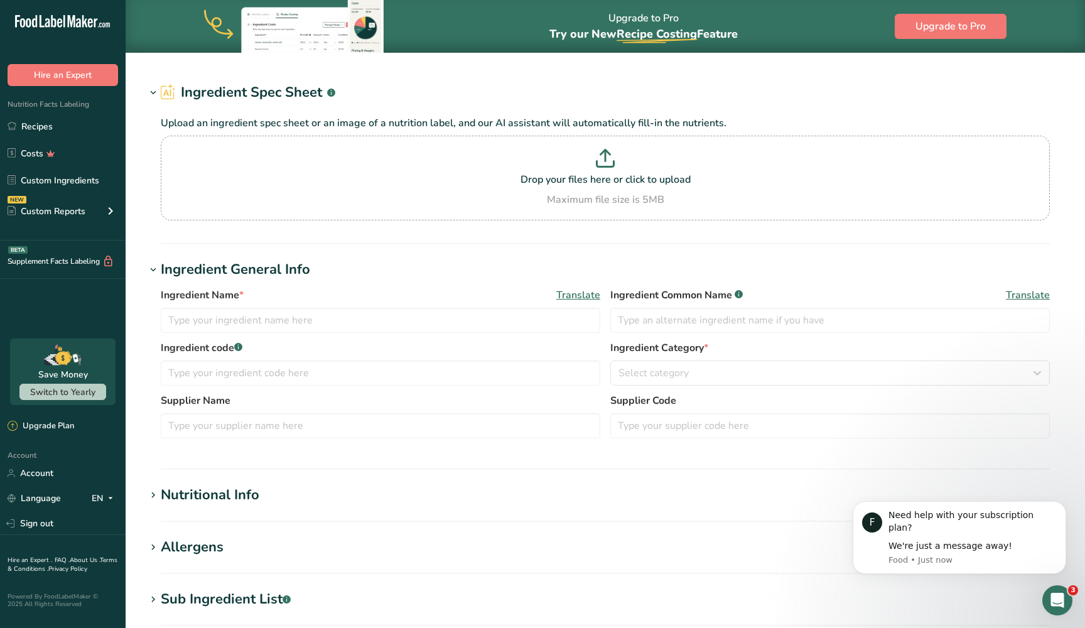
type input "Eduardos Rigatoni"
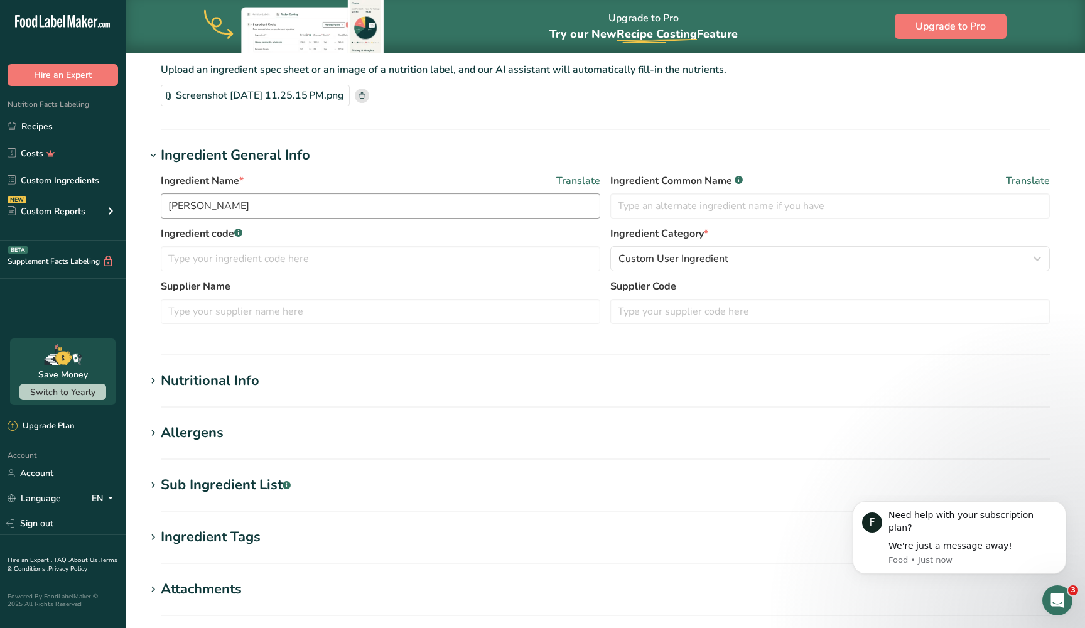
scroll to position [204, 0]
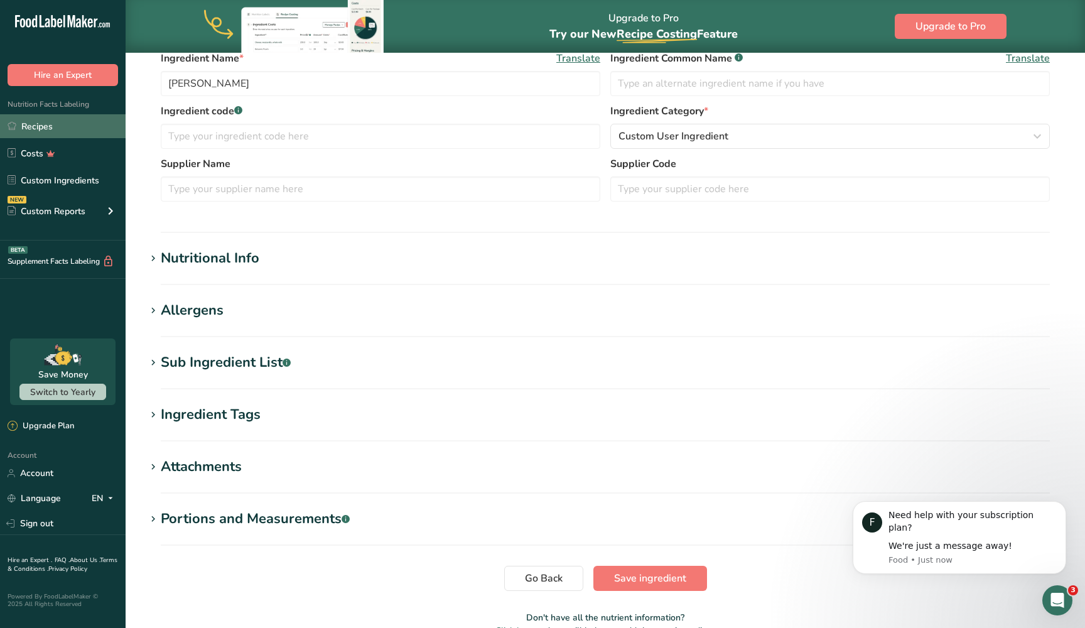
click at [82, 124] on link "Recipes" at bounding box center [63, 126] width 126 height 24
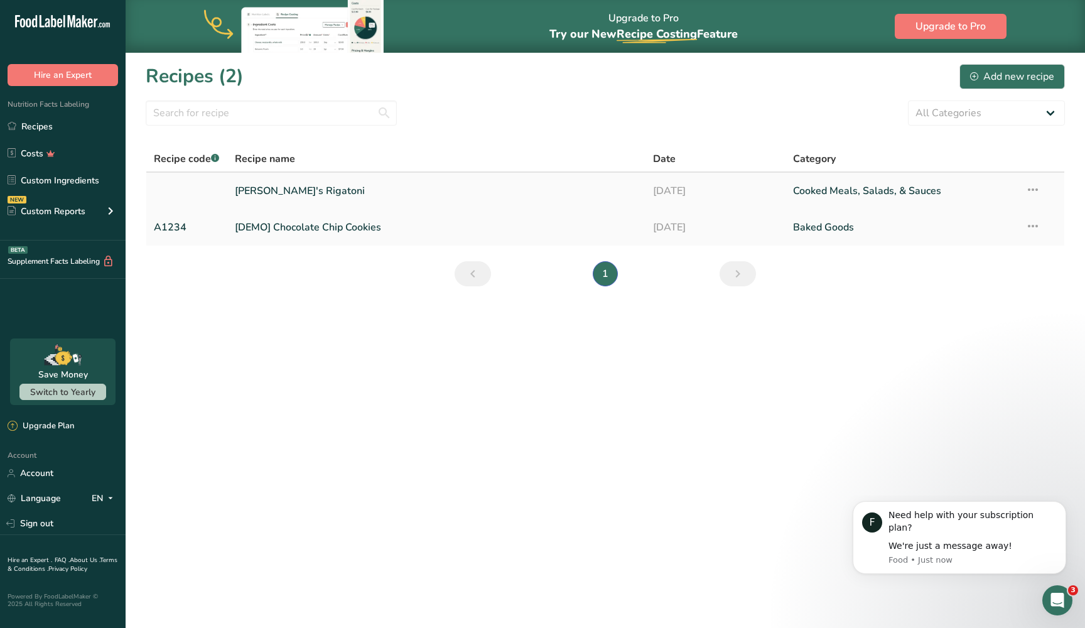
click at [294, 200] on link "Eduardo's Rigatoni" at bounding box center [437, 191] width 404 height 26
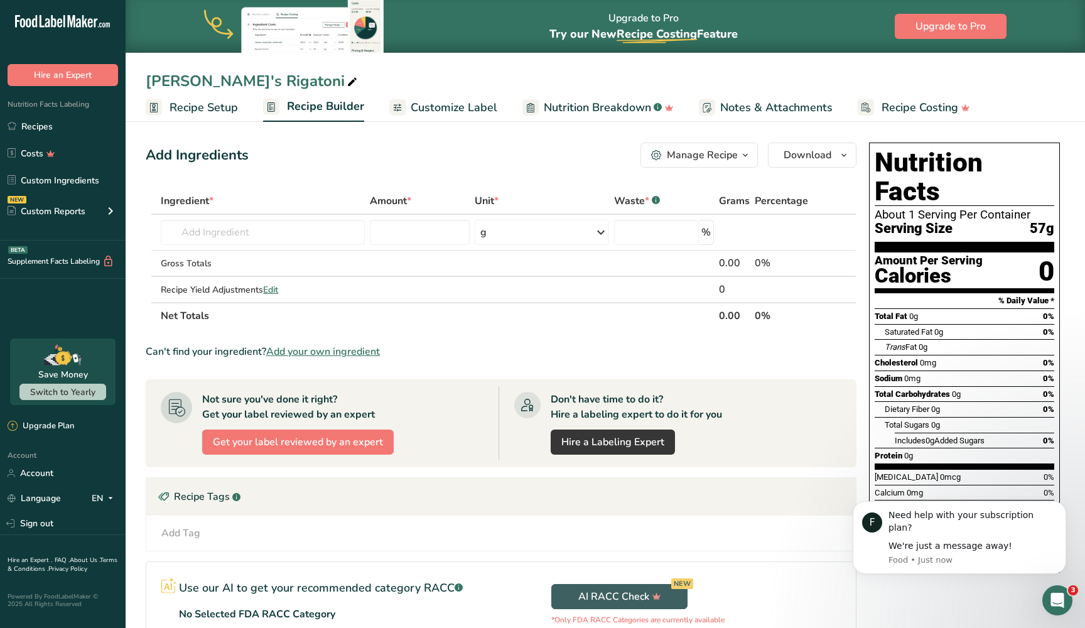
click at [420, 113] on span "Customize Label" at bounding box center [453, 107] width 87 height 17
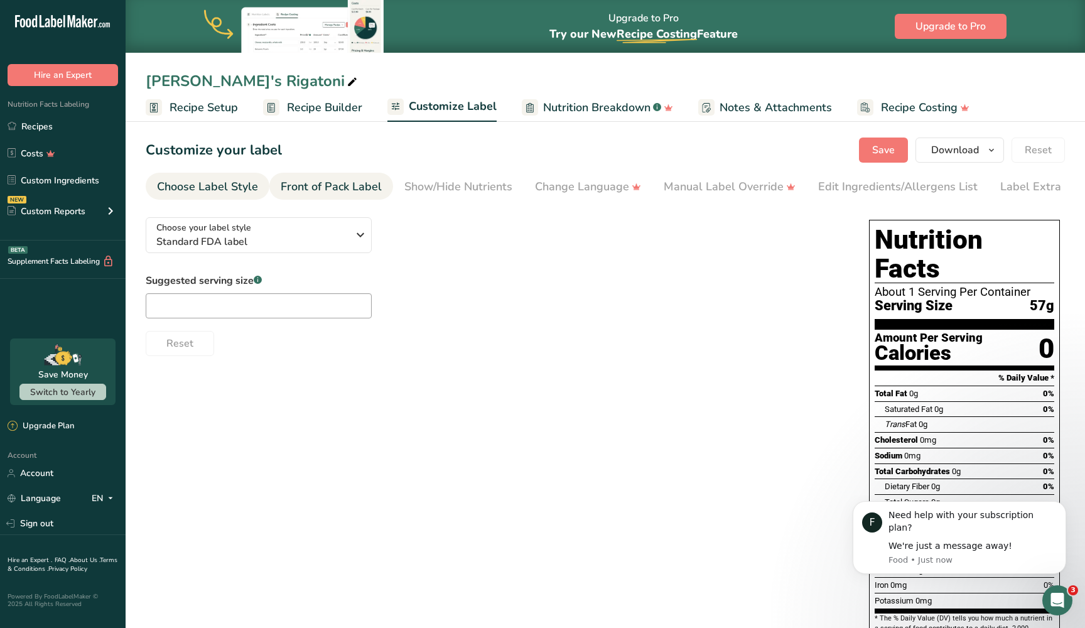
click at [363, 191] on div "Front of Pack Label" at bounding box center [331, 186] width 101 height 17
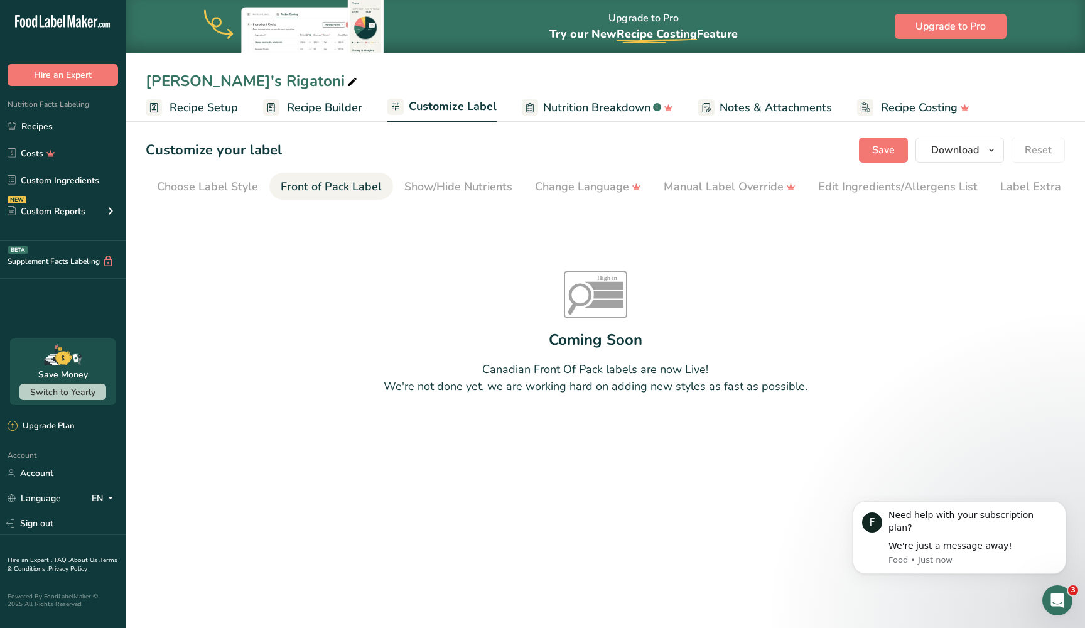
scroll to position [0, 23]
click at [383, 178] on div "Show/Hide Nutrients" at bounding box center [435, 186] width 108 height 17
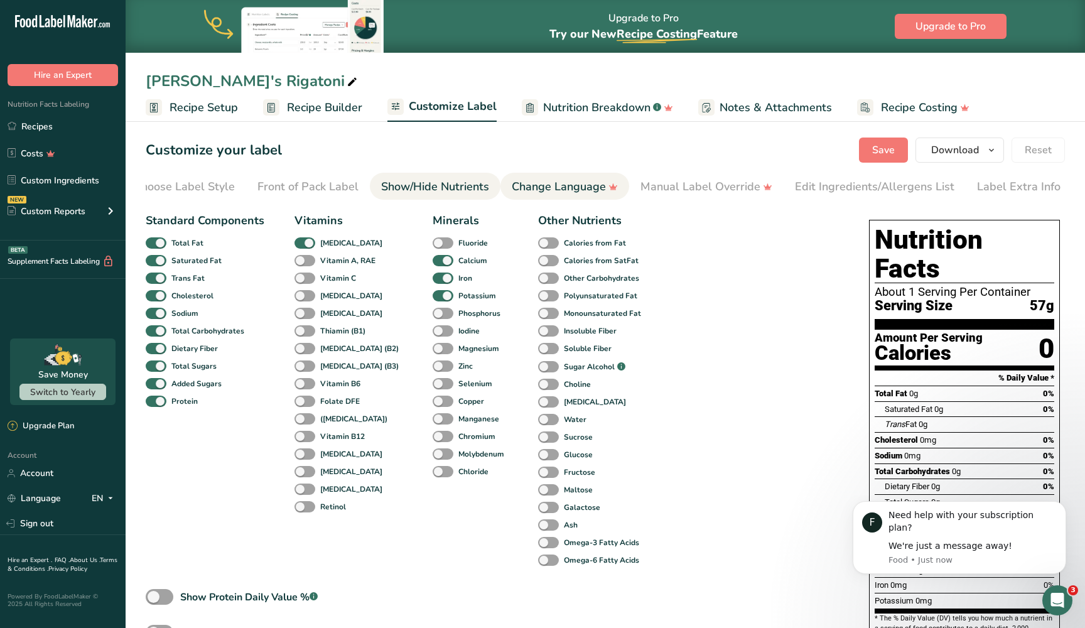
scroll to position [0, 0]
click at [217, 191] on div "Choose Label Style" at bounding box center [184, 186] width 101 height 17
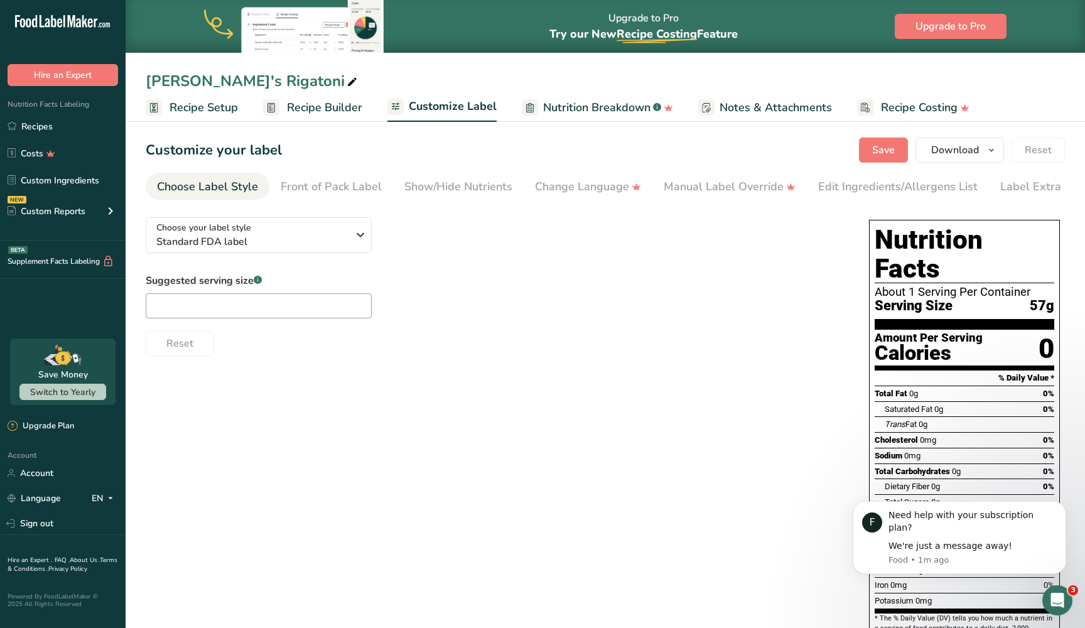
click at [301, 104] on span "Recipe Builder" at bounding box center [324, 107] width 75 height 17
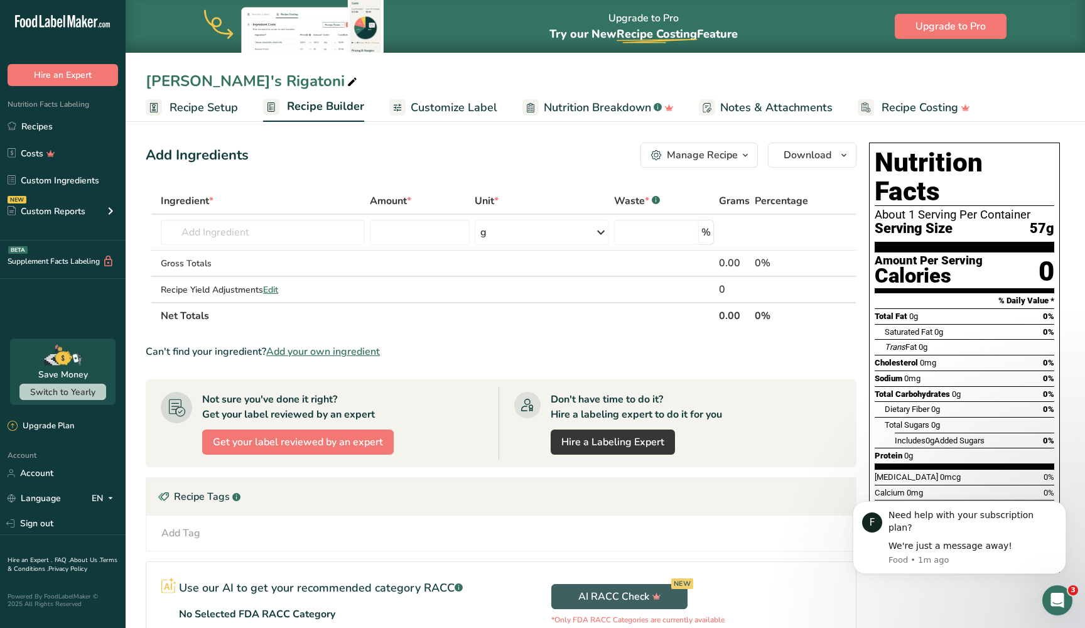
click at [227, 108] on span "Recipe Setup" at bounding box center [203, 107] width 68 height 17
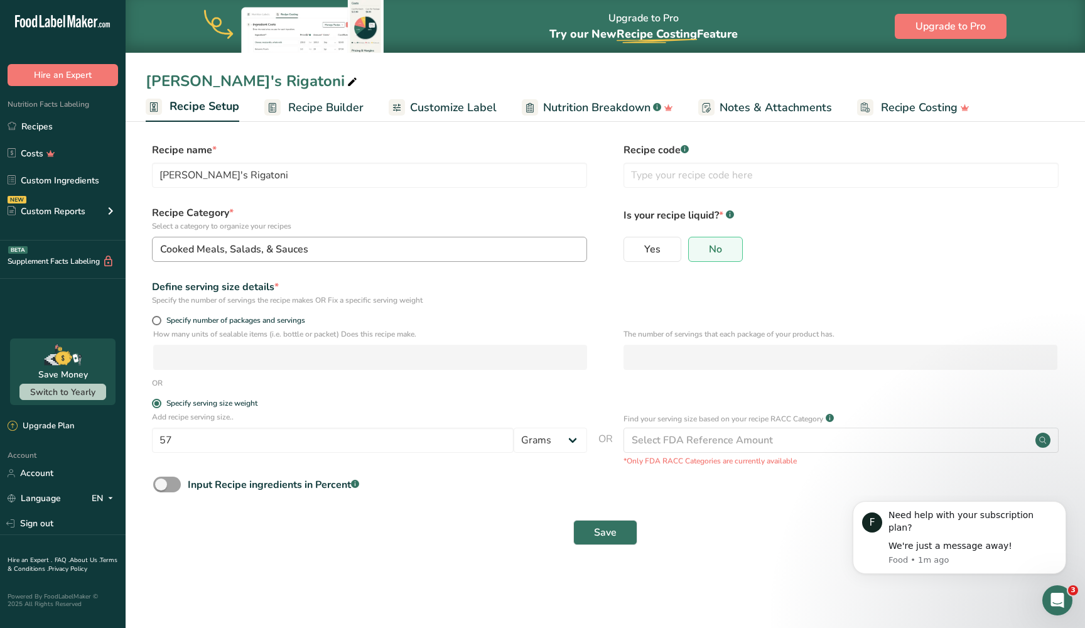
click at [456, 254] on div "Cooked Meals, Salads, & Sauces" at bounding box center [365, 249] width 411 height 15
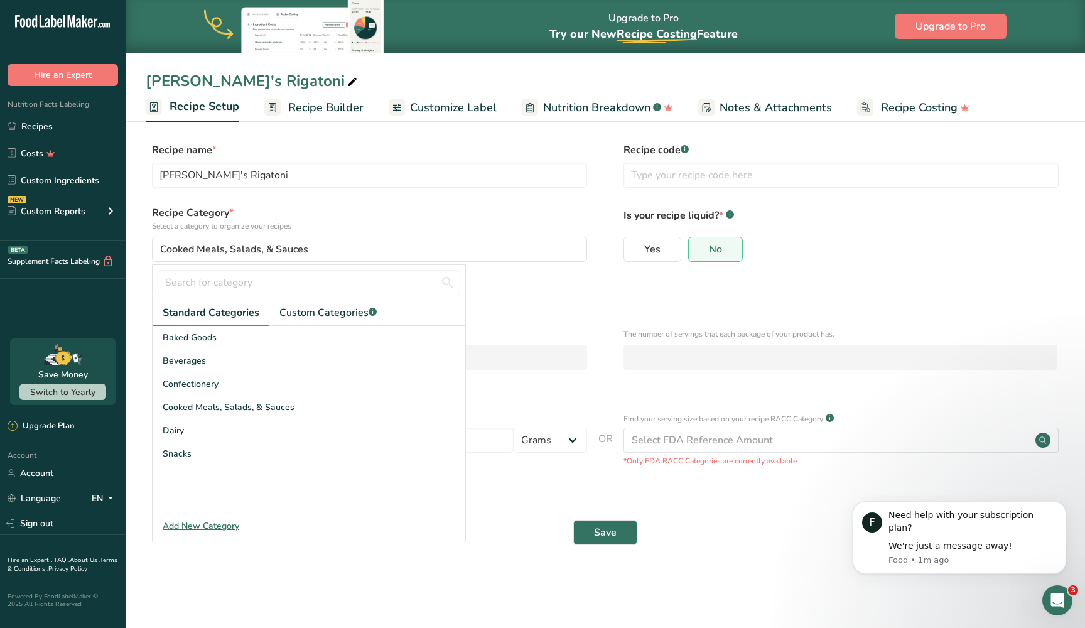
click at [220, 524] on div "Add New Category" at bounding box center [309, 525] width 313 height 13
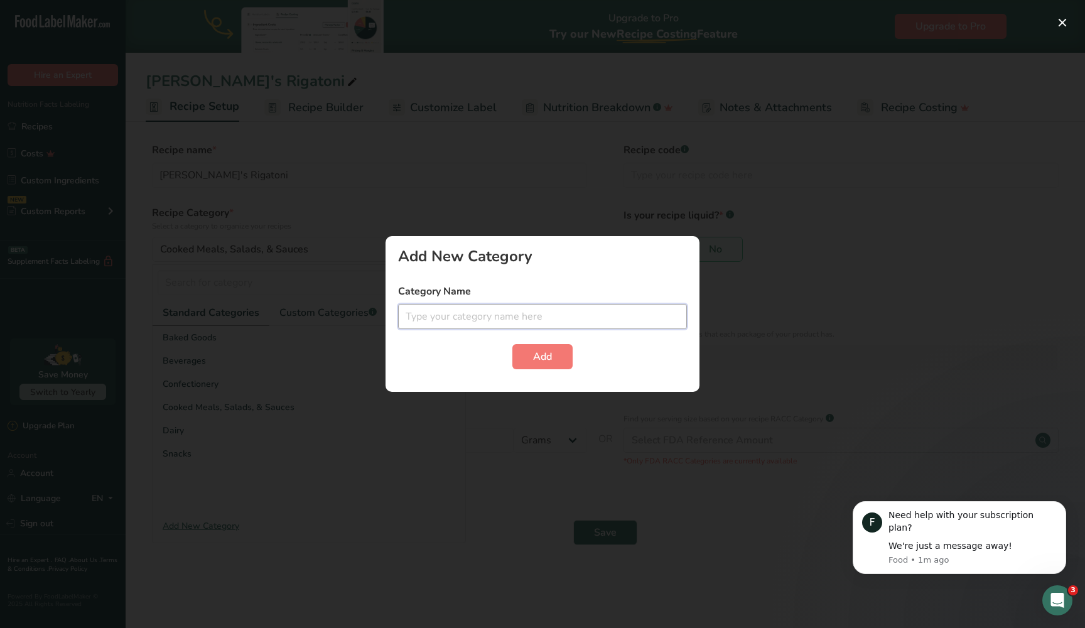
click at [511, 313] on input "text" at bounding box center [542, 316] width 289 height 25
type input "Pasta"
click at [546, 356] on span "Add" at bounding box center [542, 356] width 19 height 15
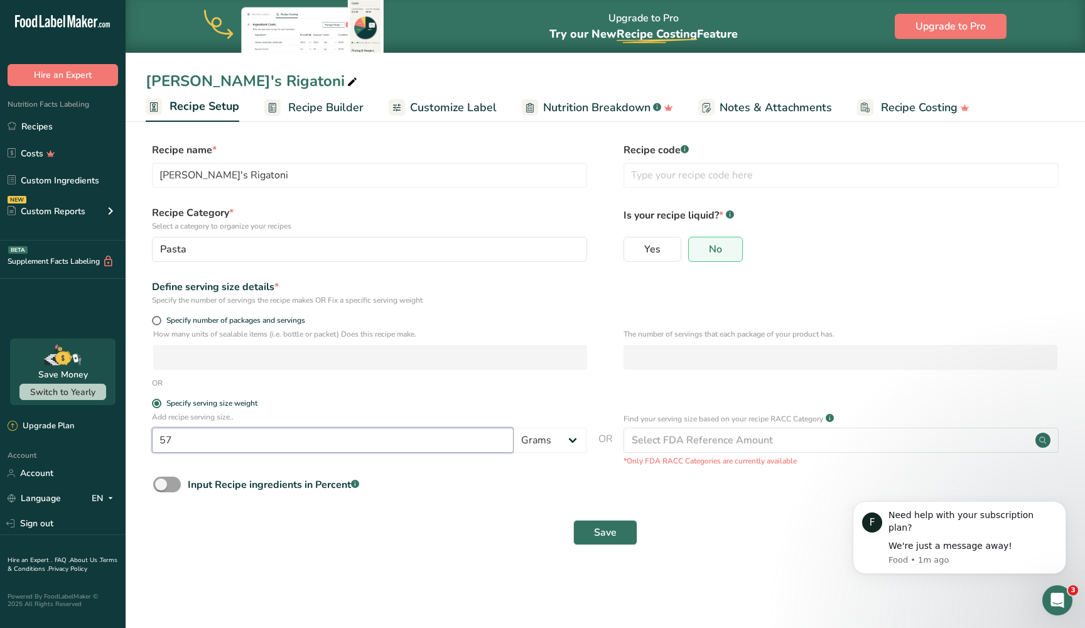
click at [218, 445] on input "57" at bounding box center [333, 439] width 362 height 25
click at [215, 324] on span "Specify number of packages and servings" at bounding box center [233, 320] width 144 height 9
click at [160, 324] on input "Specify number of packages and servings" at bounding box center [156, 320] width 8 height 8
radio input "true"
radio input "false"
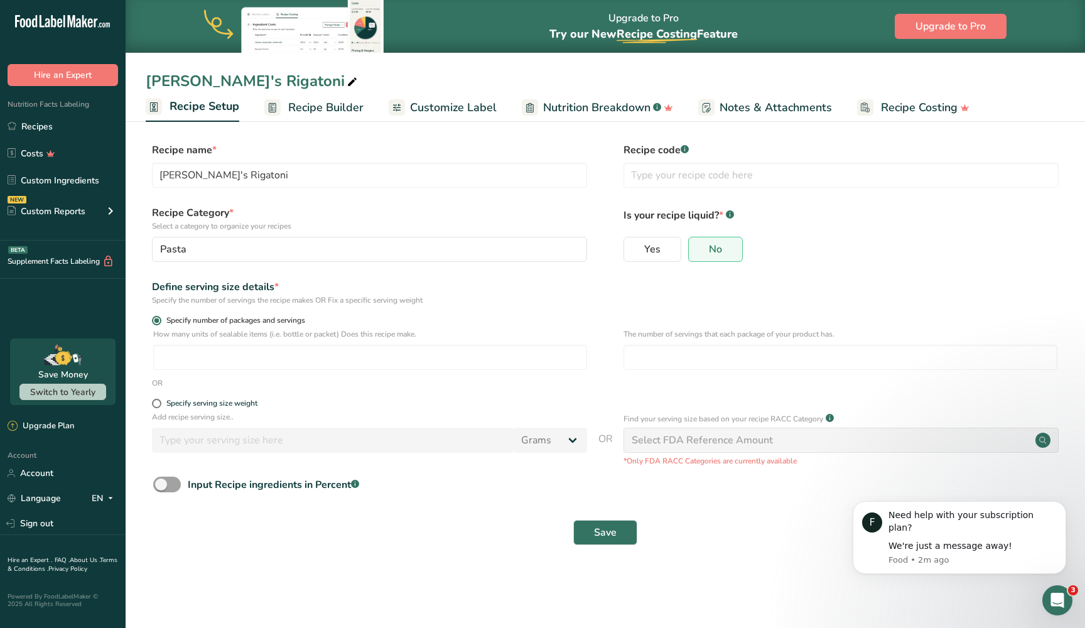
click at [277, 318] on span "Specify number of packages and servings" at bounding box center [233, 320] width 144 height 9
click at [160, 318] on input "Specify number of packages and servings" at bounding box center [156, 320] width 8 height 8
click at [156, 322] on span at bounding box center [156, 320] width 9 height 9
click at [156, 322] on input "Specify number of packages and servings" at bounding box center [156, 320] width 8 height 8
click at [155, 405] on span at bounding box center [156, 403] width 9 height 9
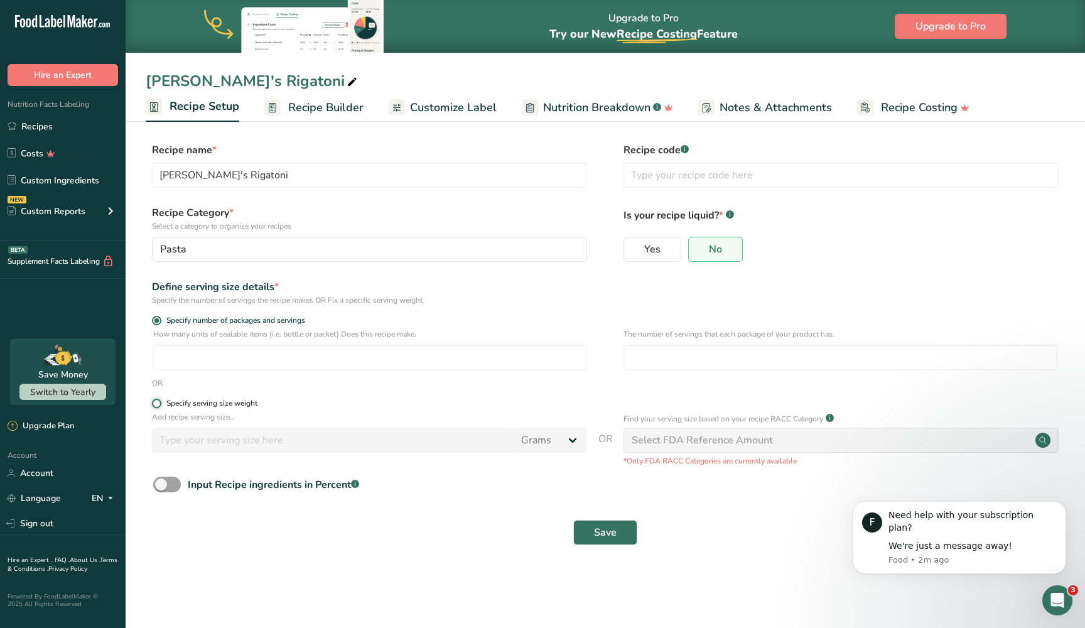
click at [155, 405] on input "Specify serving size weight" at bounding box center [156, 403] width 8 height 8
radio input "true"
radio input "false"
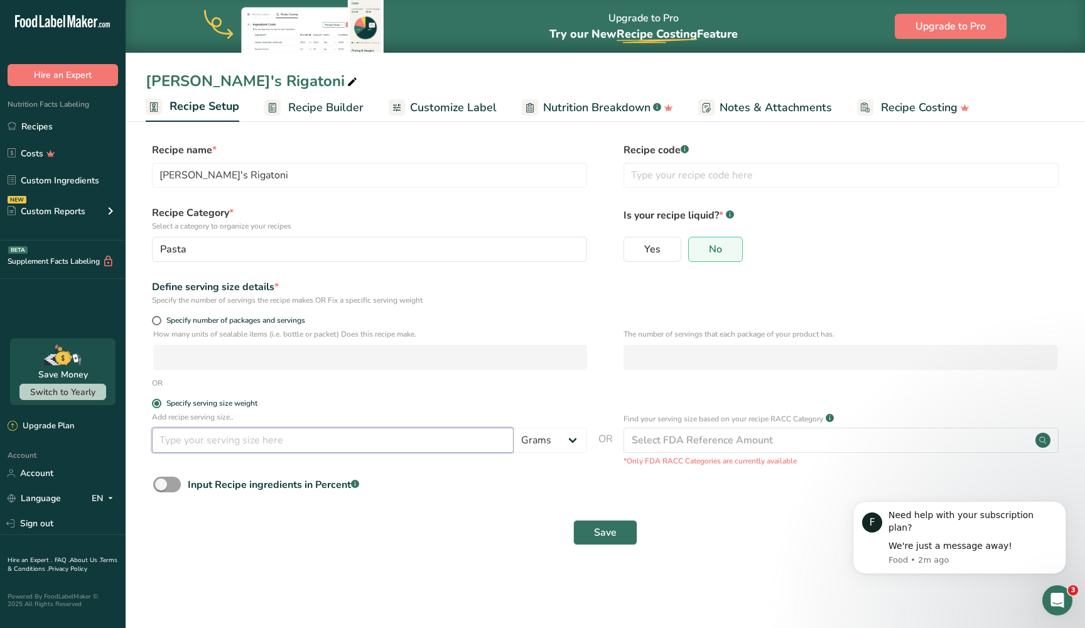
click at [210, 449] on input "number" at bounding box center [333, 439] width 362 height 25
type input "57"
click at [321, 482] on div "Input Recipe ingredients in Percent .a-a{fill:#347362;}.b-a{fill:#fff;}" at bounding box center [273, 484] width 171 height 15
click at [161, 482] on input "Input Recipe ingredients in Percent .a-a{fill:#347362;}.b-a{fill:#fff;}" at bounding box center [157, 484] width 8 height 8
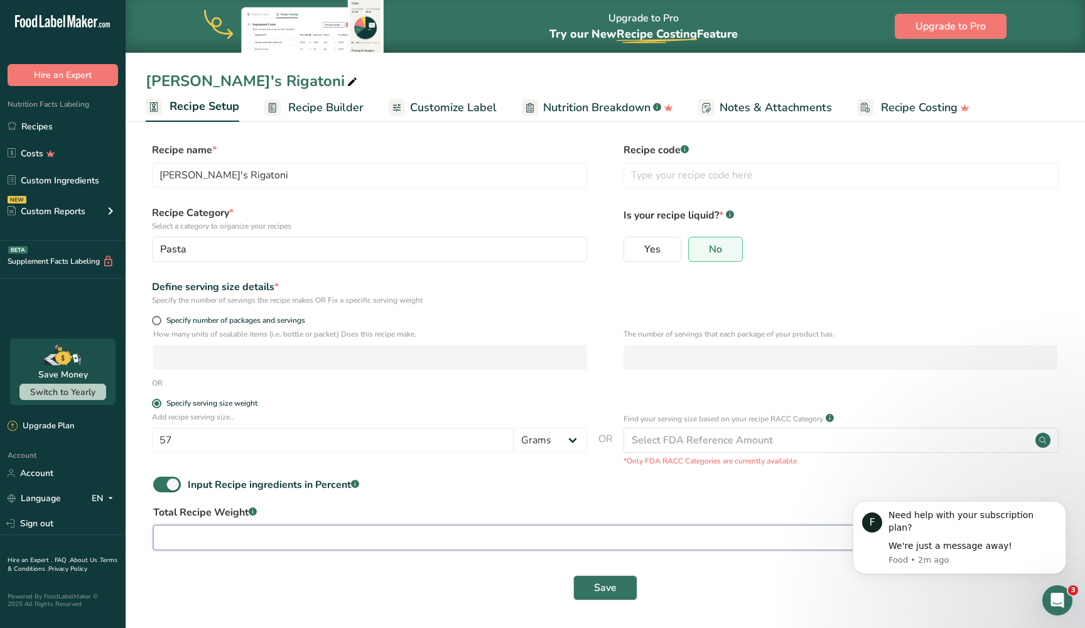
click at [317, 537] on input "number" at bounding box center [569, 537] width 832 height 25
click at [163, 483] on span at bounding box center [167, 484] width 28 height 16
click at [161, 483] on input "Input Recipe ingredients in Percent .a-a{fill:#347362;}.b-a{fill:#fff;}" at bounding box center [157, 484] width 8 height 8
checkbox input "false"
click at [579, 534] on button "Save" at bounding box center [605, 532] width 64 height 25
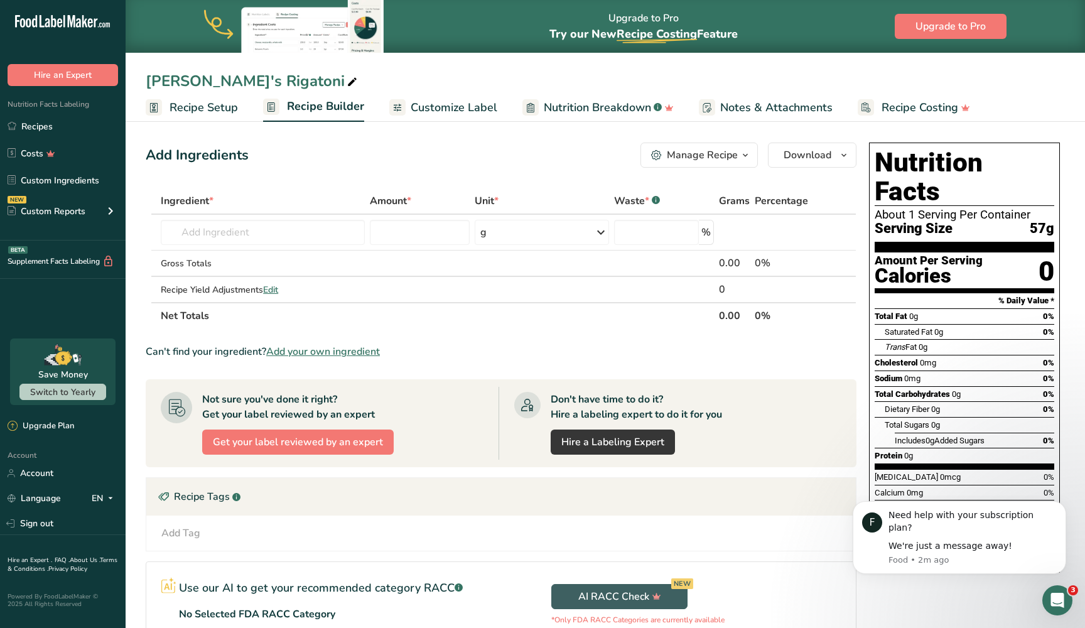
click at [219, 115] on span "Recipe Setup" at bounding box center [203, 107] width 68 height 17
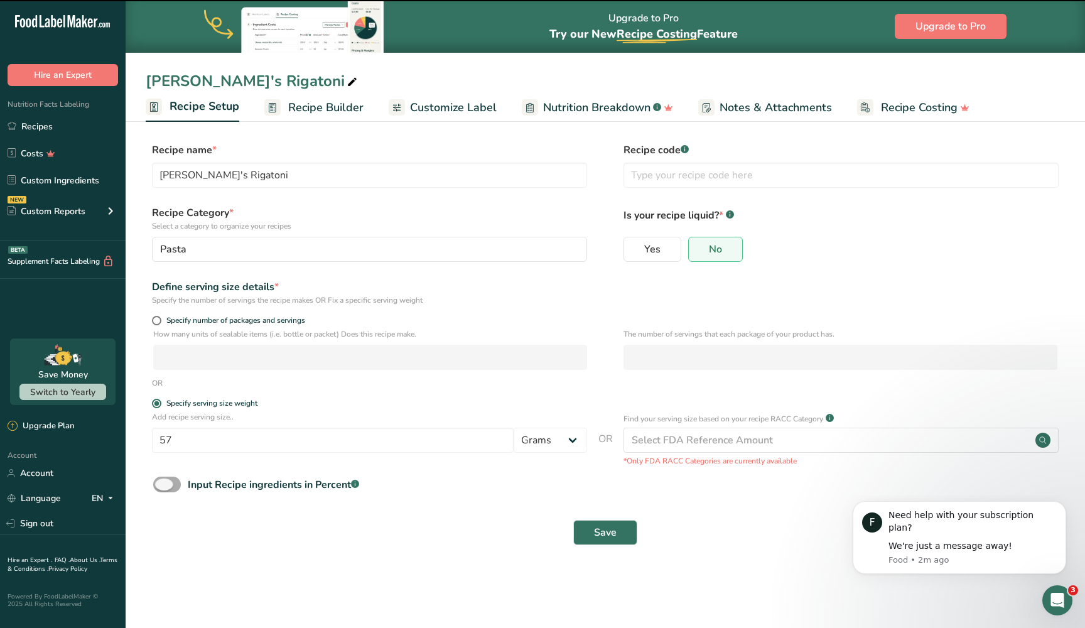
click at [169, 482] on span at bounding box center [167, 484] width 28 height 16
click at [161, 482] on input "Input Recipe ingredients in Percent .a-a{fill:#347362;}.b-a{fill:#fff;}" at bounding box center [157, 484] width 8 height 8
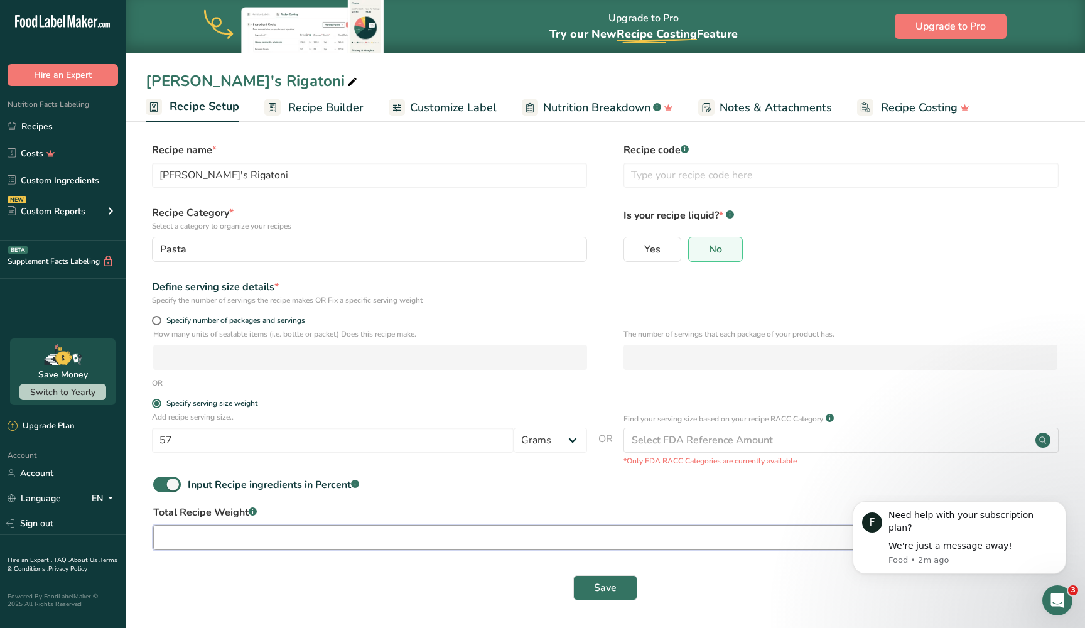
click at [287, 532] on input "number" at bounding box center [569, 537] width 832 height 25
click at [609, 583] on span "Save" at bounding box center [605, 587] width 23 height 15
click at [166, 483] on span at bounding box center [167, 484] width 28 height 16
click at [161, 483] on input "Input Recipe ingredients in Percent .a-a{fill:#347362;}.b-a{fill:#fff;}" at bounding box center [157, 484] width 8 height 8
checkbox input "false"
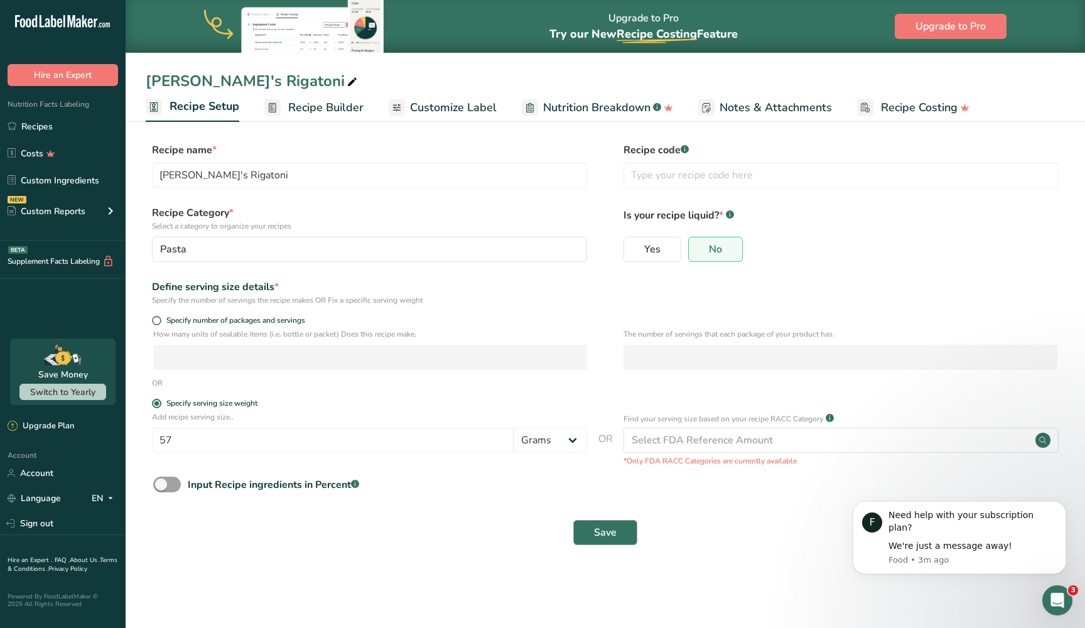
click at [601, 542] on button "Save" at bounding box center [605, 532] width 64 height 25
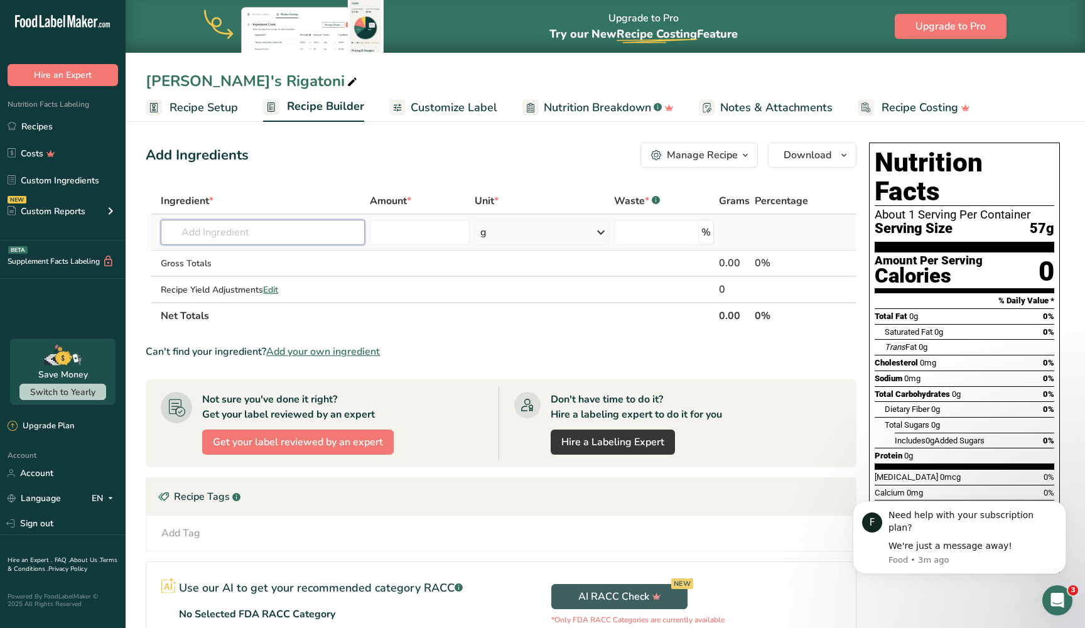
click at [308, 238] on input "text" at bounding box center [263, 232] width 204 height 25
click at [441, 126] on section "Add Ingredients Manage Recipe Delete Recipe Duplicate Recipe Scale Recipe Save …" at bounding box center [605, 438] width 959 height 642
click at [442, 112] on span "Customize Label" at bounding box center [453, 107] width 87 height 17
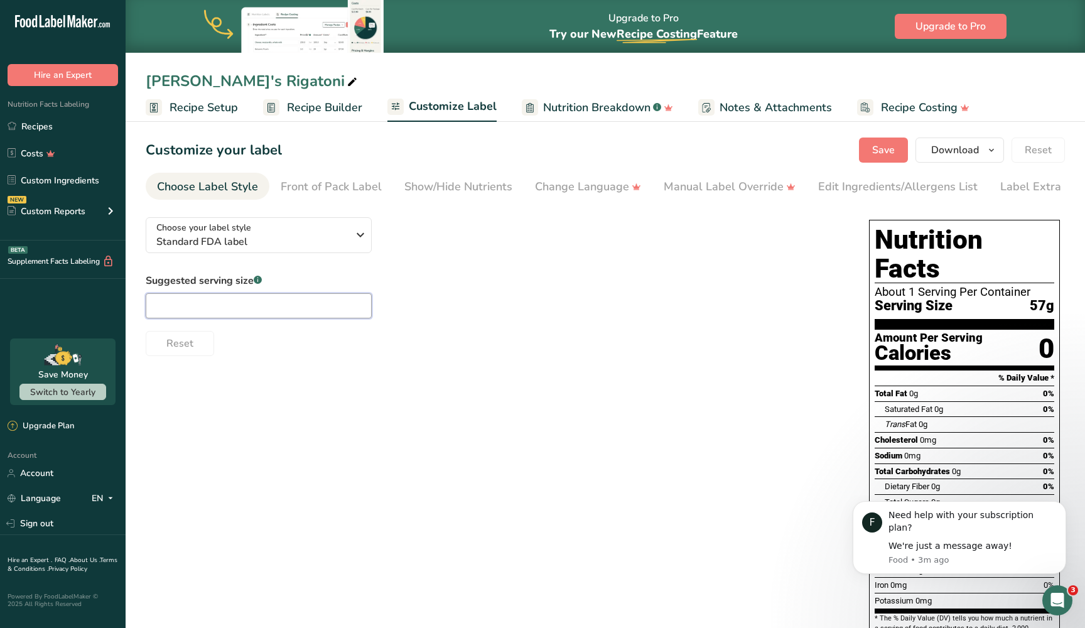
click at [302, 304] on input "text" at bounding box center [259, 305] width 226 height 25
type input "2 oz."
click at [547, 105] on span "Nutrition Breakdown" at bounding box center [596, 107] width 107 height 17
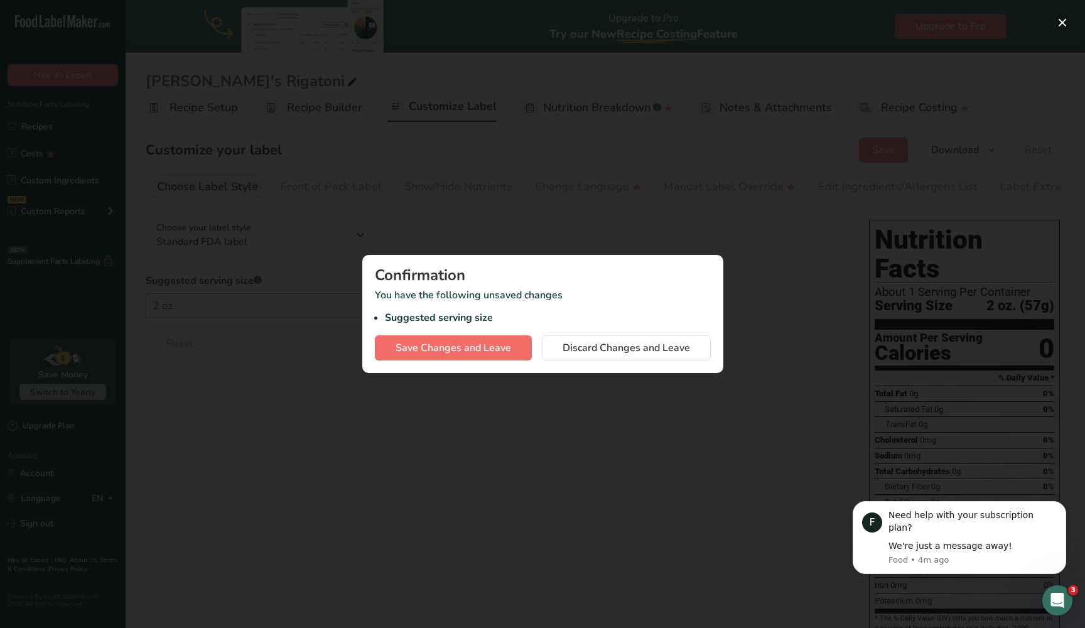
click at [512, 351] on button "Save Changes and Leave" at bounding box center [453, 347] width 157 height 25
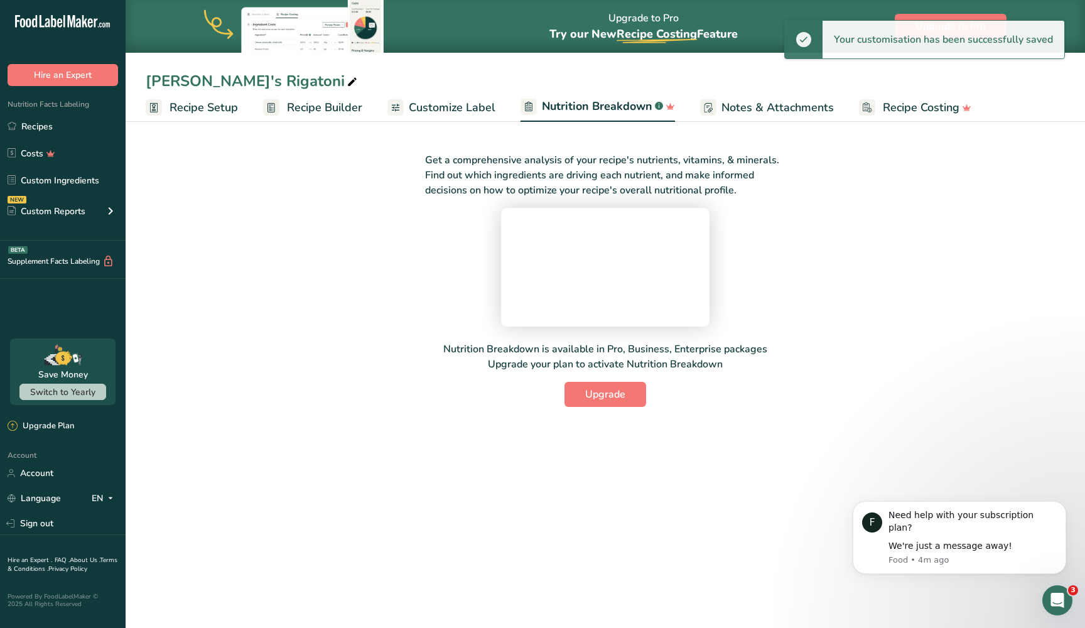
click at [463, 106] on span "Customize Label" at bounding box center [452, 107] width 87 height 17
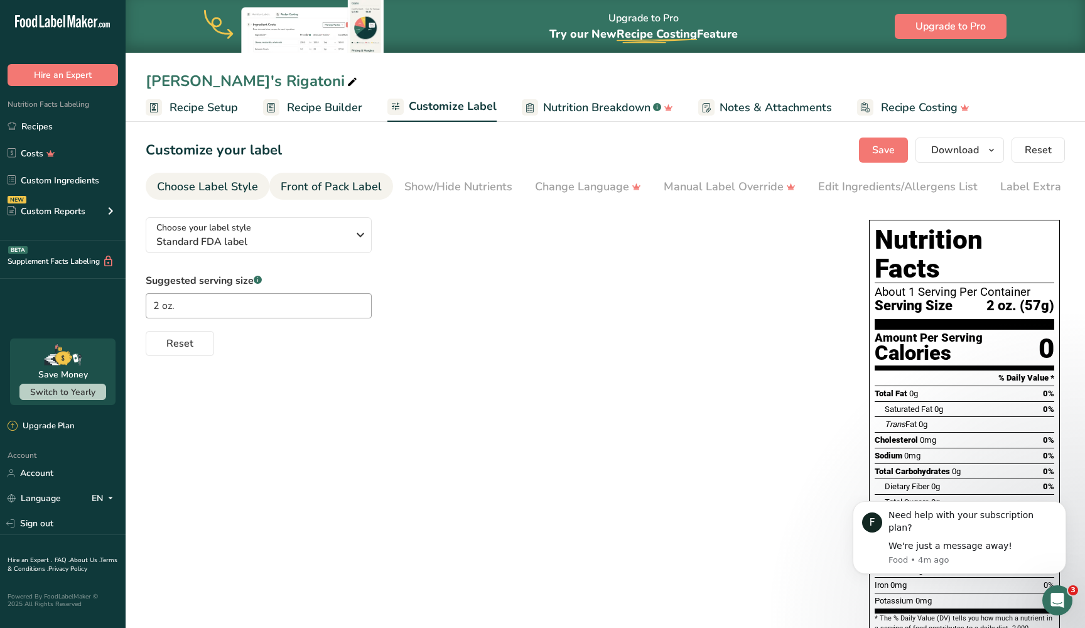
click at [335, 186] on div "Front of Pack Label" at bounding box center [331, 186] width 101 height 17
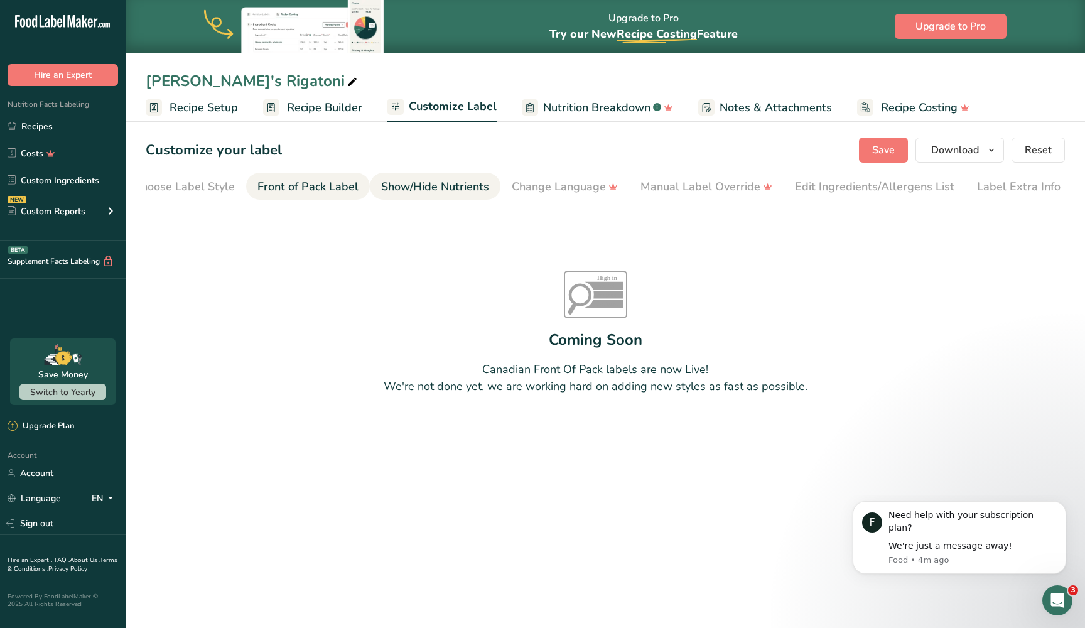
click at [420, 175] on link "Show/Hide Nutrients" at bounding box center [435, 187] width 108 height 28
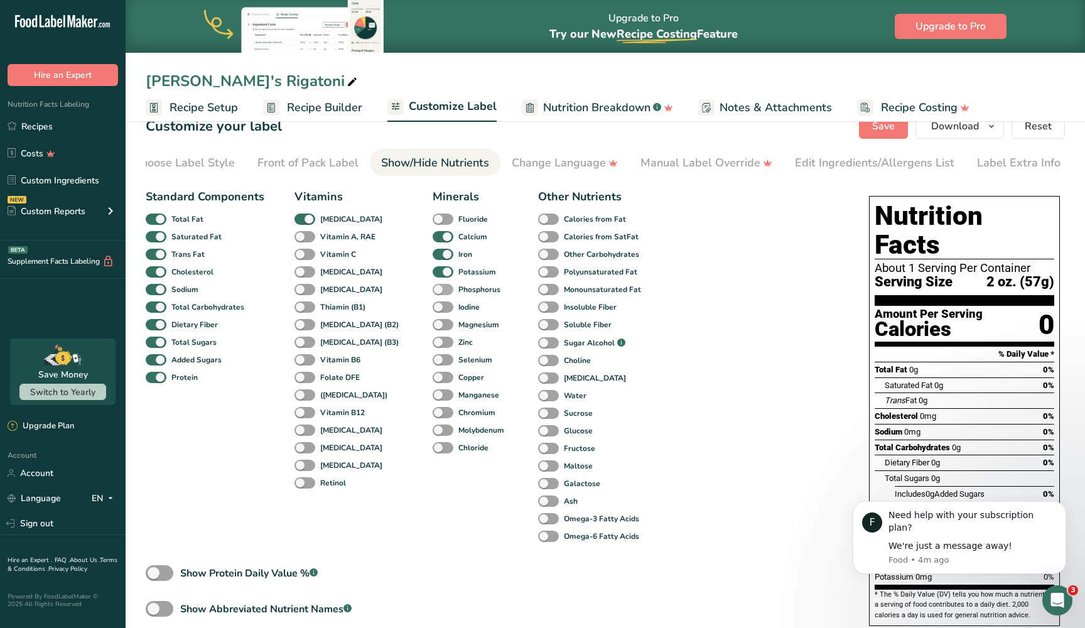
scroll to position [20, 0]
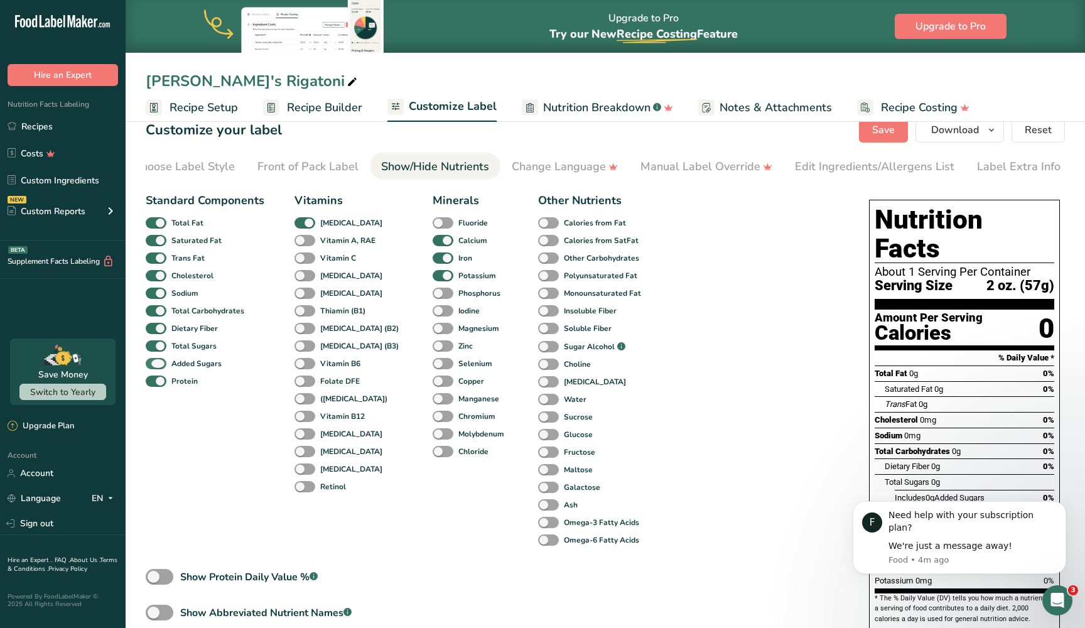
click at [158, 362] on span at bounding box center [156, 364] width 21 height 12
click at [154, 362] on input "Added Sugars" at bounding box center [150, 363] width 8 height 8
checkbox input "false"
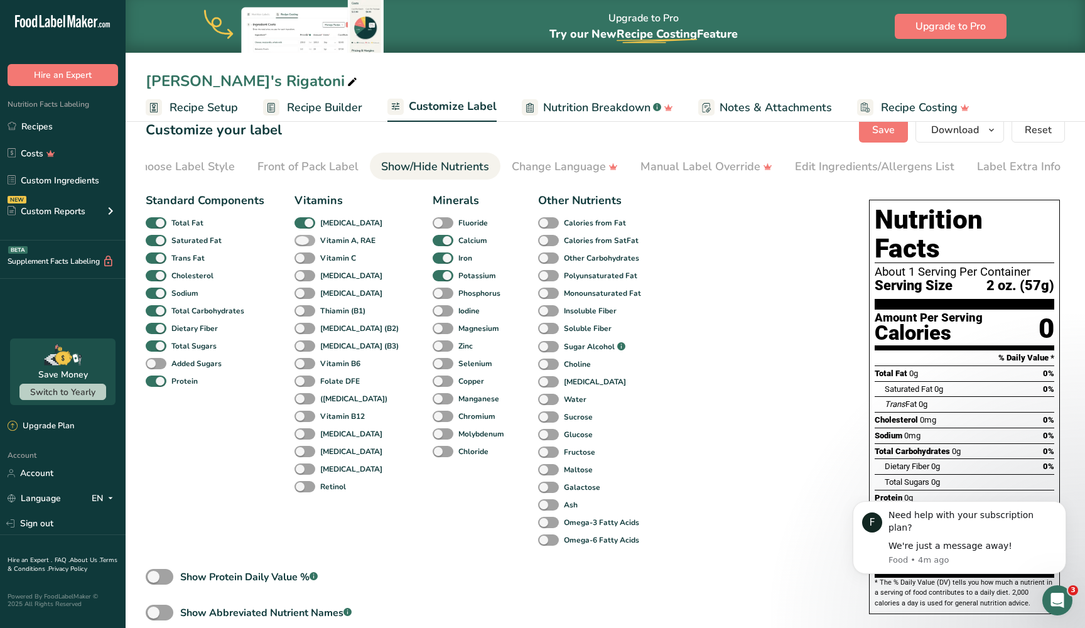
click at [306, 239] on span at bounding box center [304, 241] width 21 height 12
click at [303, 239] on input "Vitamin A, RAE" at bounding box center [298, 240] width 8 height 8
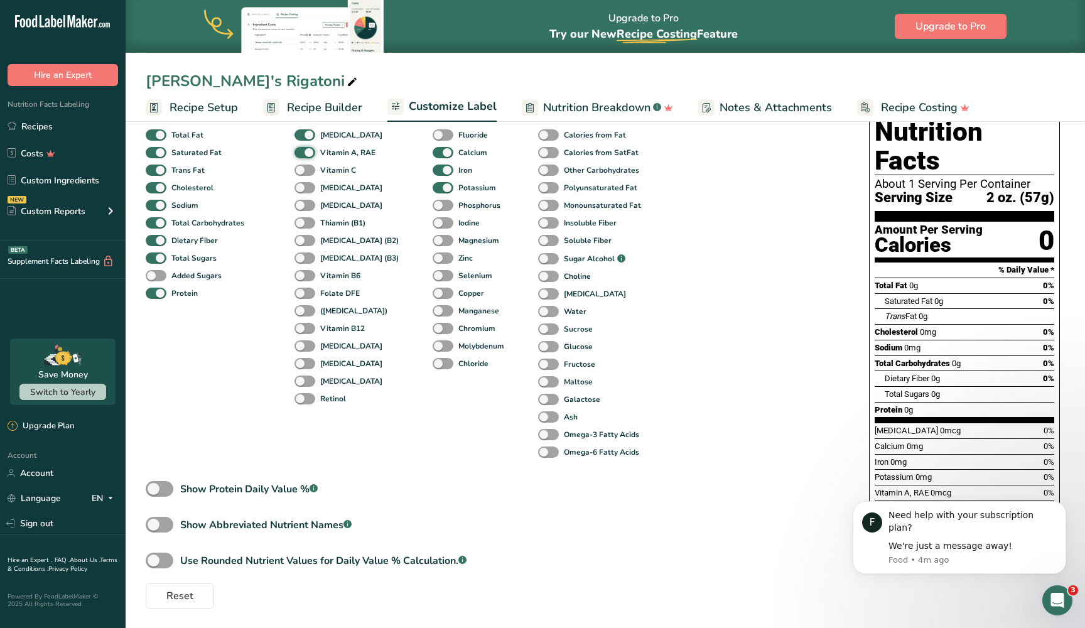
scroll to position [107, 0]
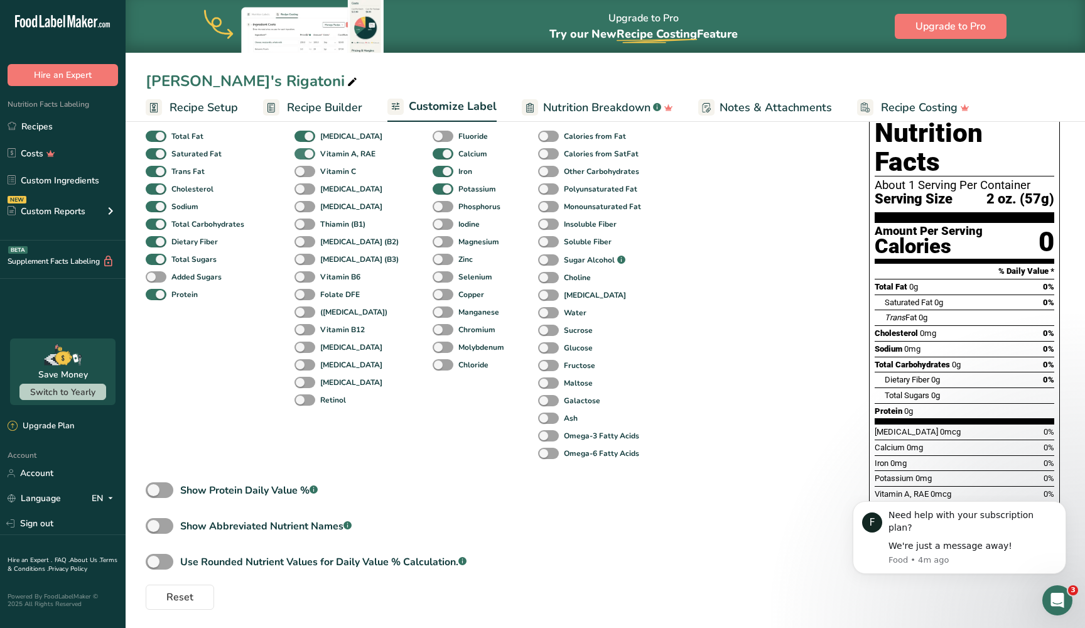
click at [309, 151] on span at bounding box center [304, 154] width 21 height 12
click at [303, 151] on input "Vitamin A, RAE" at bounding box center [298, 153] width 8 height 8
checkbox input "false"
click at [311, 136] on span at bounding box center [304, 137] width 21 height 12
click at [303, 136] on input "[MEDICAL_DATA]" at bounding box center [298, 136] width 8 height 8
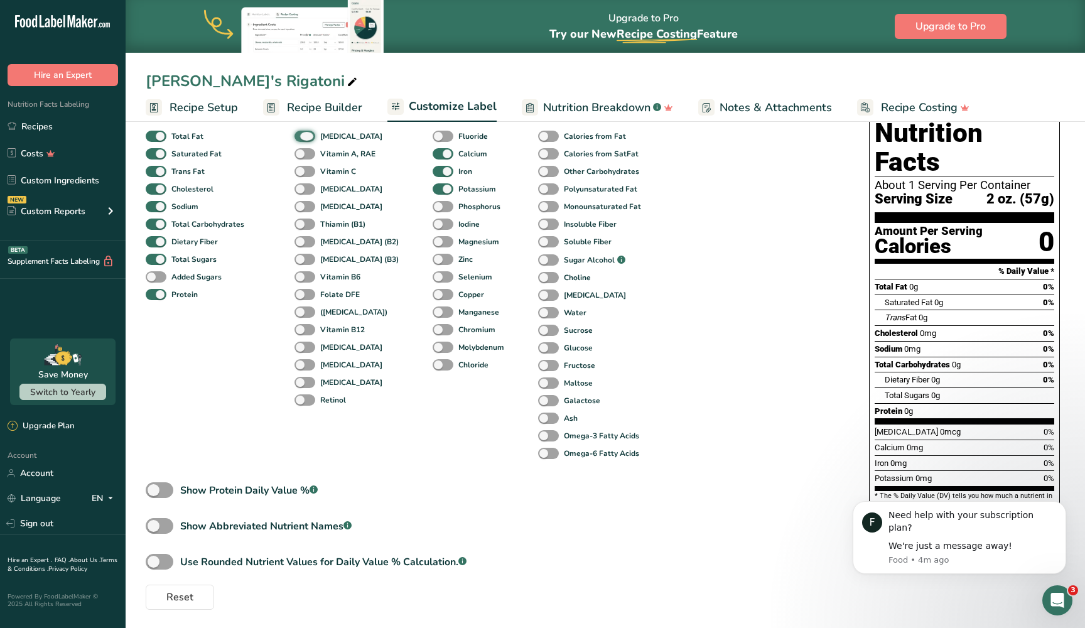
checkbox input "false"
click at [299, 174] on span at bounding box center [304, 172] width 21 height 12
click at [299, 174] on input "Vitamin C" at bounding box center [298, 171] width 8 height 8
checkbox input "true"
click at [306, 158] on span at bounding box center [304, 154] width 21 height 12
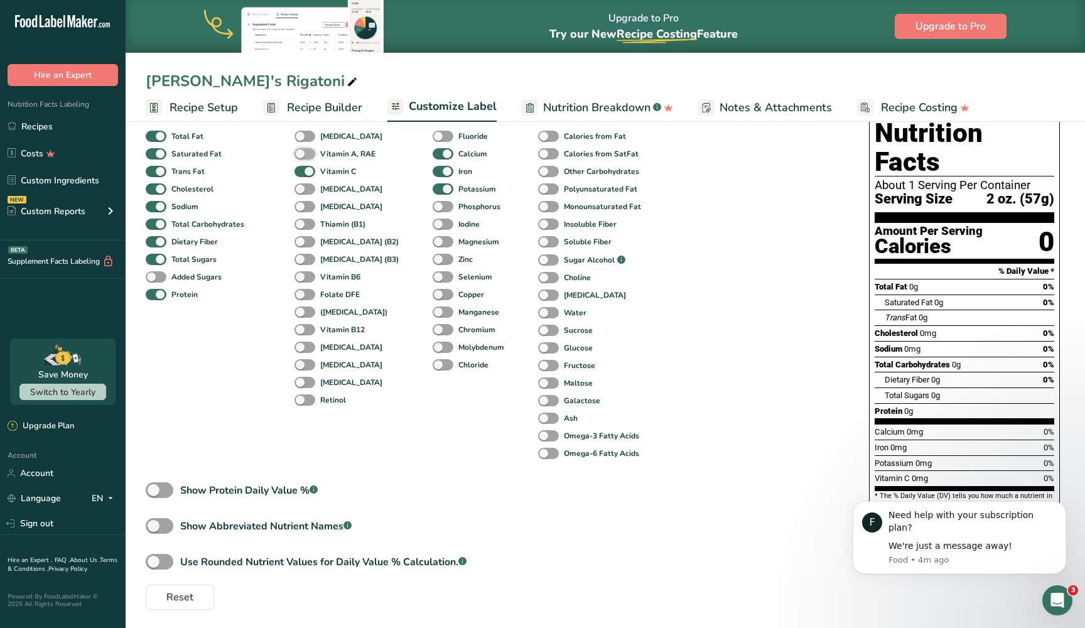
click at [303, 158] on input "Vitamin A, RAE" at bounding box center [298, 153] width 8 height 8
checkbox input "true"
click at [432, 195] on span at bounding box center [442, 189] width 21 height 12
click at [432, 193] on input "Potassium" at bounding box center [436, 189] width 8 height 8
checkbox input "false"
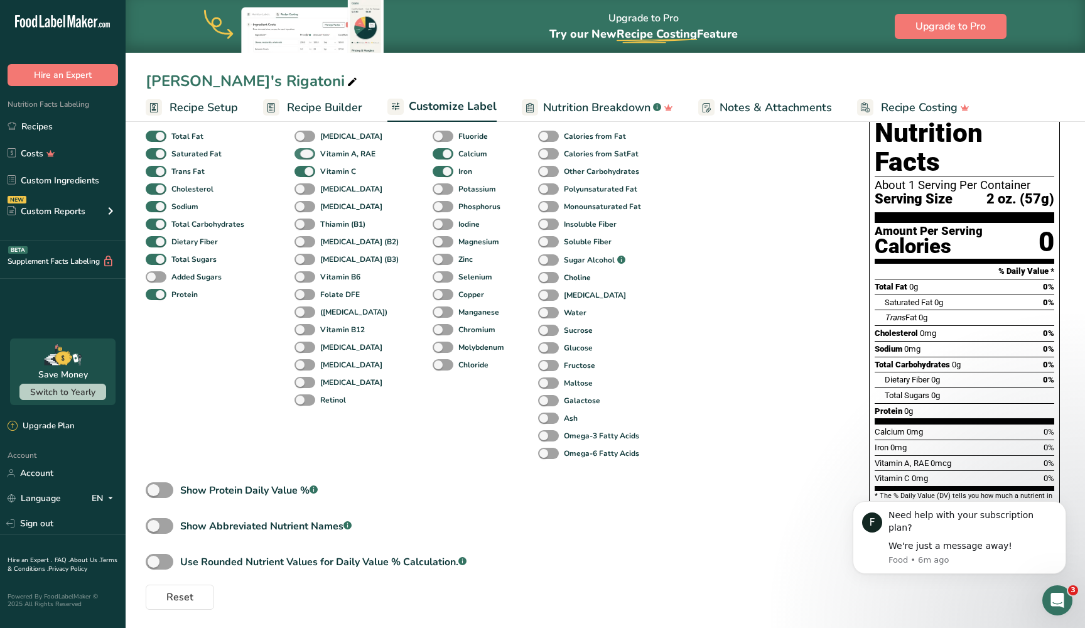
click at [311, 156] on span at bounding box center [304, 154] width 21 height 12
click at [303, 156] on input "Vitamin A, RAE" at bounding box center [298, 153] width 8 height 8
checkbox input "false"
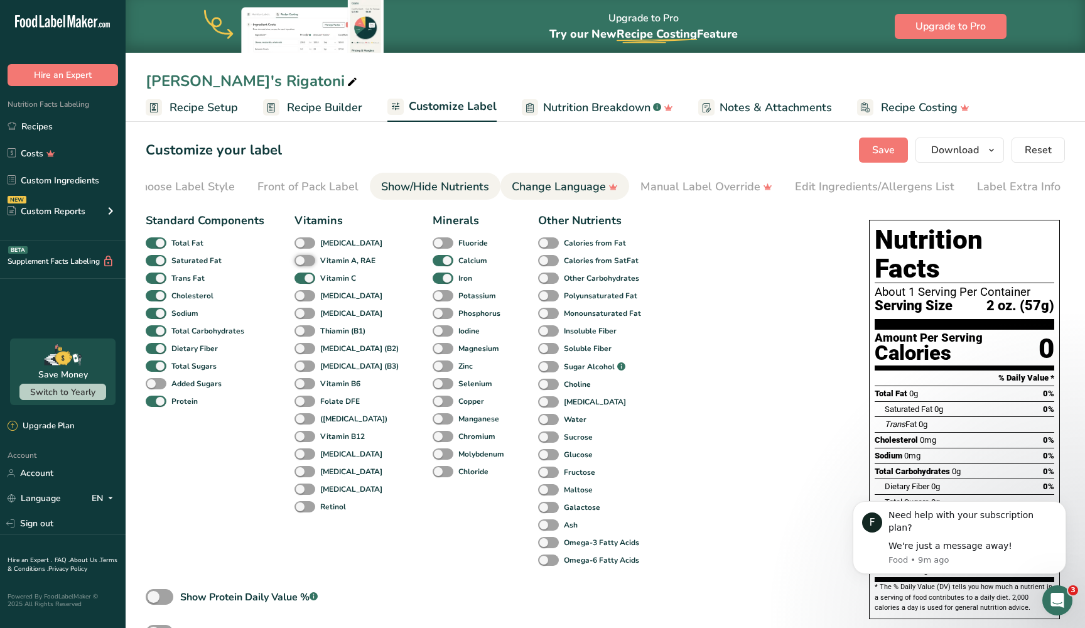
scroll to position [0, 0]
click at [584, 107] on span "Nutrition Breakdown" at bounding box center [596, 107] width 107 height 17
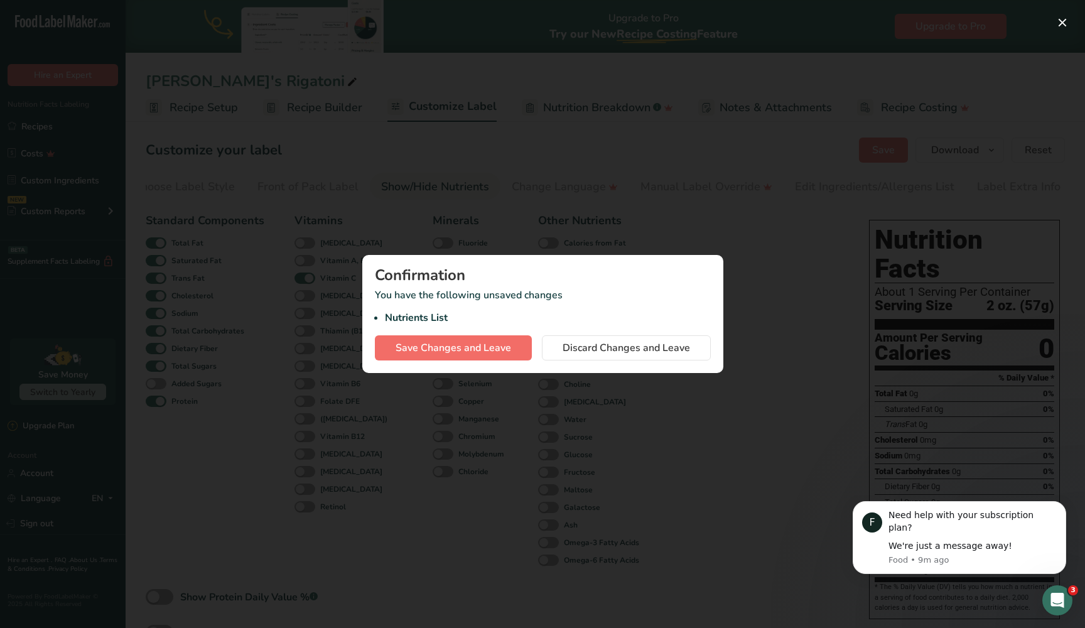
click at [486, 349] on span "Save Changes and Leave" at bounding box center [452, 347] width 115 height 15
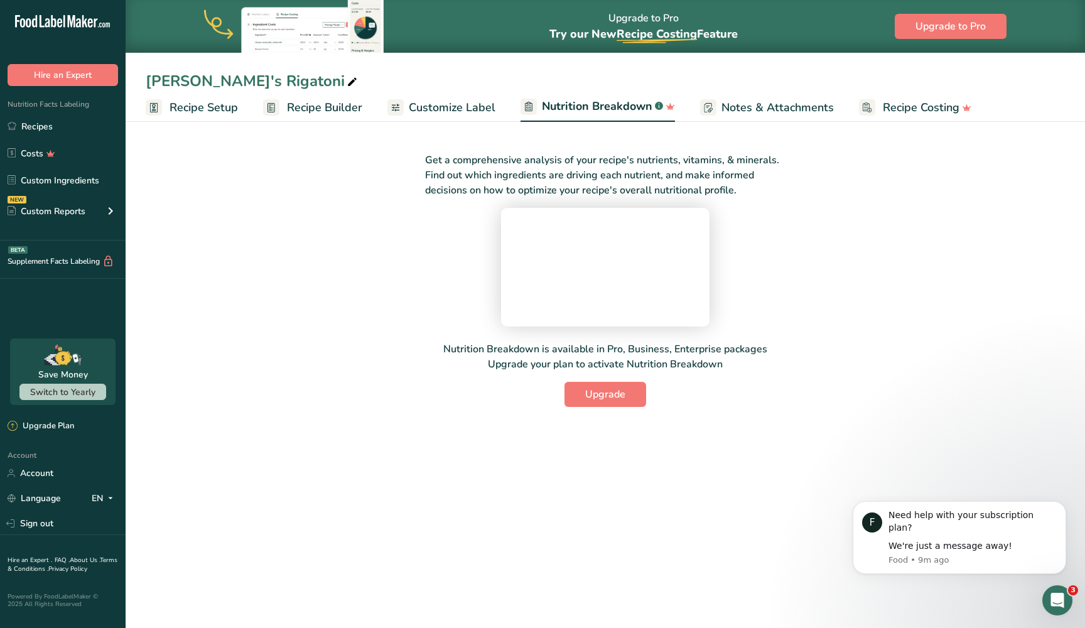
click at [485, 109] on span "Customize Label" at bounding box center [452, 107] width 87 height 17
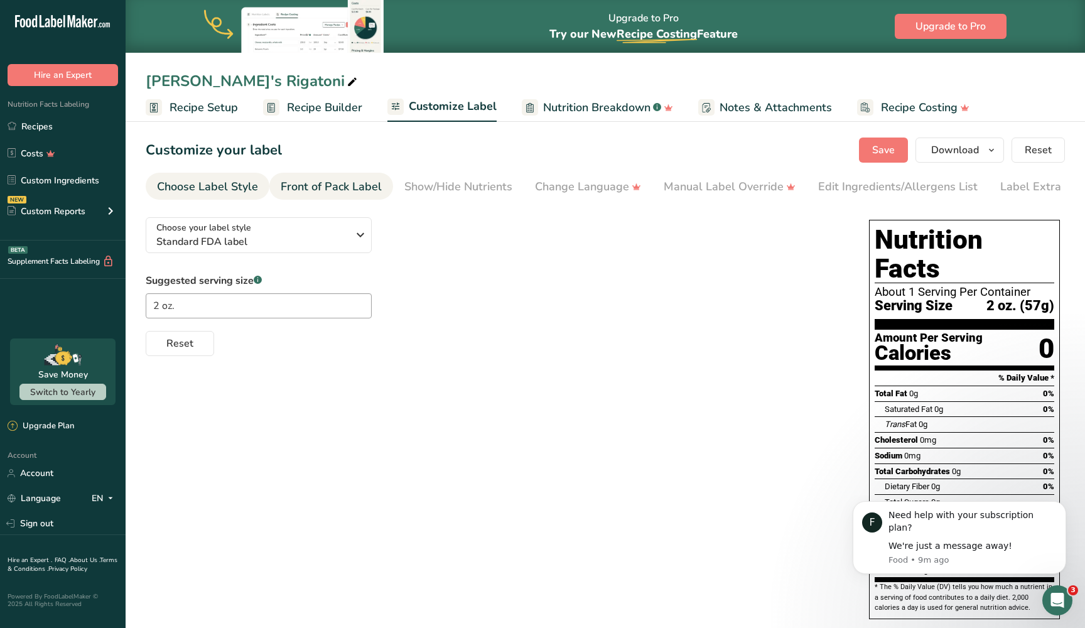
click at [351, 193] on div "Front of Pack Label" at bounding box center [331, 186] width 101 height 17
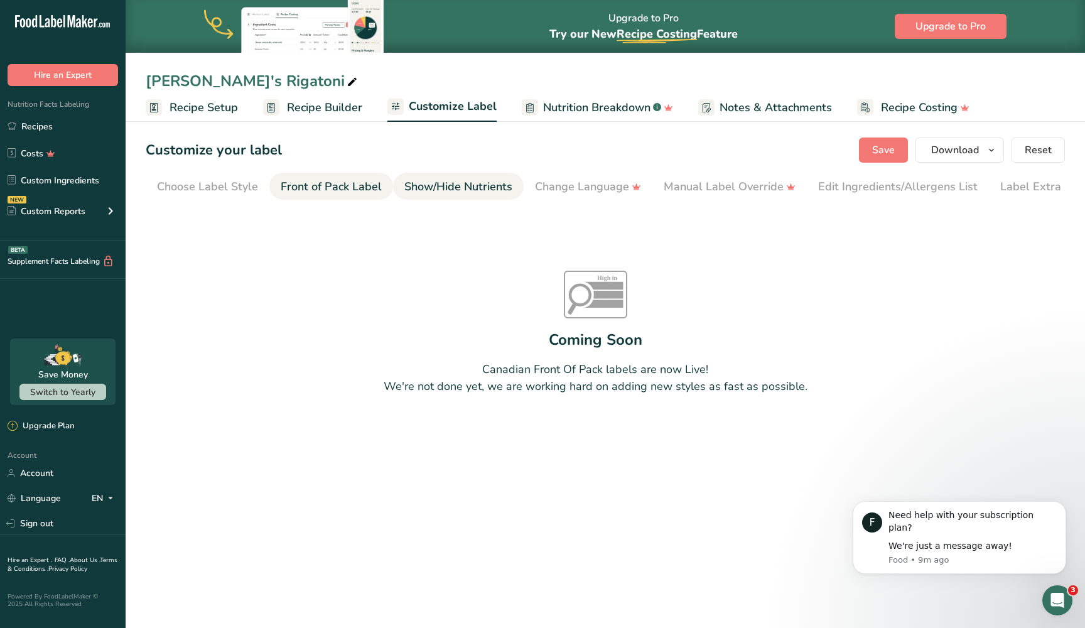
scroll to position [0, 23]
click at [458, 194] on div "Show/Hide Nutrients" at bounding box center [435, 186] width 108 height 17
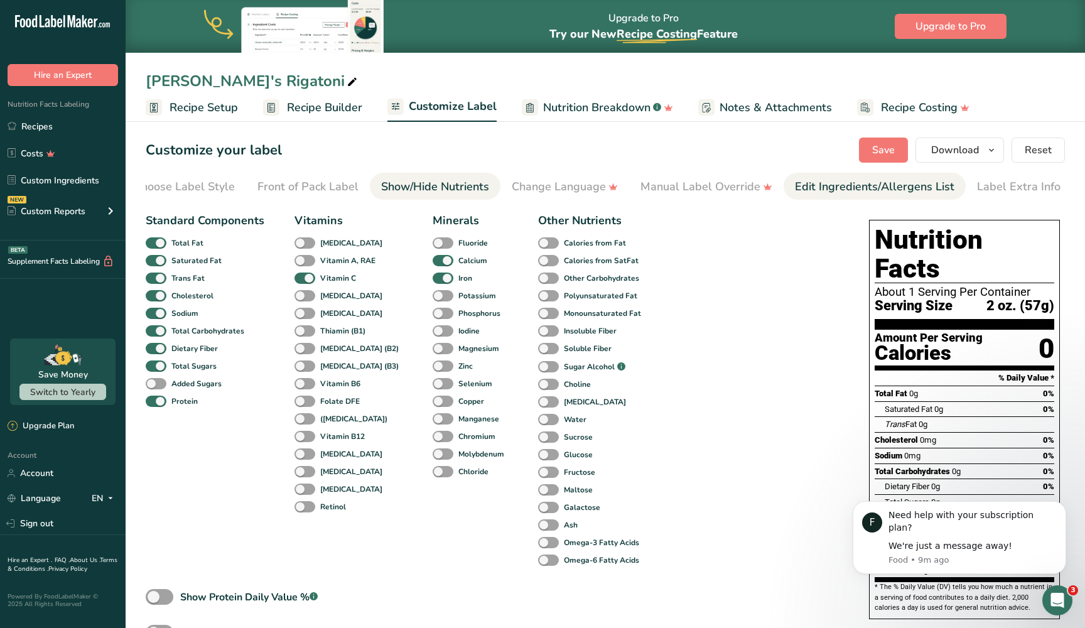
scroll to position [0, 0]
click at [844, 178] on div "Edit Ingredients/Allergens List" at bounding box center [874, 186] width 159 height 17
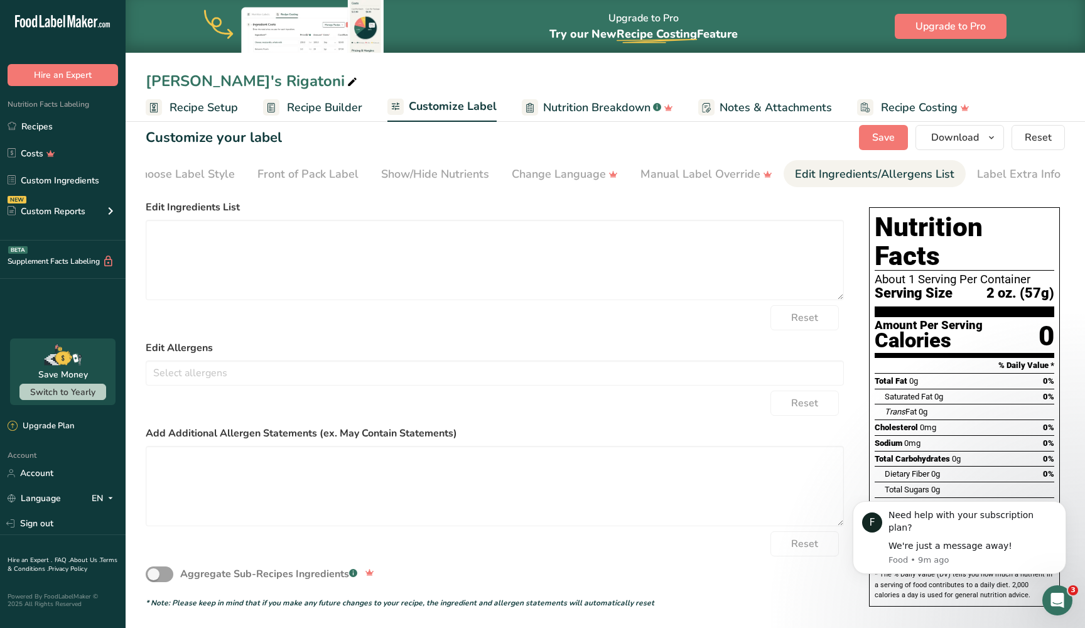
scroll to position [12, 0]
click at [989, 174] on div "Label Extra Info" at bounding box center [1018, 174] width 83 height 17
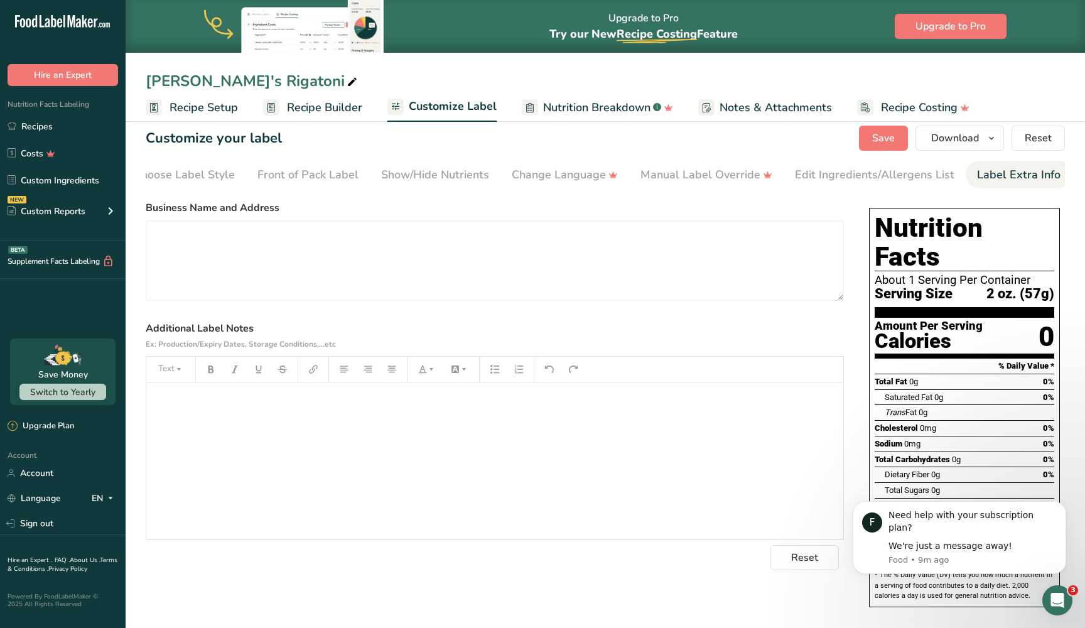
scroll to position [0, 0]
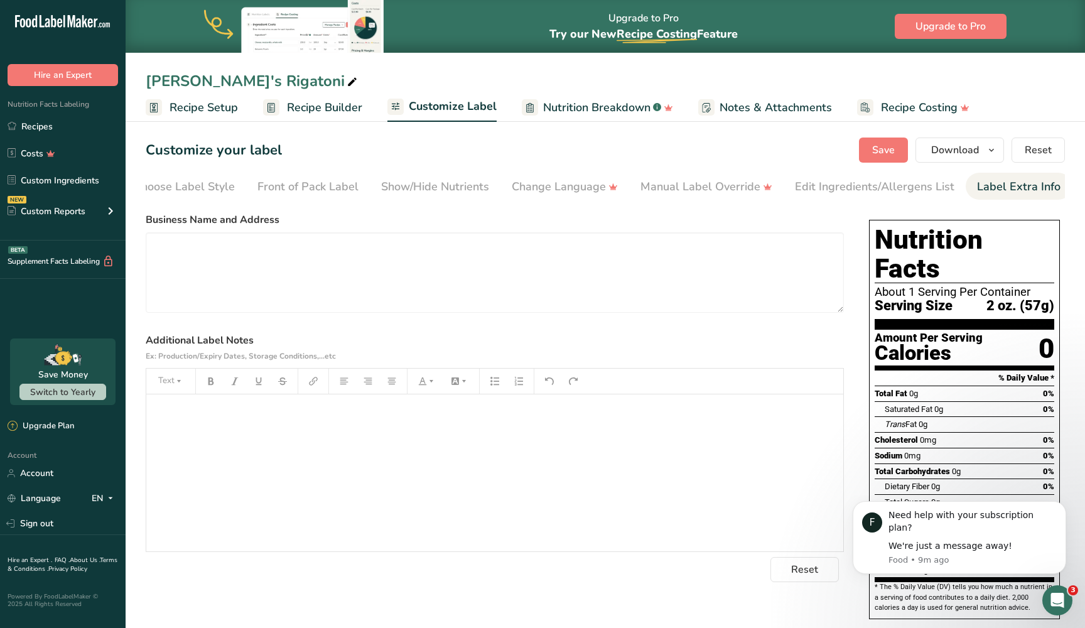
click at [934, 416] on div "Trans Fat 0g" at bounding box center [968, 424] width 169 height 16
click at [419, 186] on div "Show/Hide Nutrients" at bounding box center [435, 186] width 108 height 17
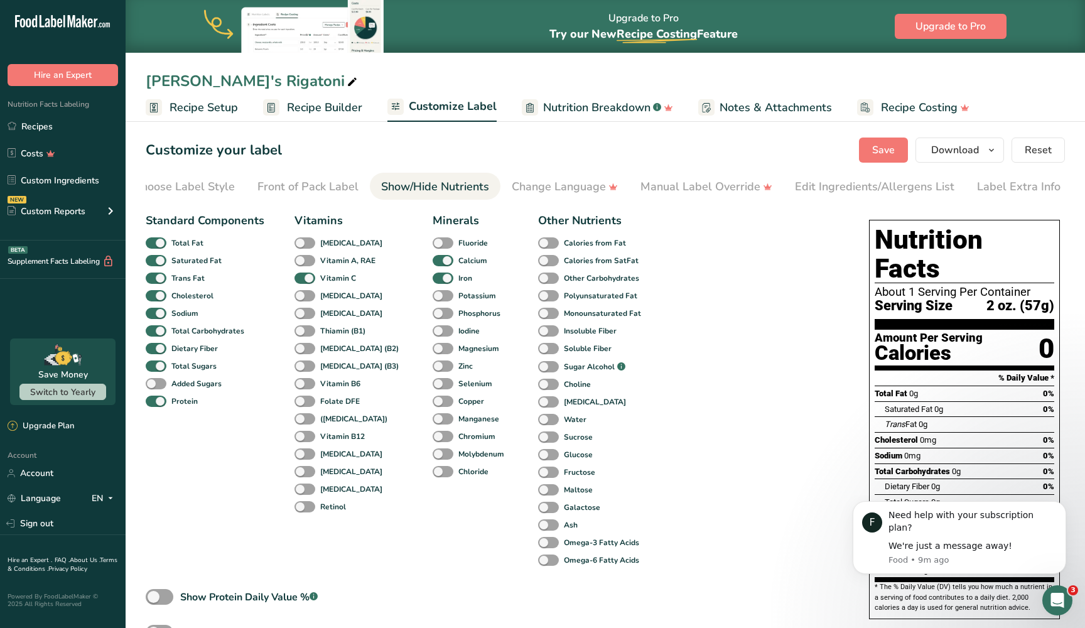
drag, startPoint x: 908, startPoint y: 449, endPoint x: 867, endPoint y: 431, distance: 44.7
click at [867, 431] on div "Nutrition Facts About 1 Serving Per Container Serving Size 2 oz. (57g) Amount P…" at bounding box center [964, 419] width 201 height 409
drag, startPoint x: 916, startPoint y: 444, endPoint x: 888, endPoint y: 444, distance: 28.9
click at [894, 463] on div "Total Carbohydrates 0g 0%" at bounding box center [964, 471] width 180 height 16
click at [914, 389] on span "0g" at bounding box center [913, 393] width 9 height 9
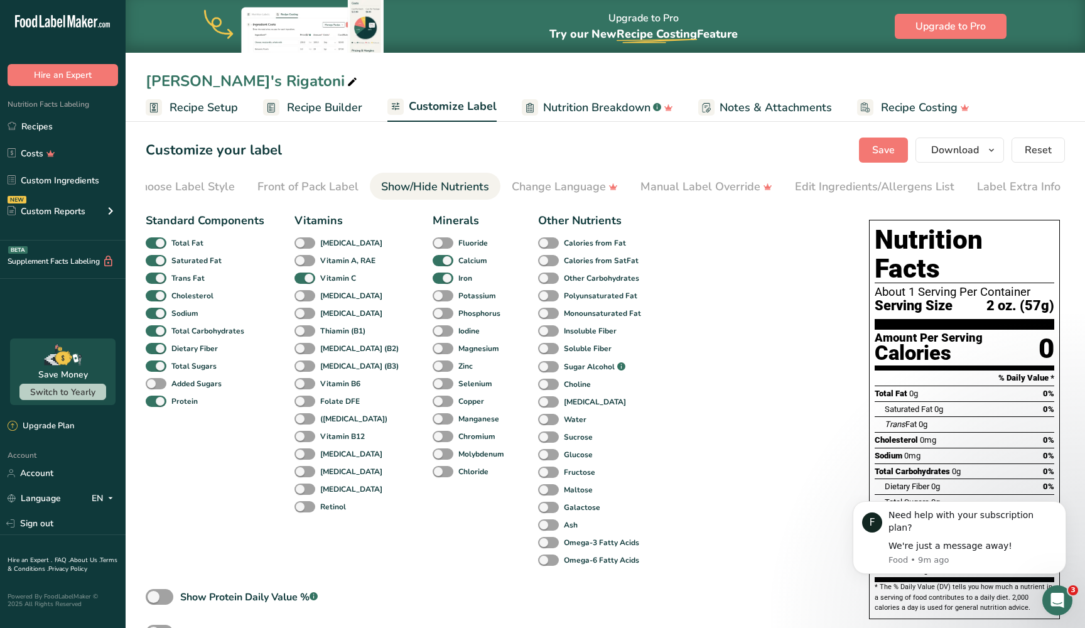
click at [904, 387] on div "Total Fat 0g" at bounding box center [895, 393] width 43 height 13
click at [904, 389] on span "Total Fat" at bounding box center [890, 393] width 33 height 9
click at [995, 150] on icon "button" at bounding box center [991, 150] width 10 height 16
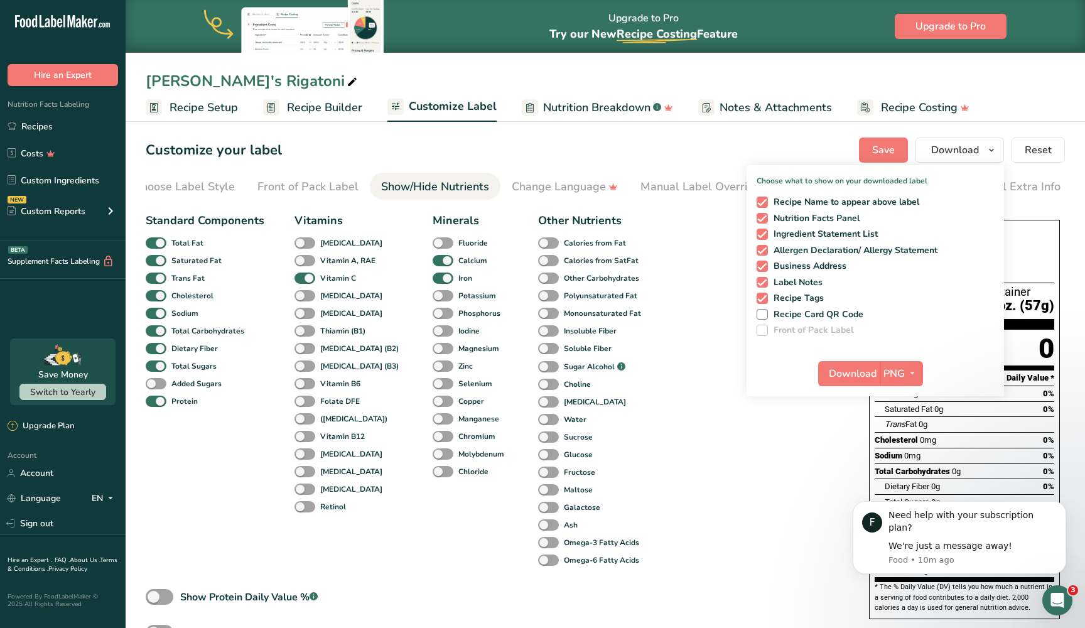
click at [894, 510] on div "Protein 0g" at bounding box center [964, 518] width 180 height 16
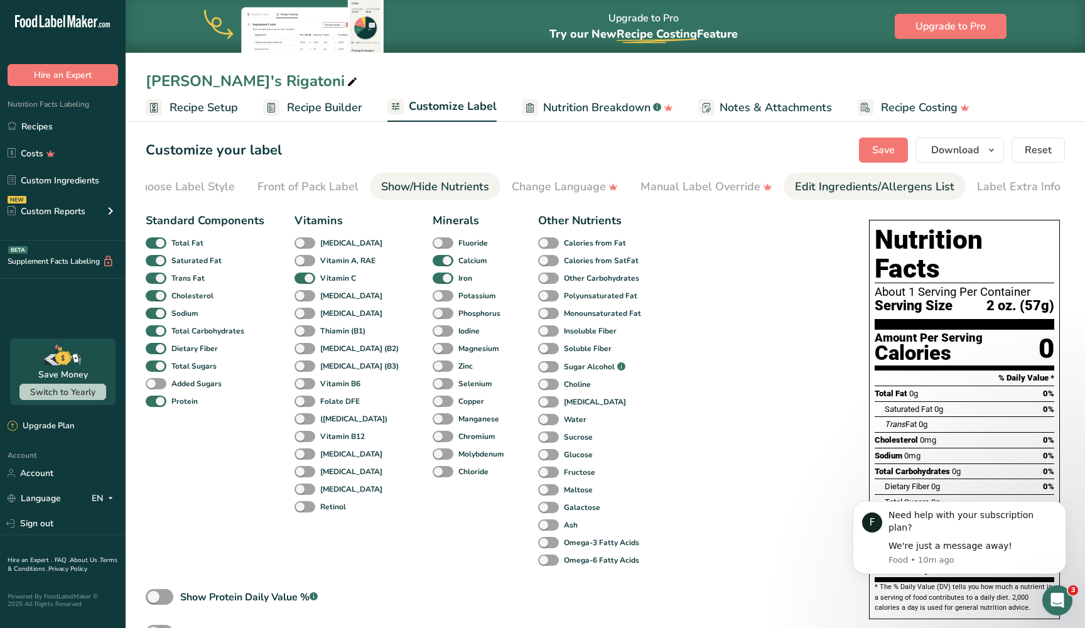
click at [876, 191] on div "Edit Ingredients/Allergens List" at bounding box center [874, 186] width 159 height 17
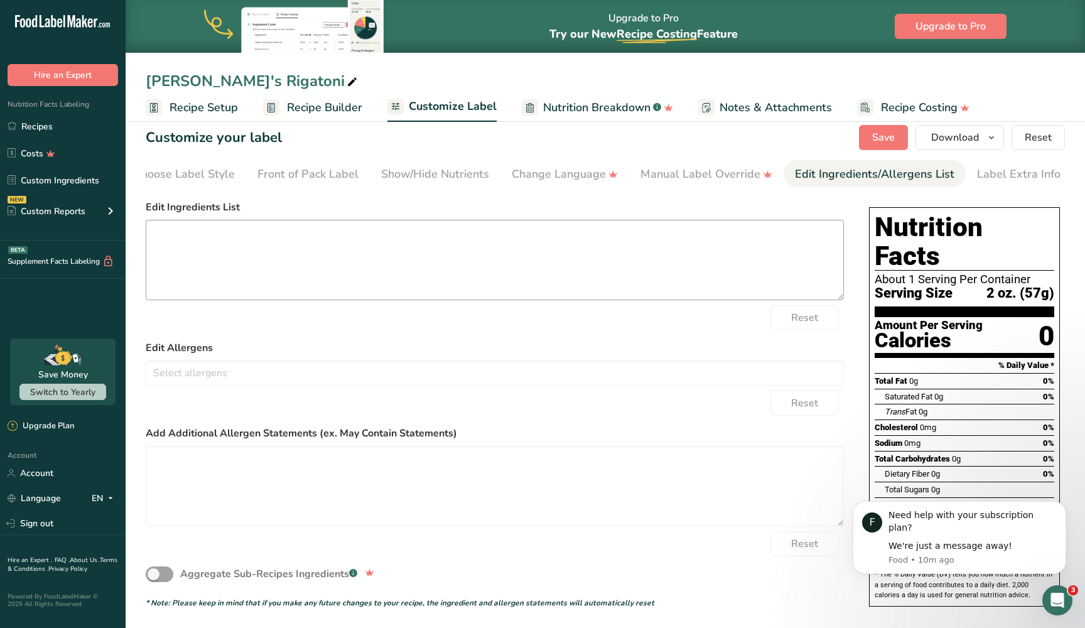
scroll to position [12, 0]
click at [732, 175] on div "Manual Label Override" at bounding box center [706, 174] width 132 height 17
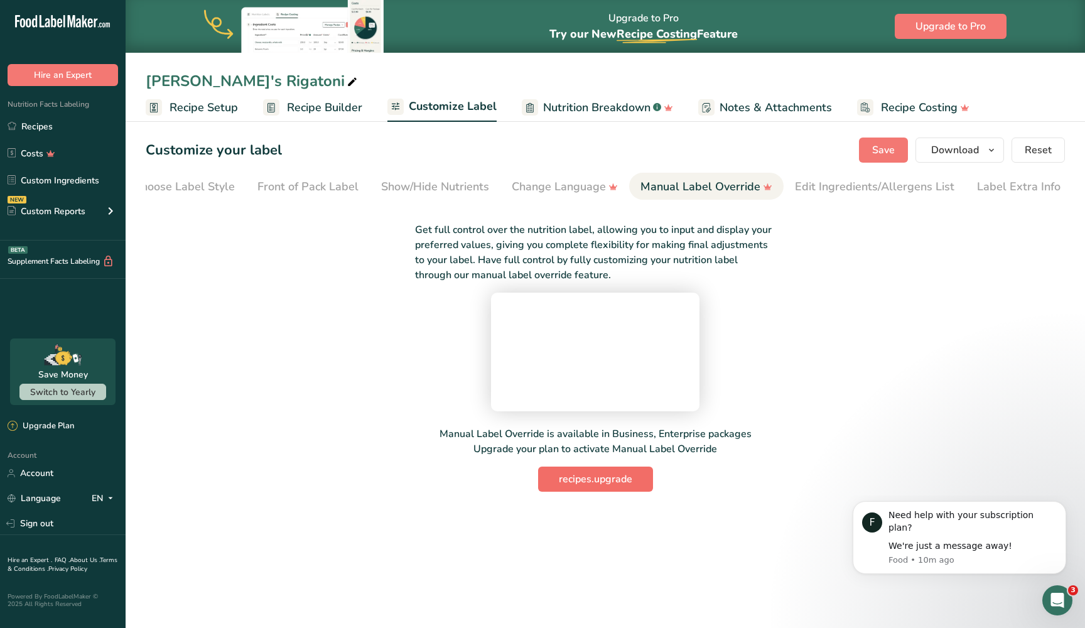
click at [608, 491] on button "recipes.upgrade" at bounding box center [595, 478] width 115 height 25
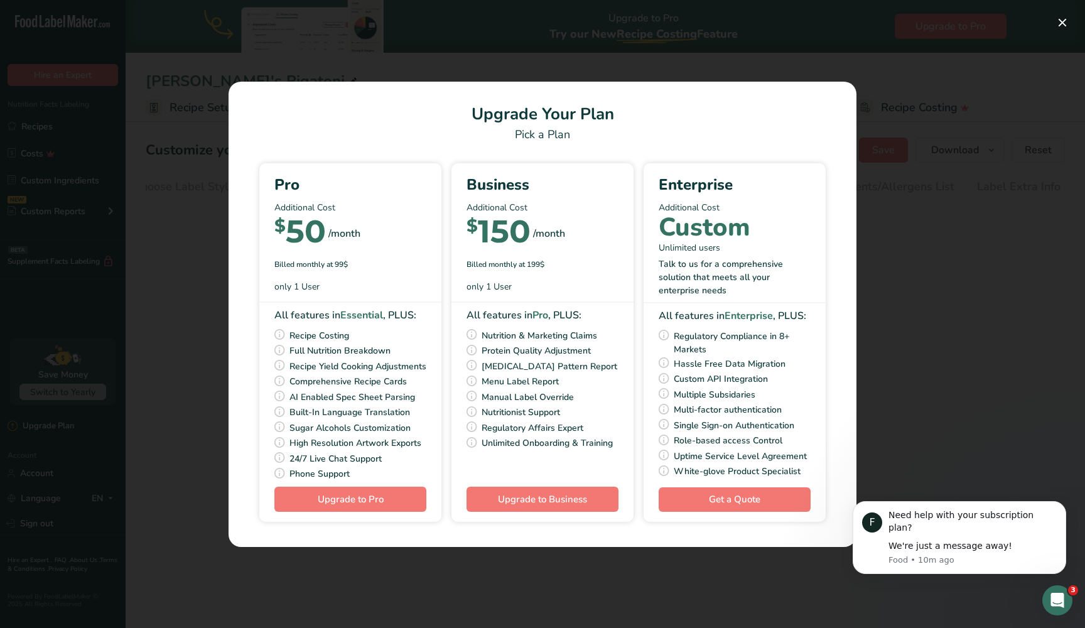
click at [890, 217] on div "Pick Your Pricing Plan Modal" at bounding box center [542, 314] width 1085 height 628
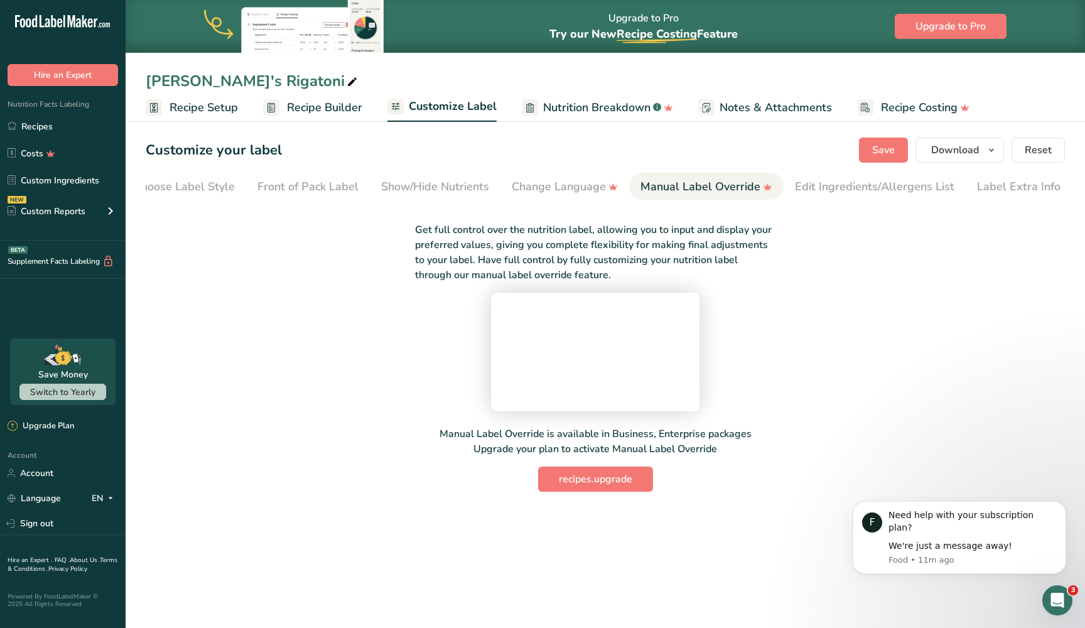
click at [663, 201] on section "Customize your label Save Download Choose what to show on your downloaded label…" at bounding box center [605, 314] width 959 height 394
click at [620, 397] on video at bounding box center [595, 350] width 188 height 94
click at [898, 196] on link "Edit Ingredients/Allergens List" at bounding box center [874, 187] width 159 height 28
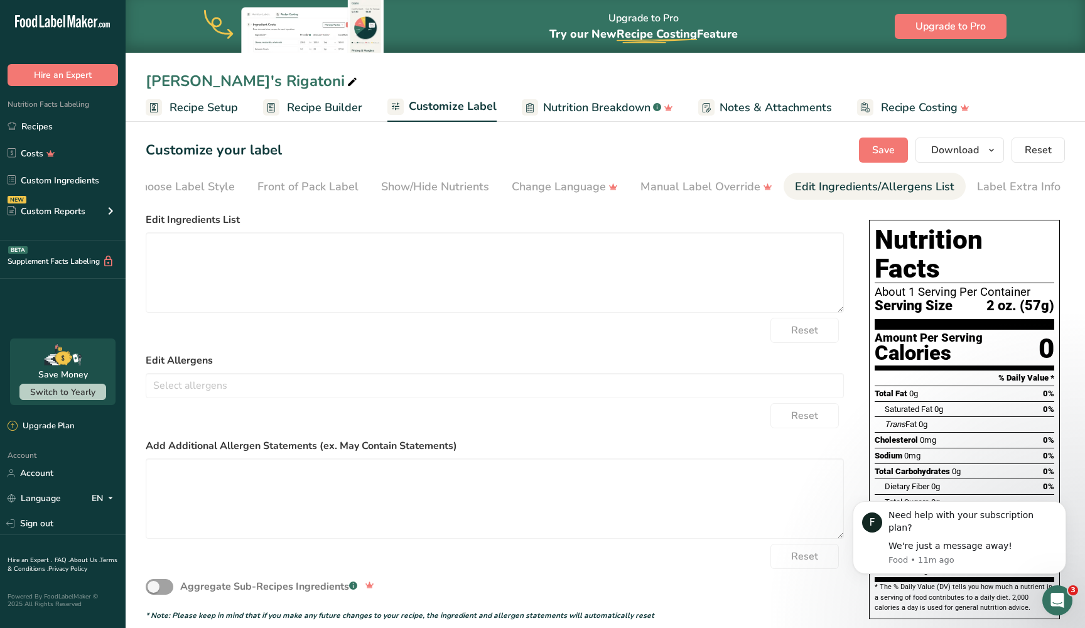
drag, startPoint x: 901, startPoint y: 372, endPoint x: 839, endPoint y: 365, distance: 61.8
click at [840, 367] on div "Choose your label style Standard FDA label USA (FDA) Standard FDA label Tabular…" at bounding box center [605, 419] width 919 height 424
click at [99, 26] on icon ".a-20{fill:#fff;}" at bounding box center [76, 24] width 122 height 19
click at [77, 25] on icon at bounding box center [78, 22] width 5 height 9
click at [40, 475] on link "Account" at bounding box center [63, 473] width 126 height 22
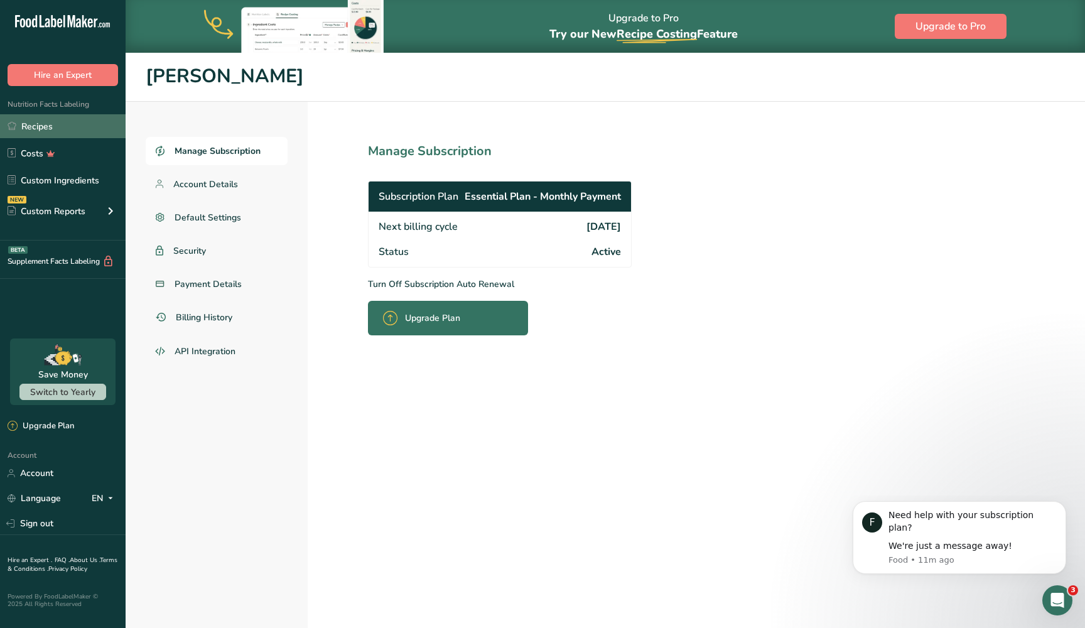
click at [64, 126] on link "Recipes" at bounding box center [63, 126] width 126 height 24
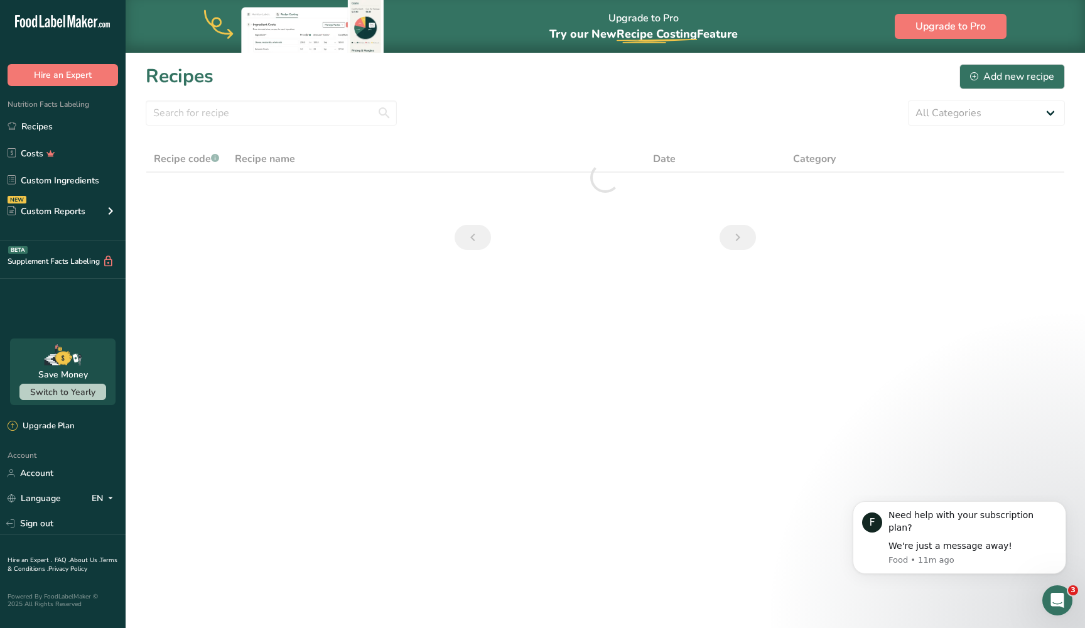
click at [70, 104] on span "Nutrition Facts Labeling" at bounding box center [44, 104] width 89 height 10
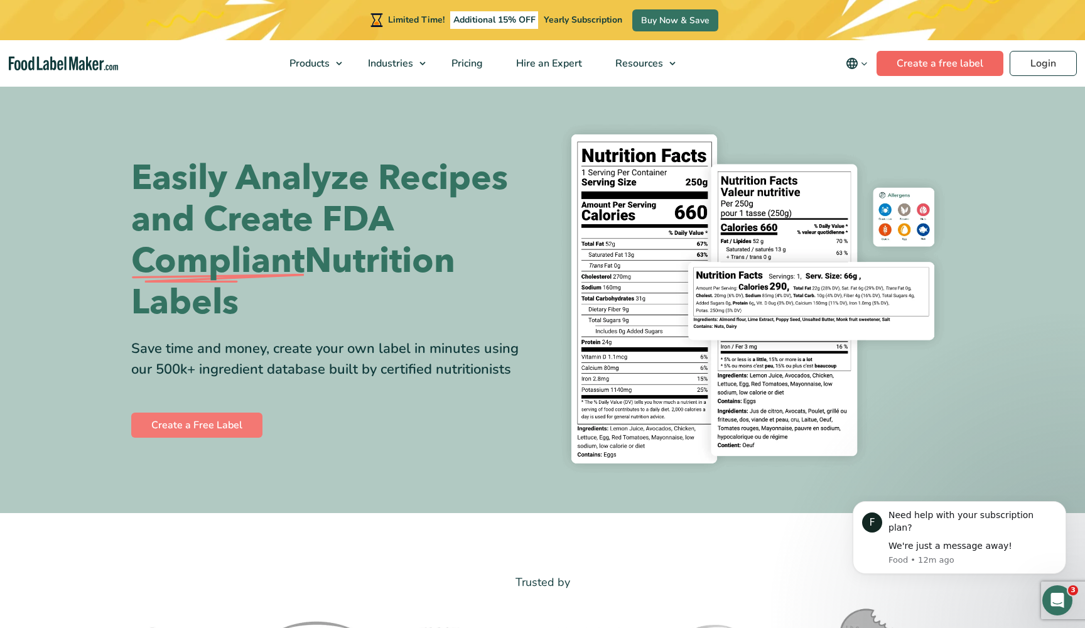
click at [914, 72] on link "Create a free label" at bounding box center [939, 63] width 127 height 25
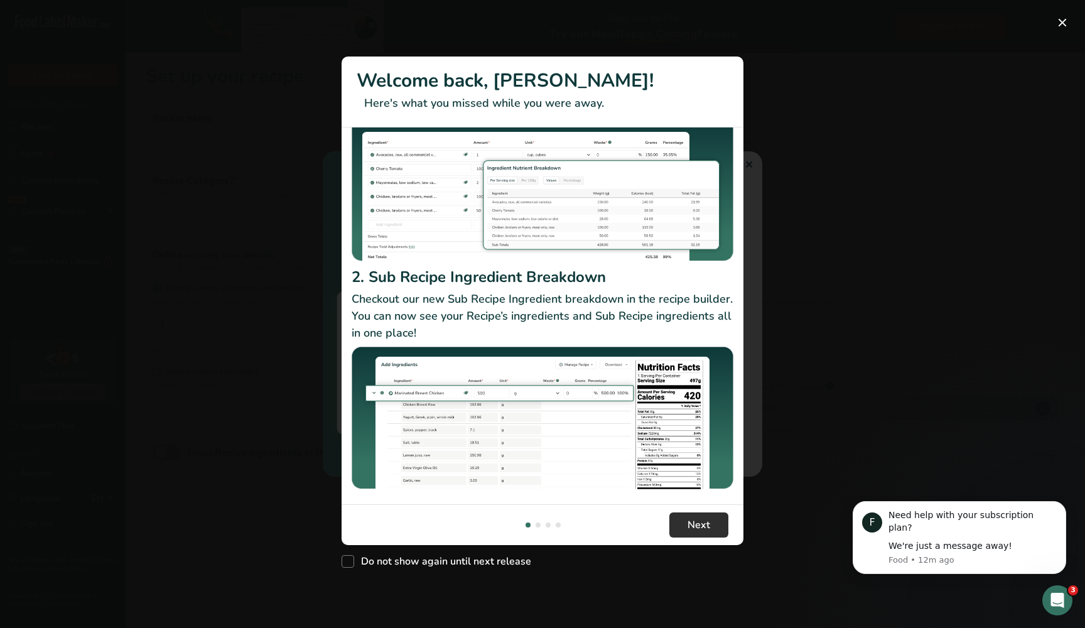
scroll to position [116, 0]
click at [693, 528] on span "Next" at bounding box center [698, 524] width 23 height 15
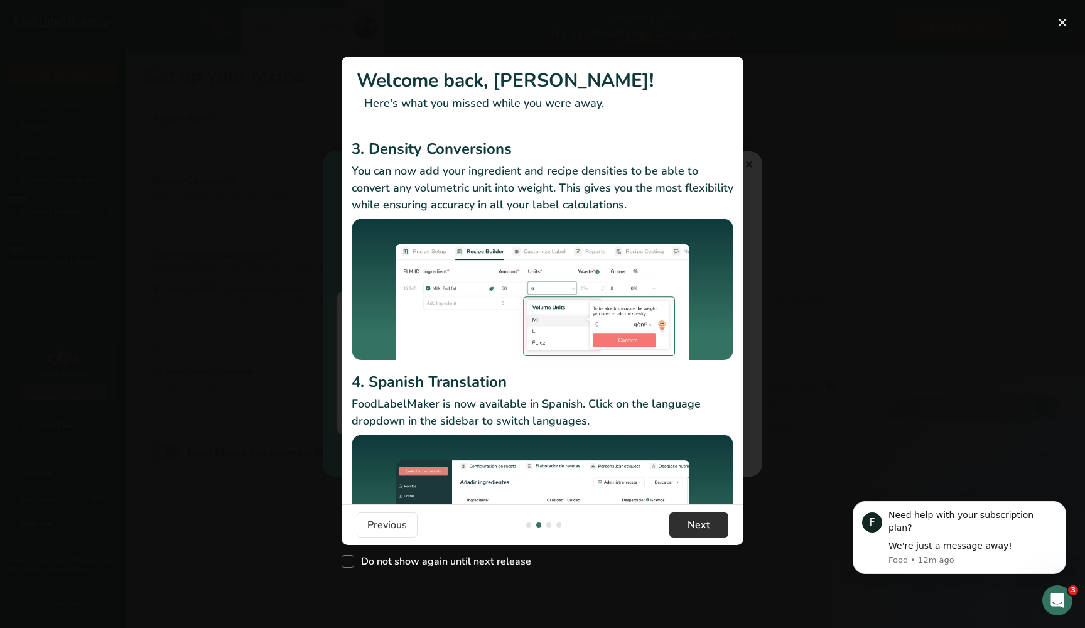
click at [693, 528] on span "Next" at bounding box center [698, 524] width 23 height 15
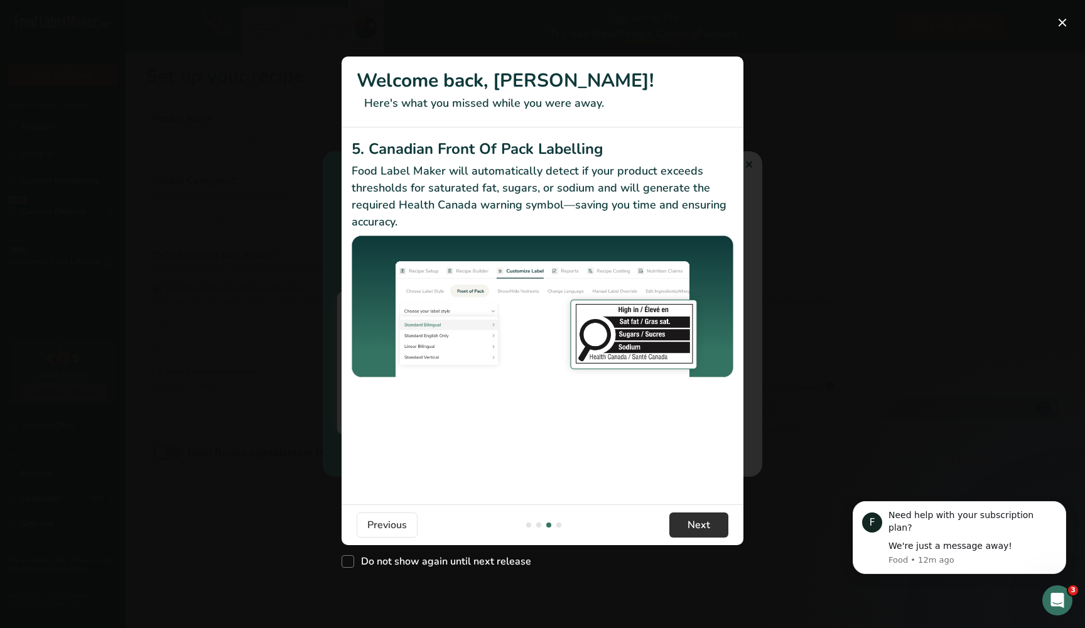
click at [694, 528] on span "Next" at bounding box center [698, 524] width 23 height 15
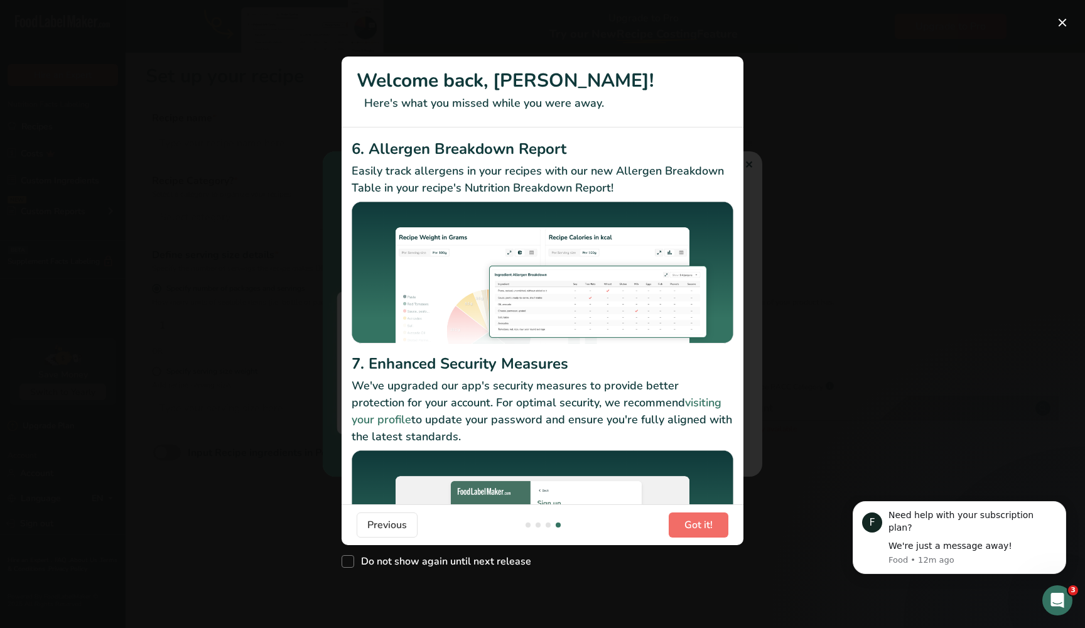
click at [694, 528] on span "Got it!" at bounding box center [698, 524] width 28 height 15
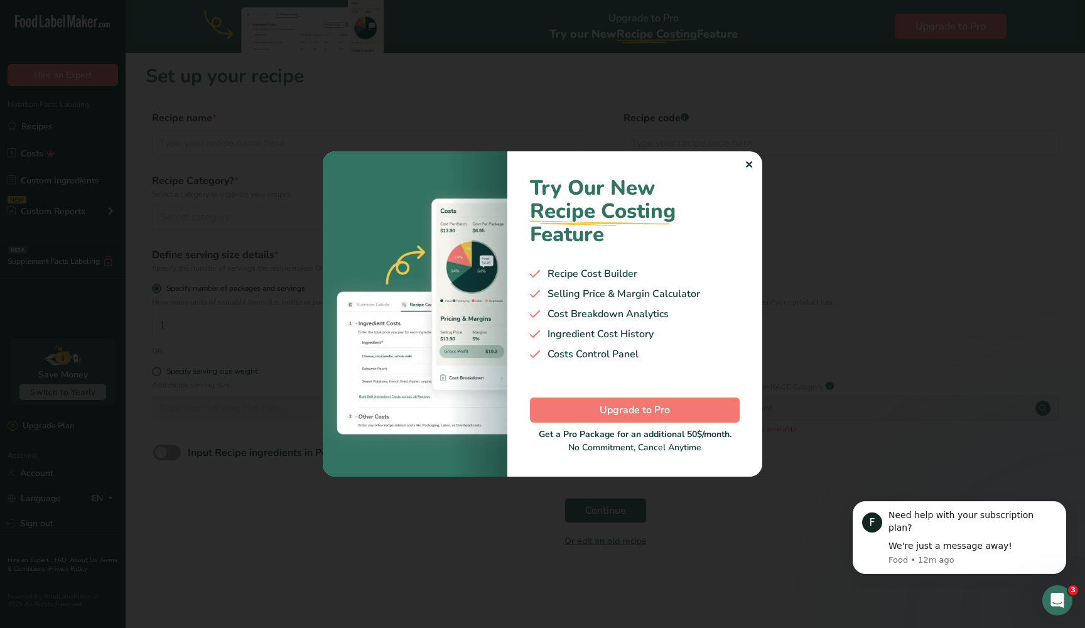
click at [749, 166] on div "✕" at bounding box center [748, 165] width 8 height 15
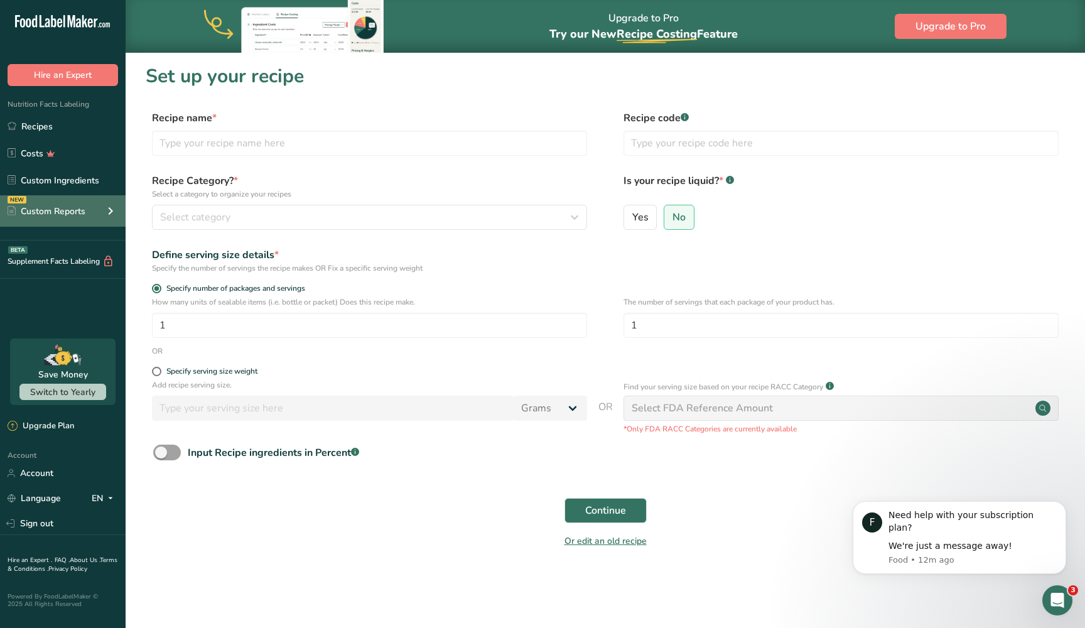
click at [76, 218] on div "NEW Custom Reports" at bounding box center [63, 210] width 126 height 31
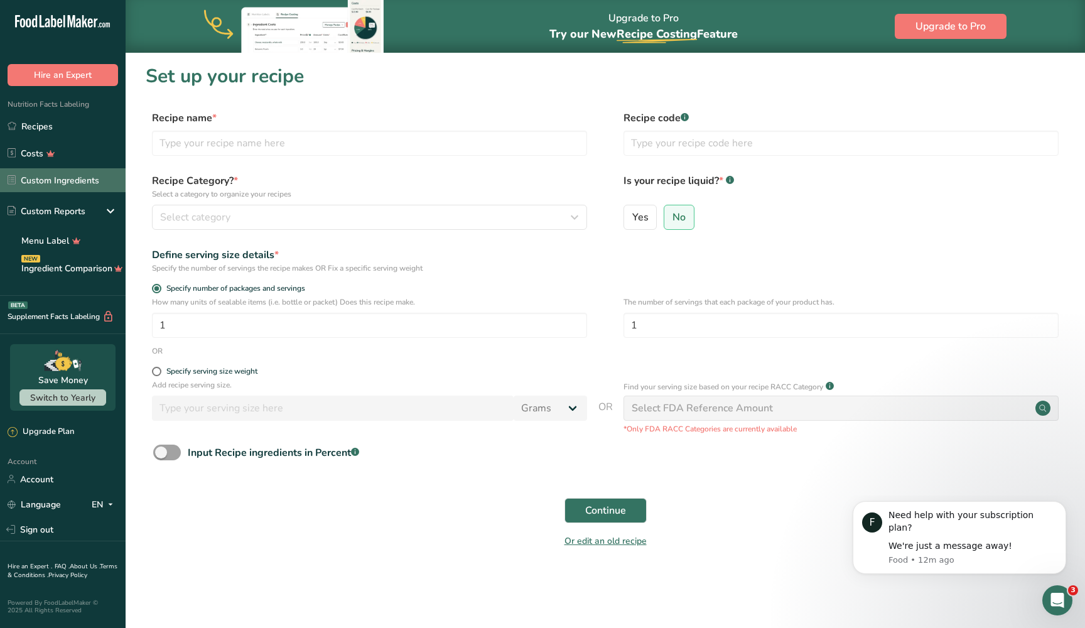
click at [60, 178] on link "Custom Ingredients" at bounding box center [63, 180] width 126 height 24
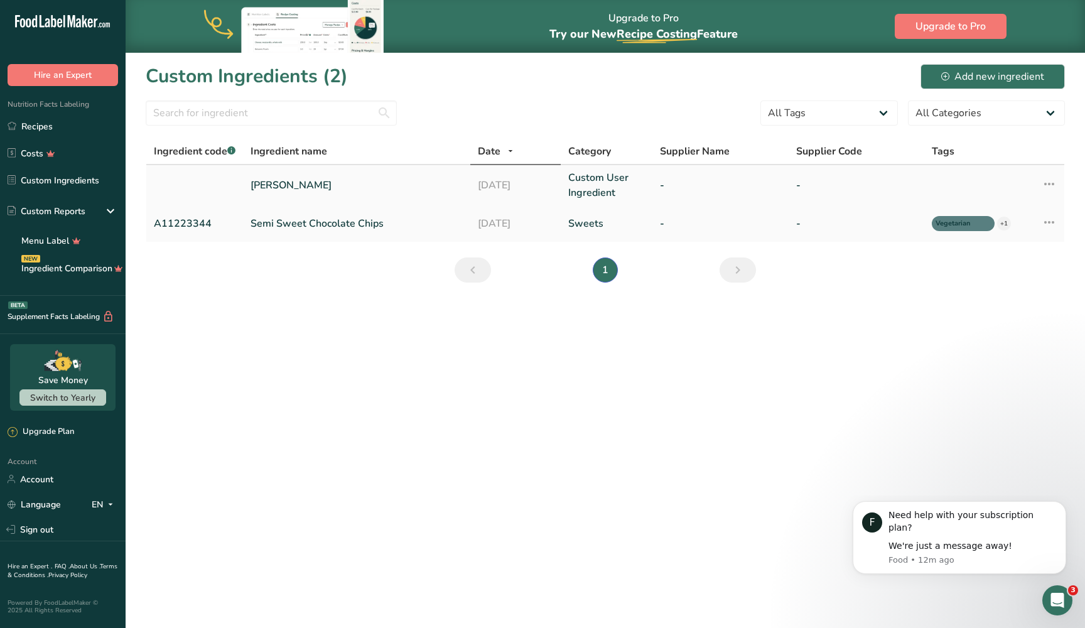
click at [319, 190] on link "[PERSON_NAME]" at bounding box center [356, 185] width 212 height 15
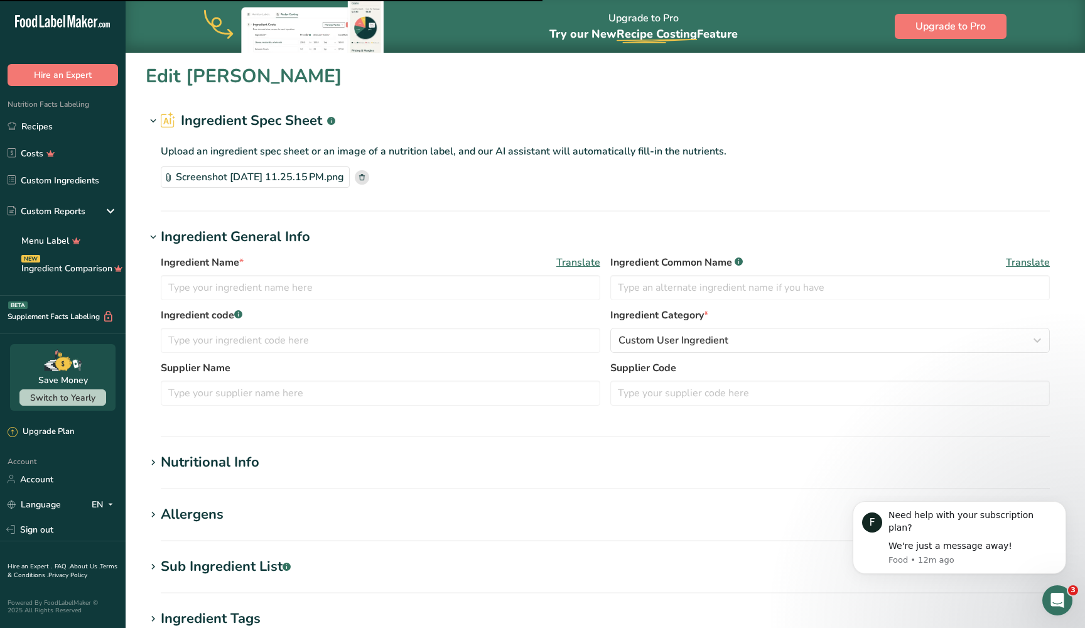
type input "[PERSON_NAME]"
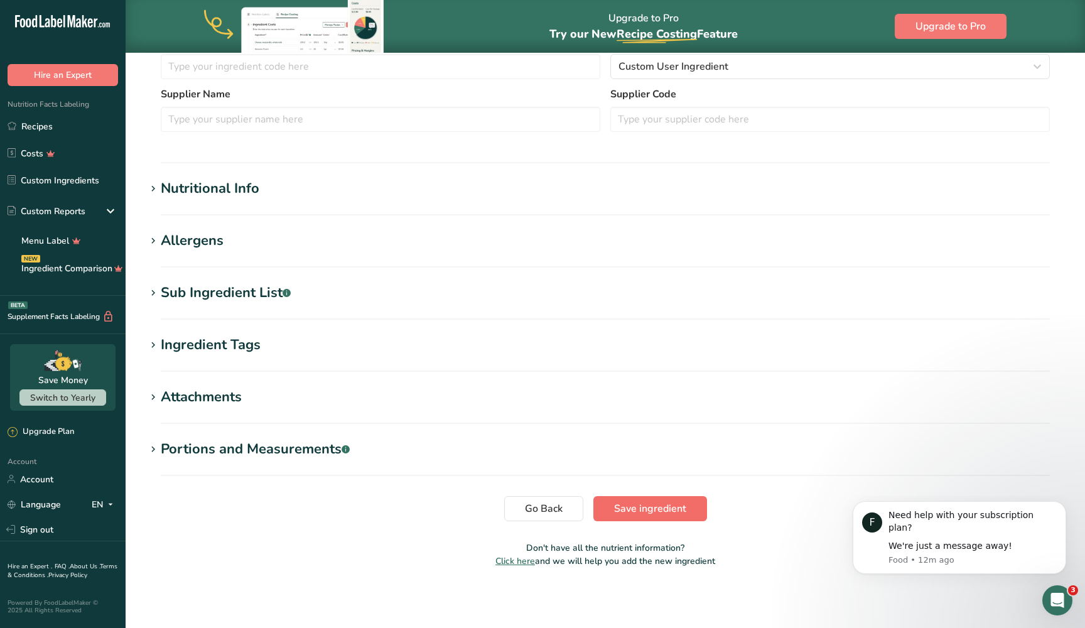
click at [620, 508] on span "Save ingredient" at bounding box center [650, 508] width 72 height 15
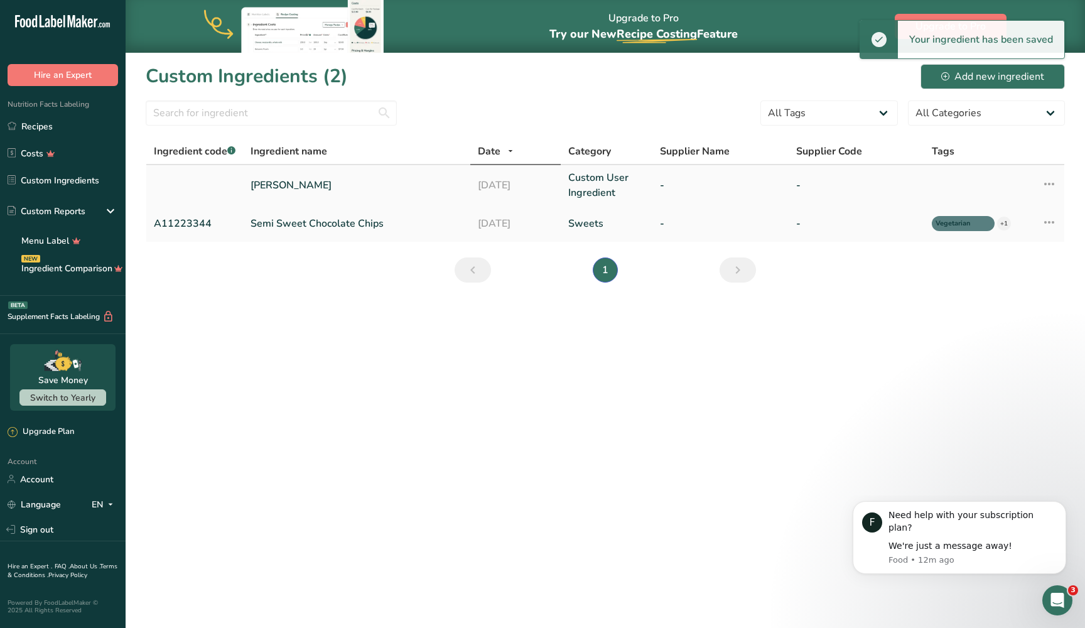
click at [601, 191] on link "Custom User Ingredient" at bounding box center [606, 185] width 76 height 30
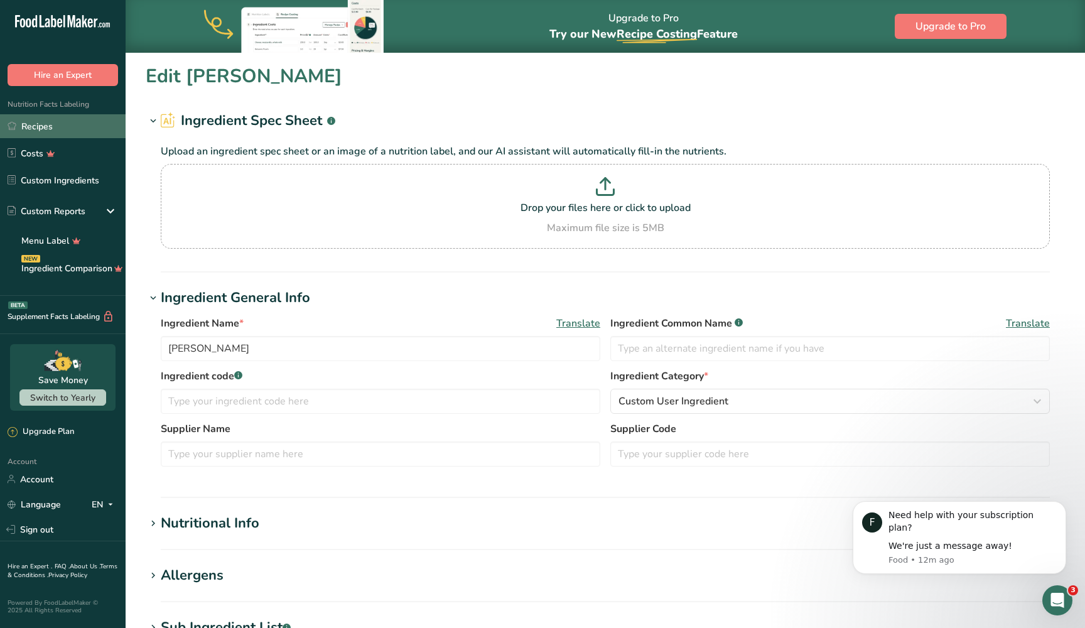
click at [83, 127] on link "Recipes" at bounding box center [63, 126] width 126 height 24
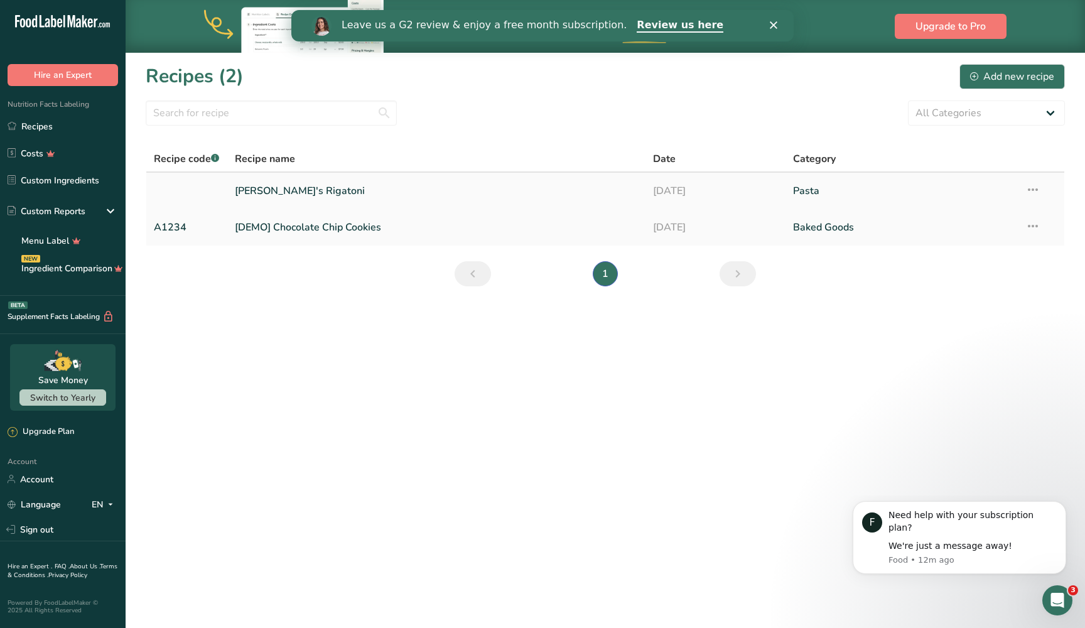
click at [812, 190] on link "Pasta" at bounding box center [901, 191] width 217 height 26
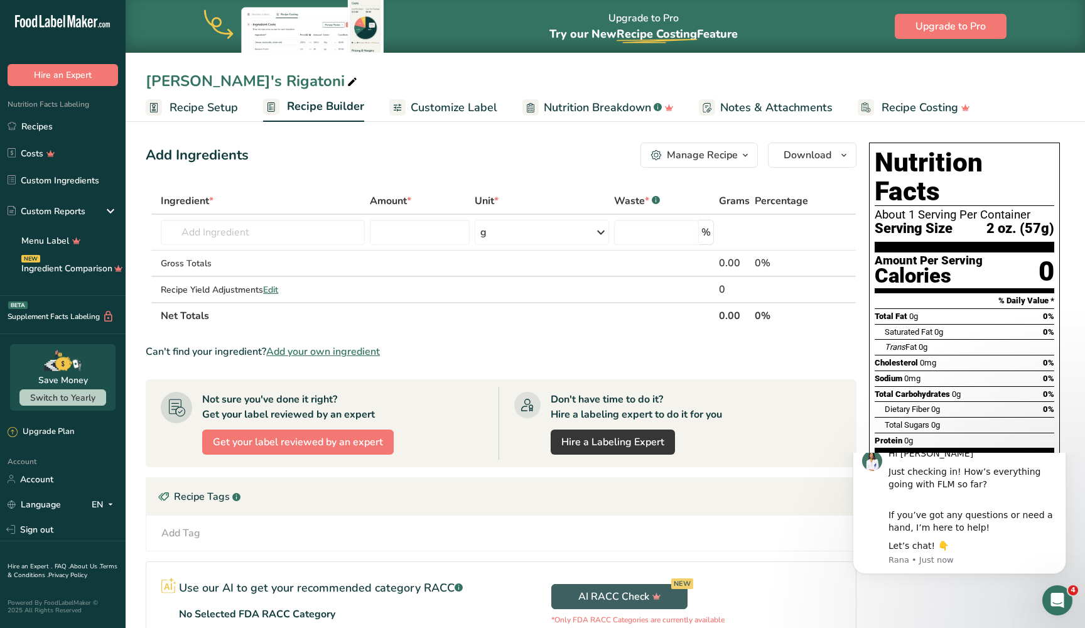
click at [471, 102] on span "Customize Label" at bounding box center [453, 107] width 87 height 17
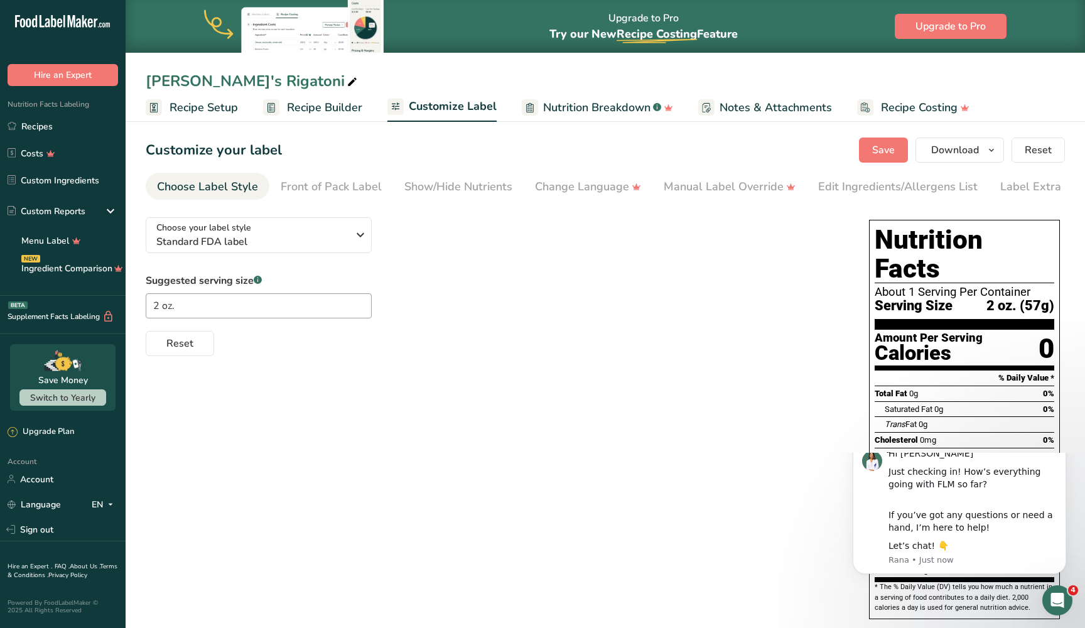
click at [827, 473] on div "Choose your label style Standard FDA label USA (FDA) Standard FDA label Tabular…" at bounding box center [605, 419] width 919 height 424
click at [339, 233] on div "Choose your label style Standard FDA label" at bounding box center [251, 235] width 191 height 28
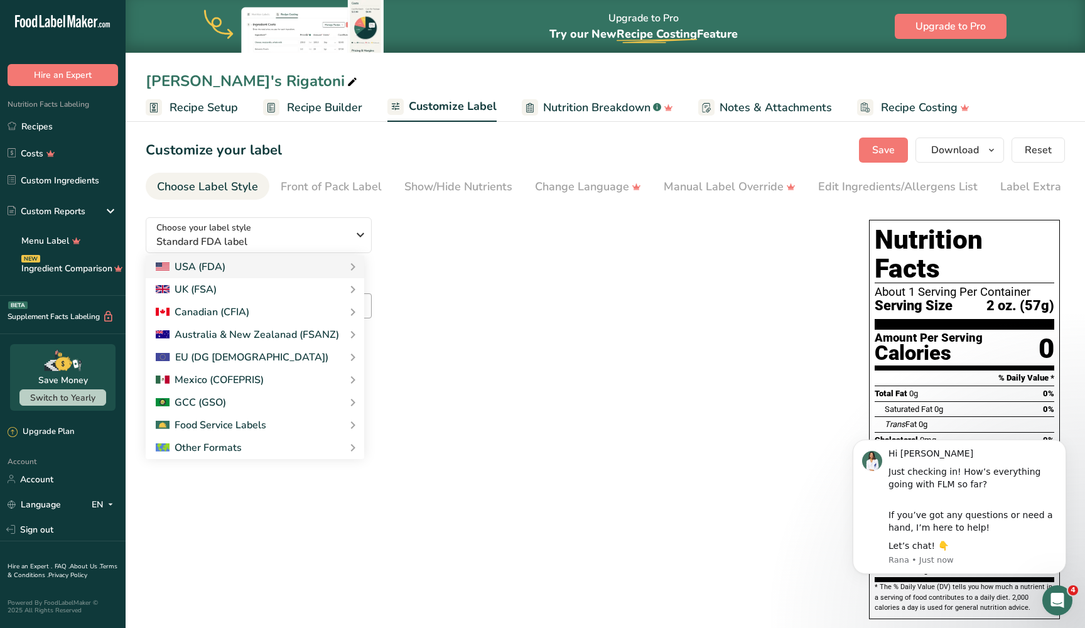
click at [444, 241] on div "Choose your label style Standard FDA label USA (FDA) Standard FDA label Tabular…" at bounding box center [495, 281] width 698 height 149
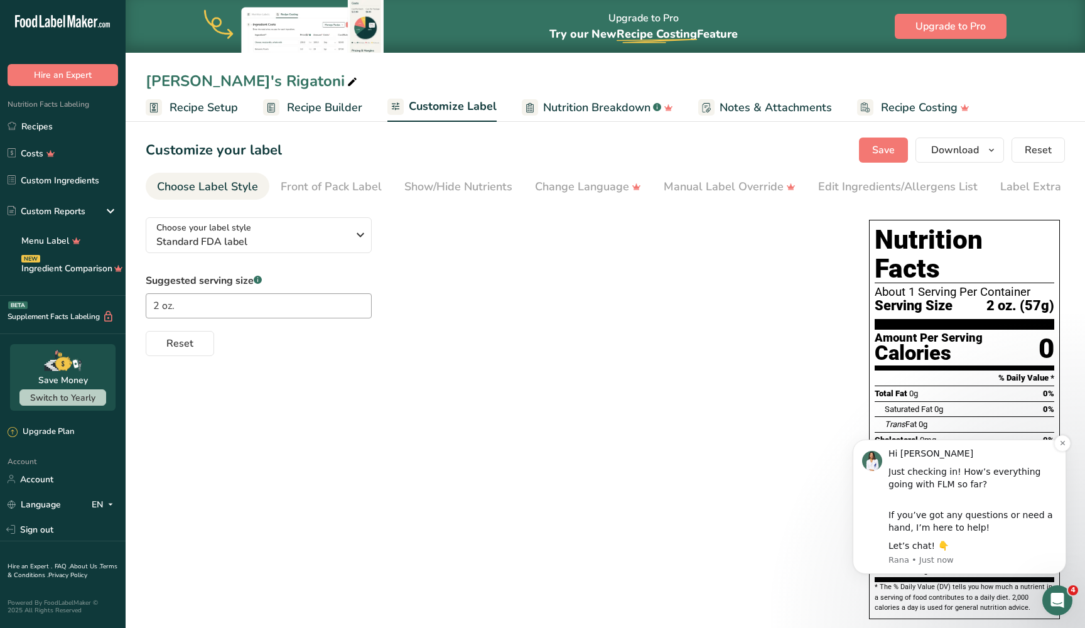
click at [906, 557] on p "Rana • Just now" at bounding box center [972, 559] width 168 height 11
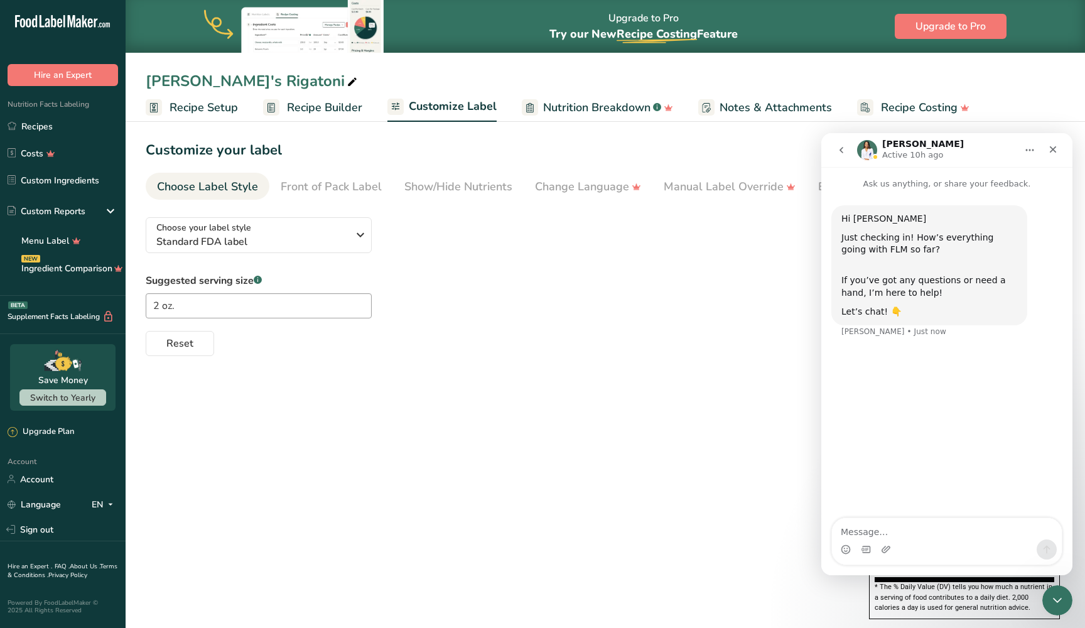
click at [904, 548] on div "Intercom messenger" at bounding box center [947, 549] width 230 height 20
click at [893, 533] on textarea "Message…" at bounding box center [947, 528] width 230 height 21
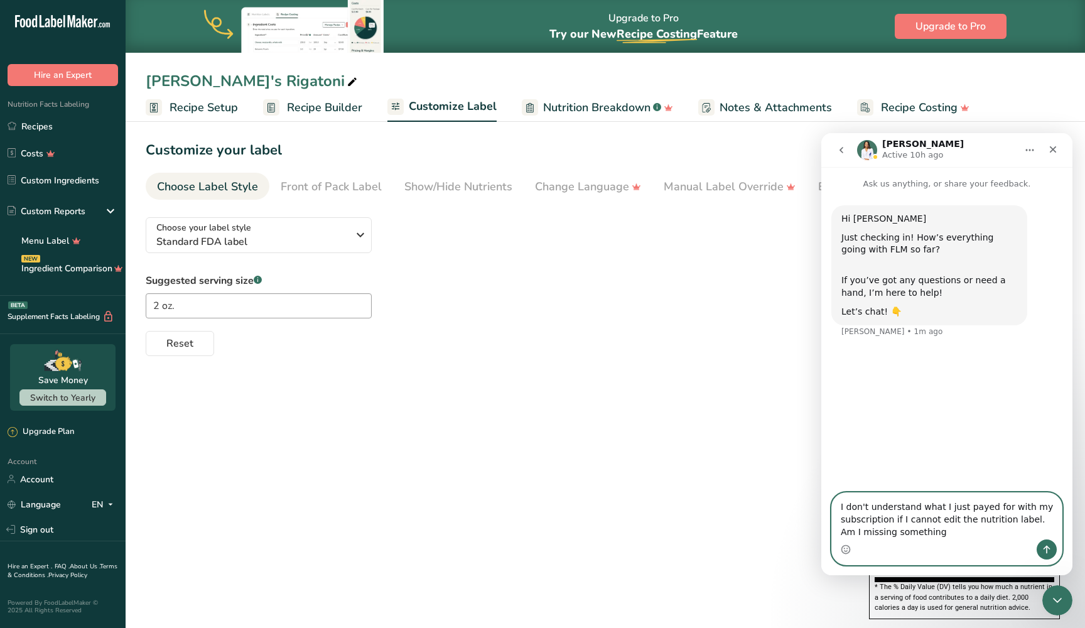
type textarea "I don't understand what I just payed for with my subscription if I cannot edit …"
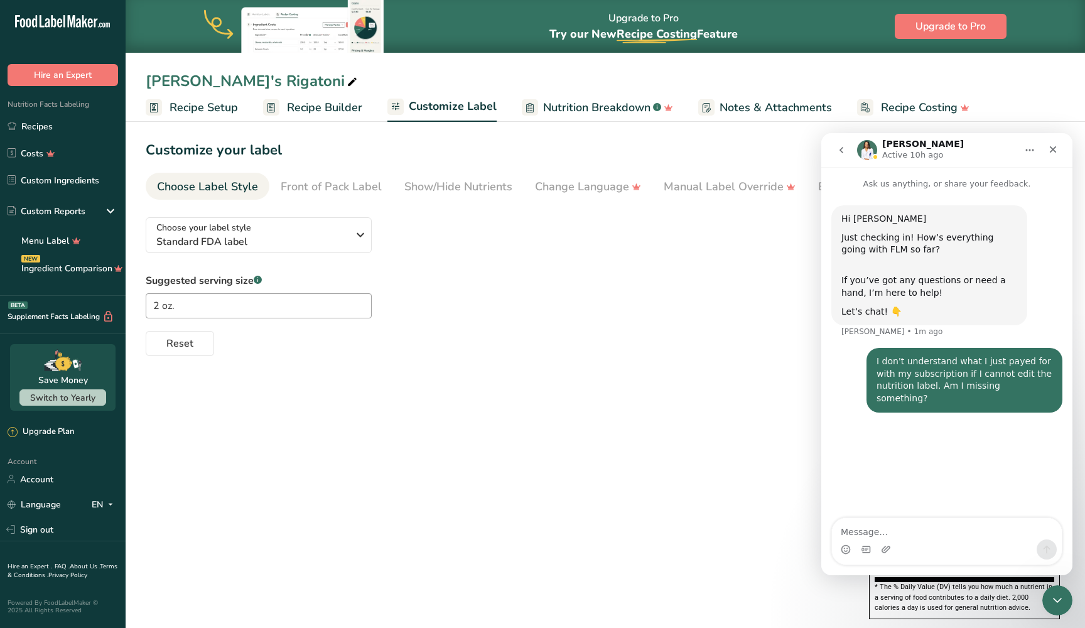
click at [783, 429] on div "Choose your label style Standard FDA label USA (FDA) Standard FDA label Tabular…" at bounding box center [605, 419] width 919 height 424
click at [1053, 156] on div "Close" at bounding box center [1052, 149] width 23 height 23
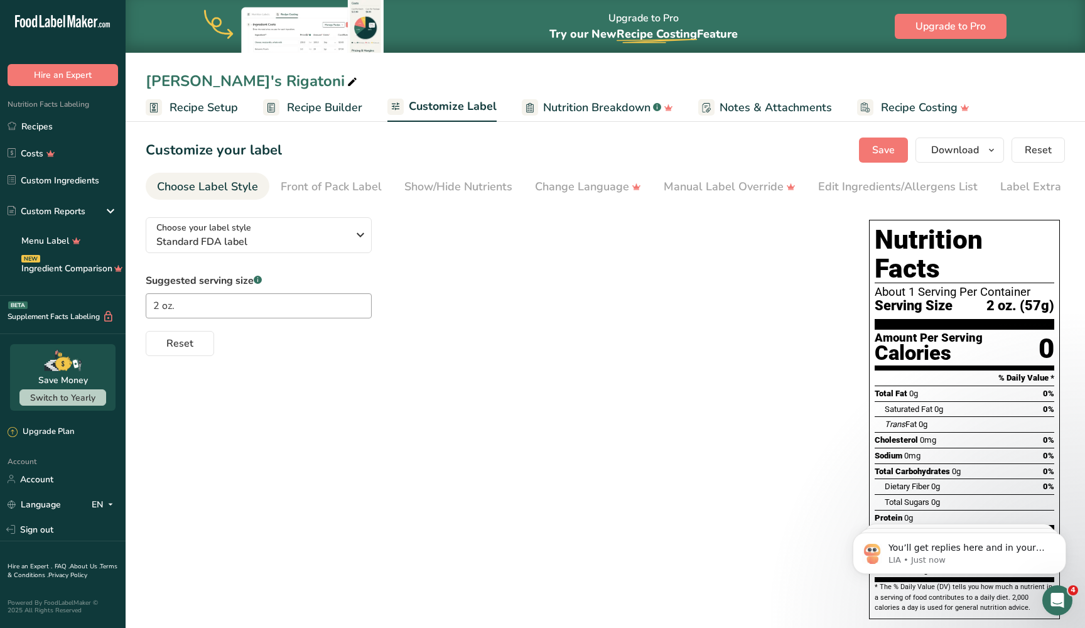
click at [945, 401] on div "Saturated Fat 0g 0%" at bounding box center [968, 409] width 169 height 16
click at [966, 157] on span "Download" at bounding box center [955, 149] width 48 height 15
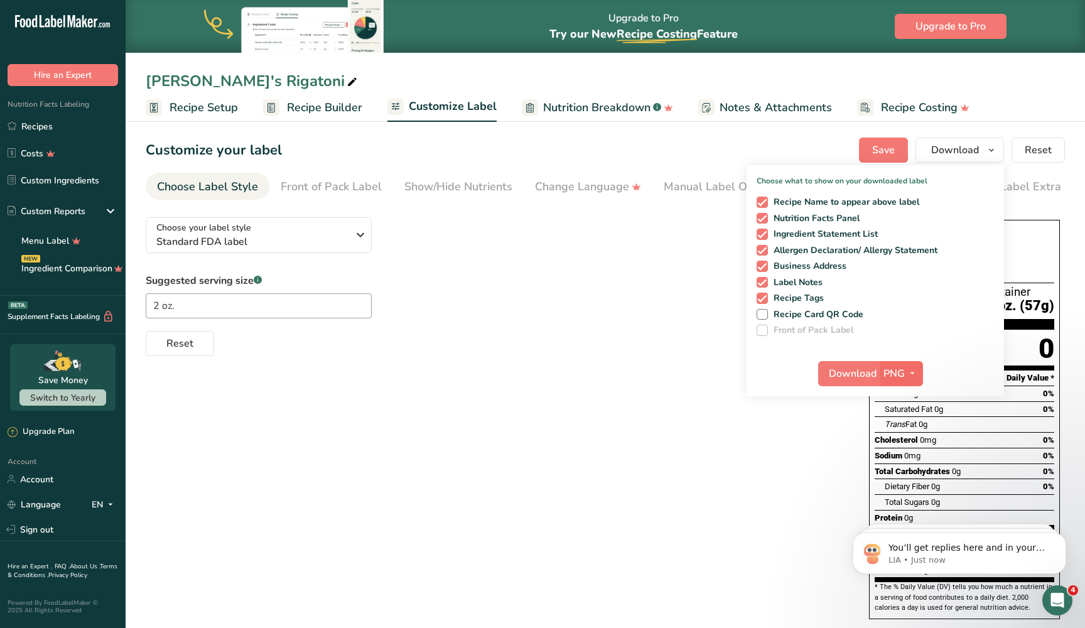
click at [904, 372] on span "PNG" at bounding box center [893, 373] width 21 height 15
click at [903, 440] on link "SVG" at bounding box center [902, 440] width 40 height 21
click at [864, 373] on span "Download" at bounding box center [853, 373] width 48 height 15
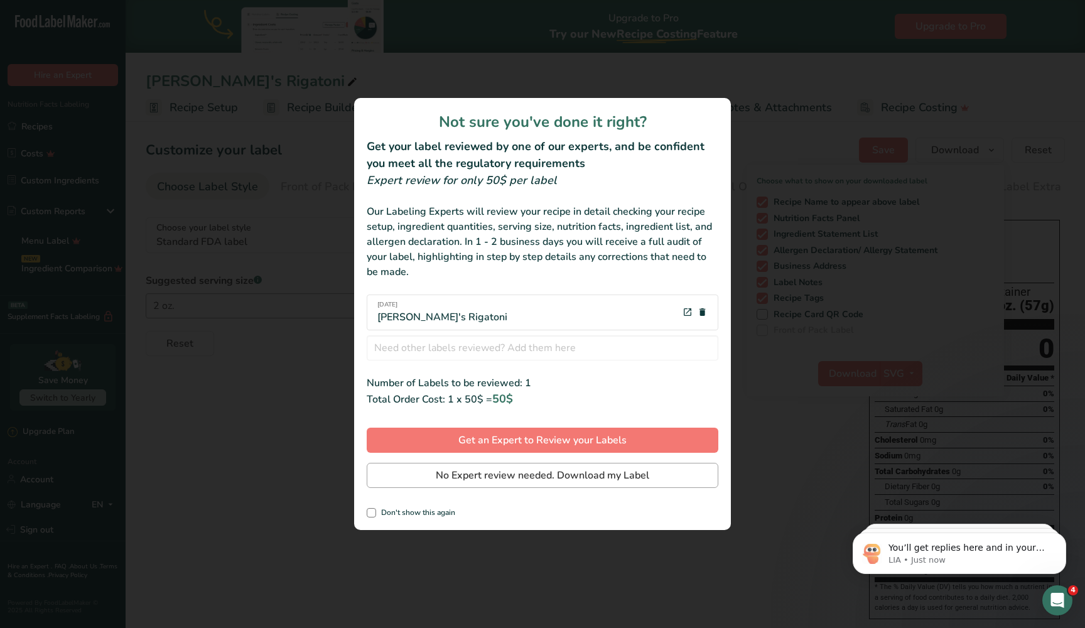
click at [613, 478] on span "No Expert review needed. Download my Label" at bounding box center [542, 475] width 213 height 15
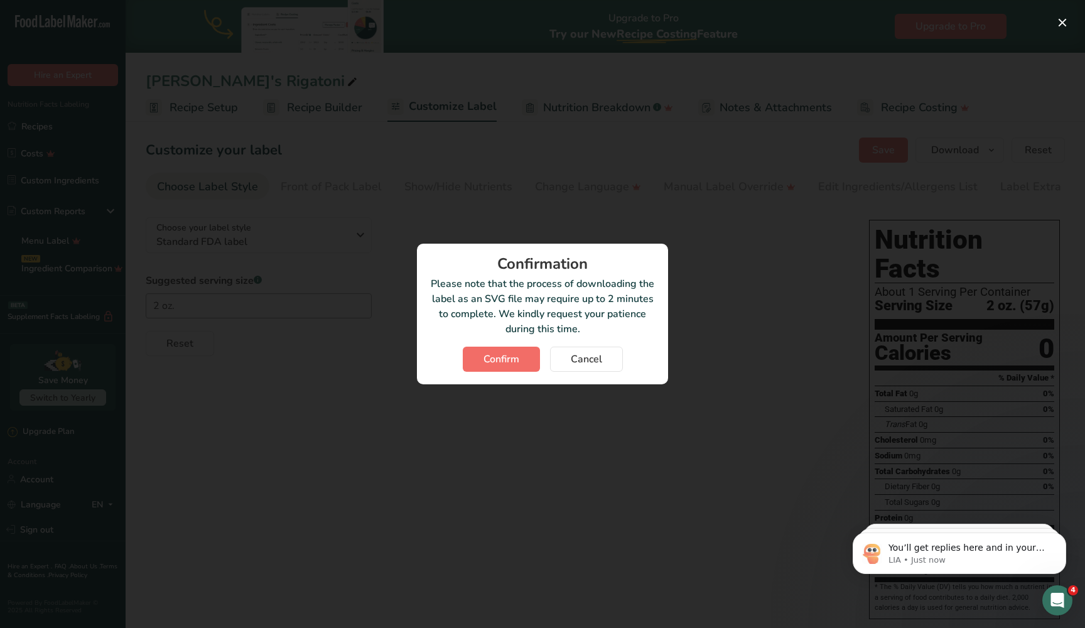
click at [515, 366] on span "Confirm" at bounding box center [501, 358] width 36 height 15
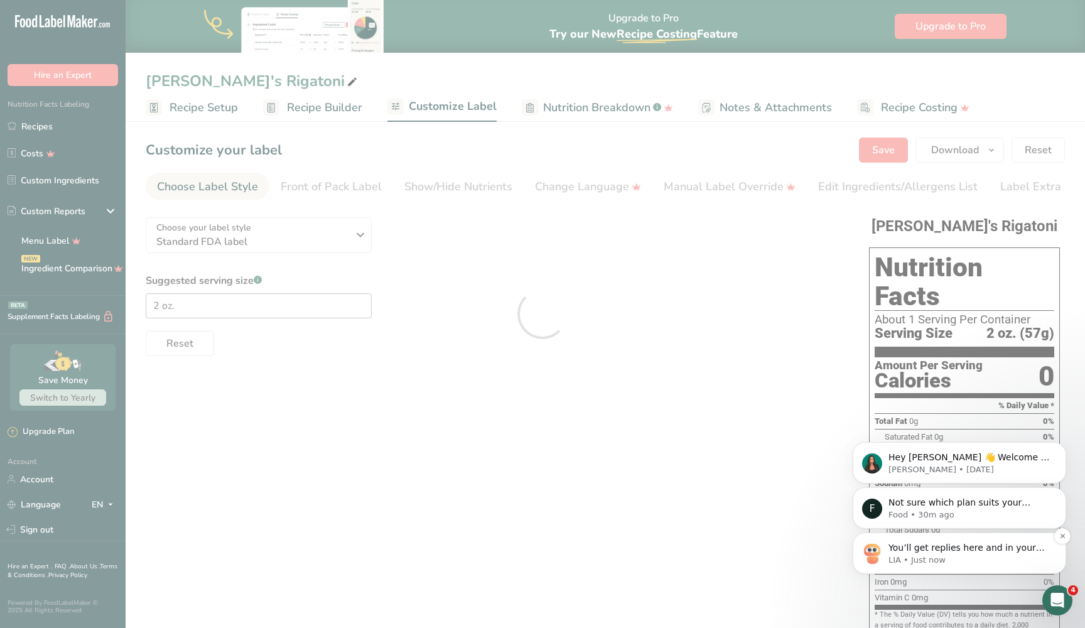
click at [888, 545] on div "You’ll get replies here and in your email: ✉️ [EMAIL_ADDRESS][DOMAIN_NAME] The …" at bounding box center [959, 552] width 195 height 25
